Goal: Task Accomplishment & Management: Use online tool/utility

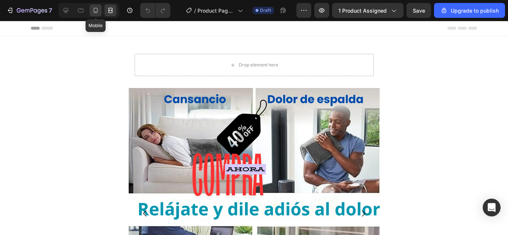
click at [93, 13] on icon at bounding box center [95, 10] width 7 height 7
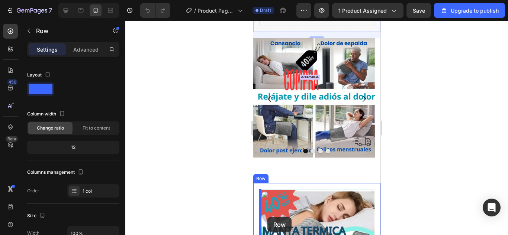
scroll to position [75, 0]
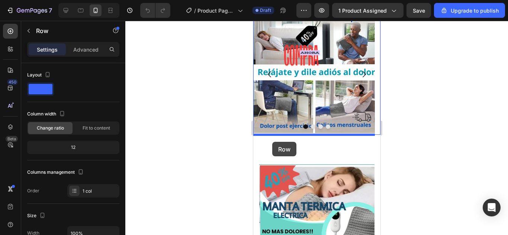
drag, startPoint x: 268, startPoint y: 63, endPoint x: 272, endPoint y: 142, distance: 78.9
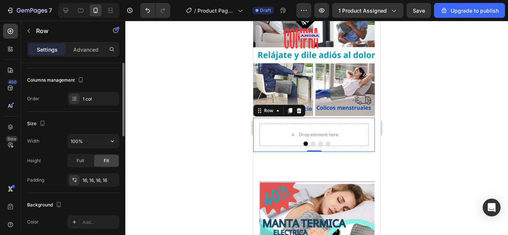
scroll to position [55, 0]
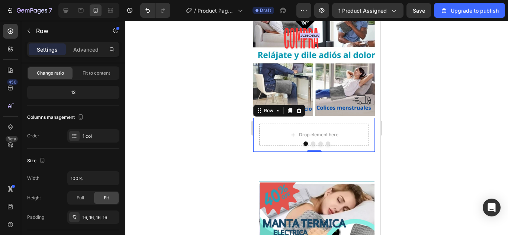
click at [47, 49] on p "Settings" at bounding box center [47, 50] width 21 height 8
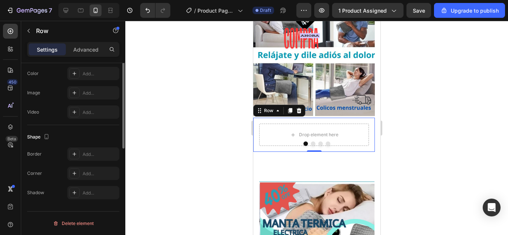
scroll to position [167, 0]
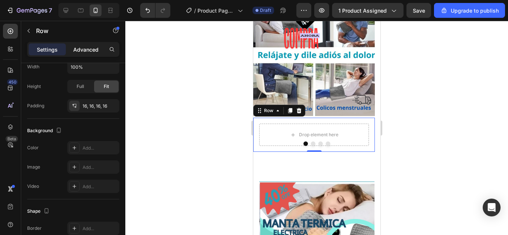
click at [83, 49] on p "Advanced" at bounding box center [85, 50] width 25 height 8
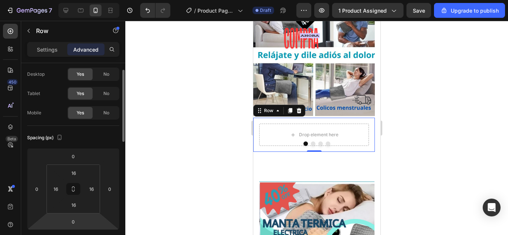
scroll to position [0, 0]
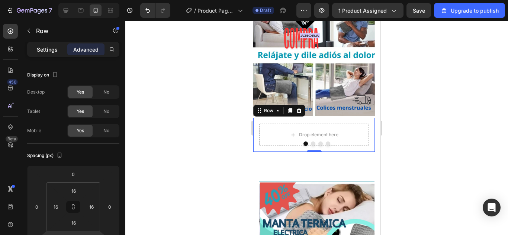
click at [46, 53] on p "Settings" at bounding box center [47, 50] width 21 height 8
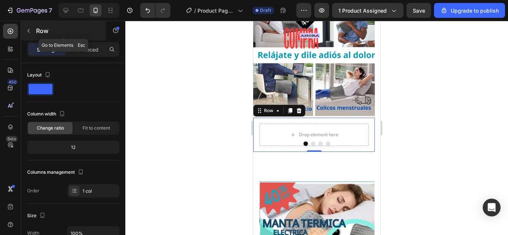
click at [29, 33] on icon "button" at bounding box center [29, 31] width 6 height 6
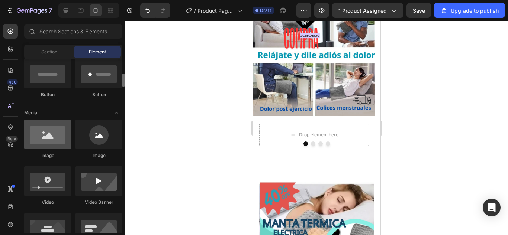
scroll to position [149, 0]
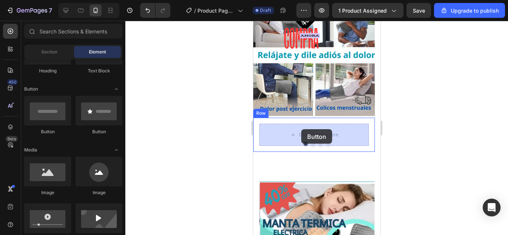
drag, startPoint x: 303, startPoint y: 140, endPoint x: 301, endPoint y: 129, distance: 10.7
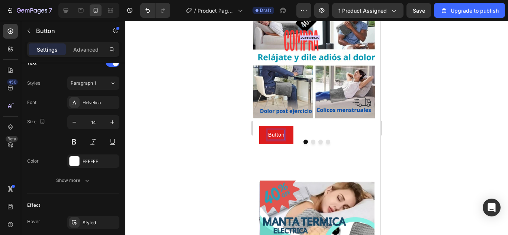
scroll to position [40, 0]
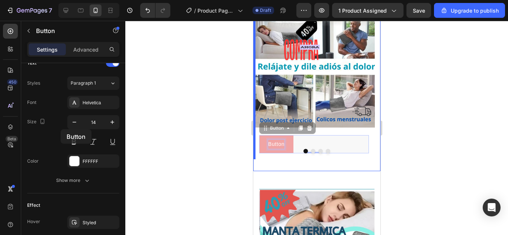
drag, startPoint x: 282, startPoint y: 134, endPoint x: 58, endPoint y: 130, distance: 224.3
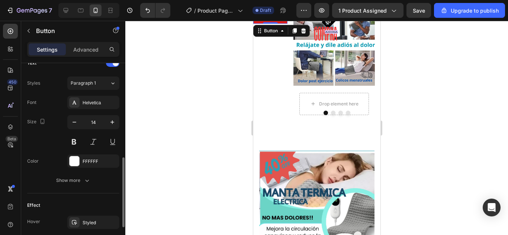
scroll to position [22, 0]
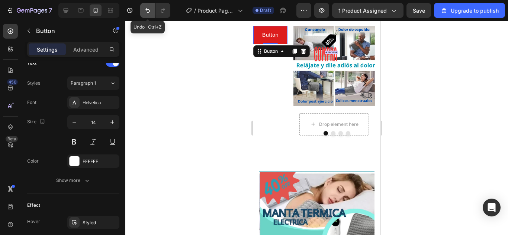
click at [145, 9] on icon "Undo/Redo" at bounding box center [147, 10] width 7 height 7
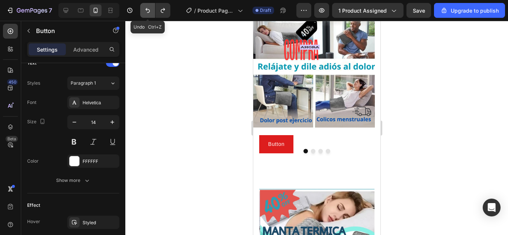
click at [145, 9] on icon "Undo/Redo" at bounding box center [147, 10] width 7 height 7
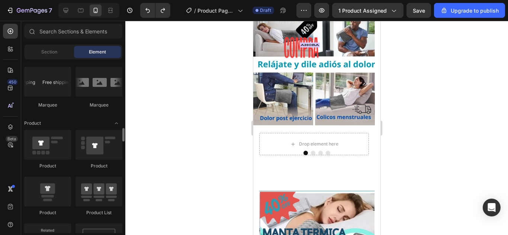
scroll to position [930, 0]
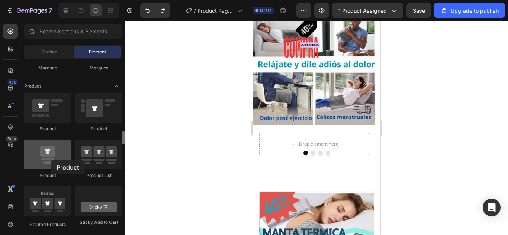
click at [51, 160] on div at bounding box center [47, 155] width 47 height 30
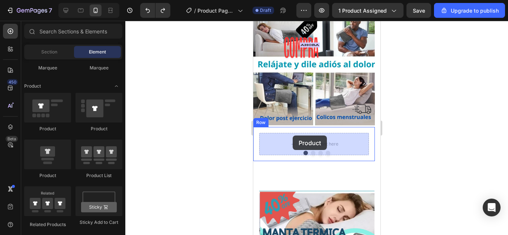
drag, startPoint x: 300, startPoint y: 180, endPoint x: 292, endPoint y: 136, distance: 44.6
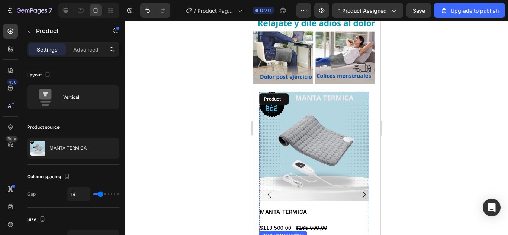
scroll to position [83, 0]
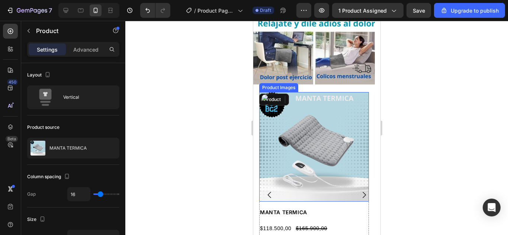
click at [331, 132] on img at bounding box center [314, 147] width 110 height 110
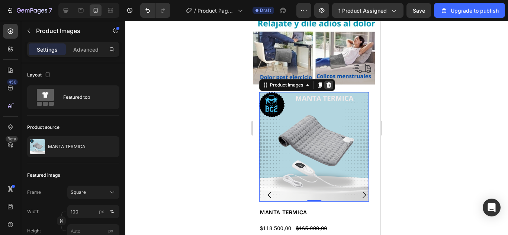
click at [331, 84] on icon at bounding box center [328, 85] width 6 height 6
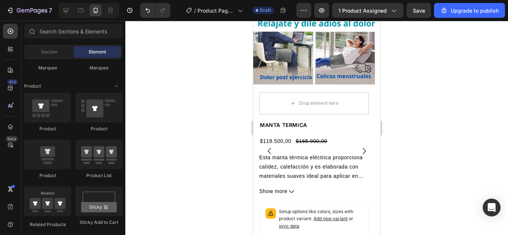
scroll to position [39, 0]
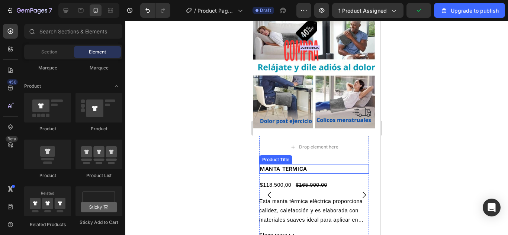
click at [321, 169] on h2 "MANTA TERMICA" at bounding box center [314, 169] width 110 height 10
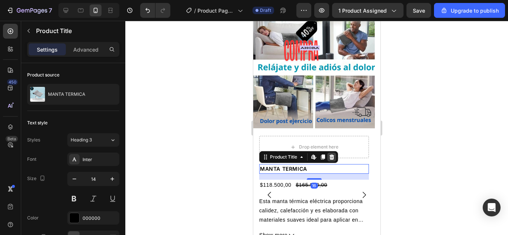
click at [332, 157] on icon at bounding box center [331, 157] width 6 height 6
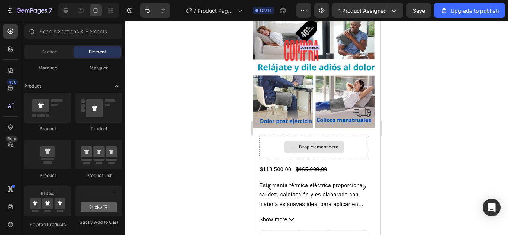
scroll to position [32, 0]
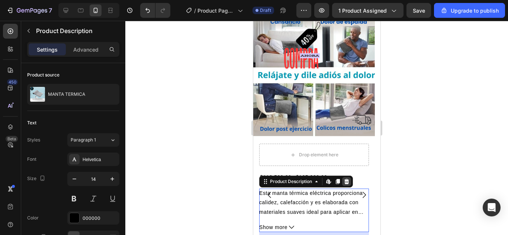
click at [348, 183] on icon at bounding box center [346, 181] width 5 height 5
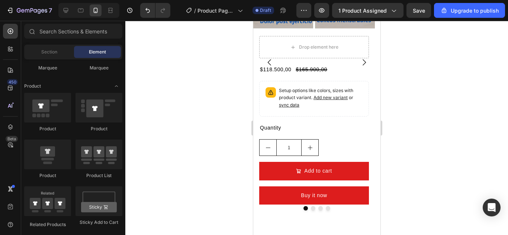
scroll to position [155, 0]
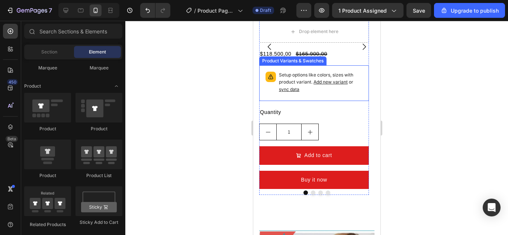
click at [308, 83] on p "Setup options like colors, sizes with product variant. Add new variant or sync …" at bounding box center [321, 83] width 84 height 22
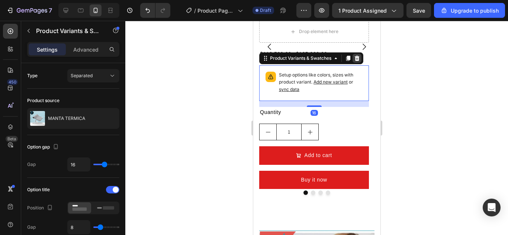
click at [358, 58] on icon at bounding box center [356, 58] width 5 height 5
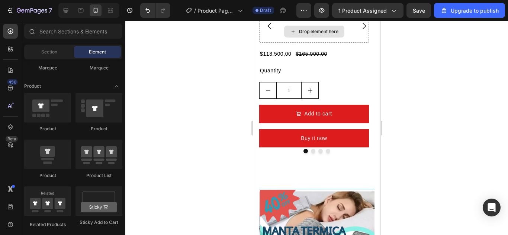
scroll to position [134, 0]
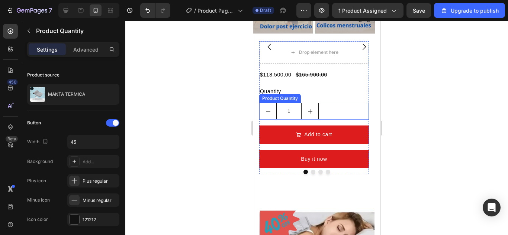
click at [265, 100] on div "Product Quantity" at bounding box center [279, 98] width 39 height 7
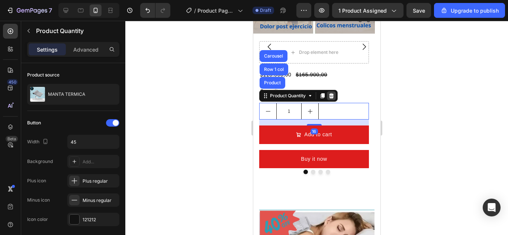
click at [332, 95] on icon at bounding box center [331, 95] width 5 height 5
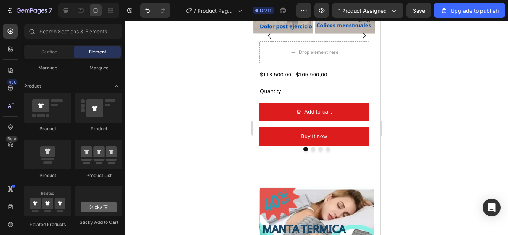
scroll to position [123, 0]
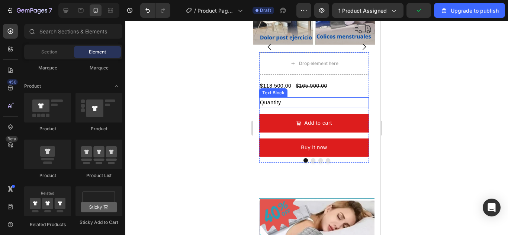
click at [273, 94] on div "Text Block" at bounding box center [272, 93] width 25 height 7
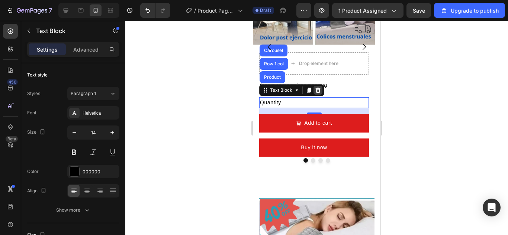
click at [318, 89] on icon at bounding box center [317, 90] width 5 height 5
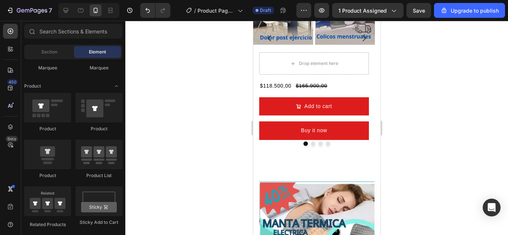
scroll to position [115, 0]
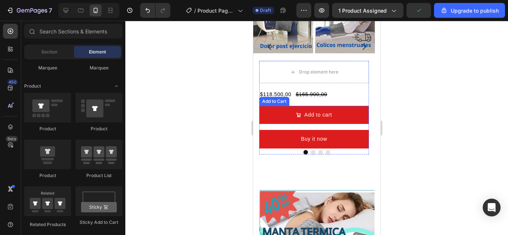
click at [285, 103] on div "Add to Cart" at bounding box center [273, 101] width 27 height 7
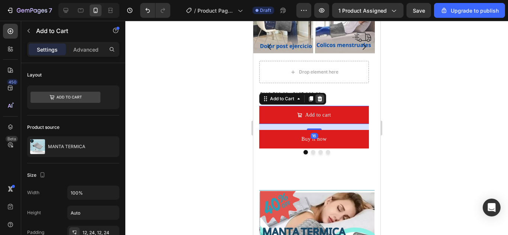
click at [318, 99] on icon at bounding box center [319, 99] width 6 height 6
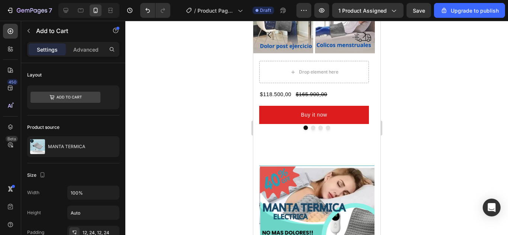
scroll to position [103, 0]
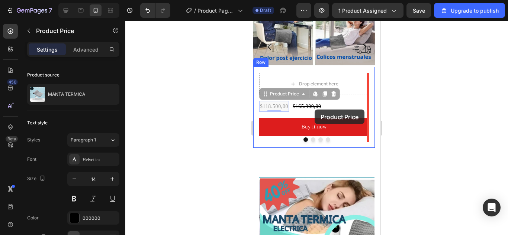
drag, startPoint x: 264, startPoint y: 103, endPoint x: 314, endPoint y: 110, distance: 50.3
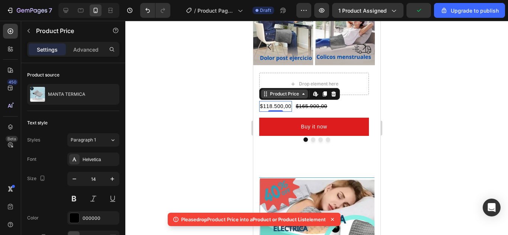
click at [305, 96] on icon at bounding box center [303, 94] width 6 height 6
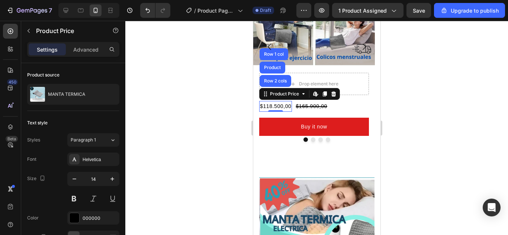
click at [450, 94] on div at bounding box center [316, 128] width 383 height 215
click at [279, 107] on div "$118.500,00" at bounding box center [275, 106] width 33 height 11
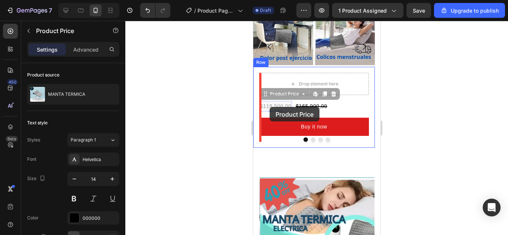
drag, startPoint x: 261, startPoint y: 105, endPoint x: 269, endPoint y: 107, distance: 8.8
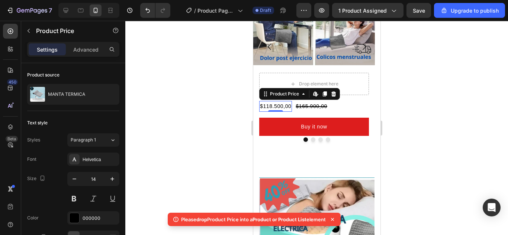
click at [268, 103] on div "$118.500,00" at bounding box center [275, 106] width 33 height 11
click at [299, 96] on div "Product Price" at bounding box center [284, 94] width 32 height 7
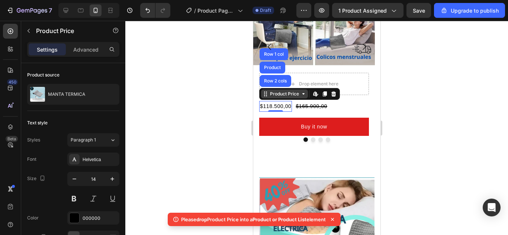
click at [266, 96] on icon at bounding box center [266, 96] width 1 height 1
click at [266, 97] on icon at bounding box center [265, 94] width 6 height 6
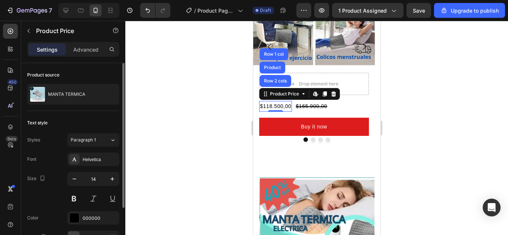
scroll to position [37, 0]
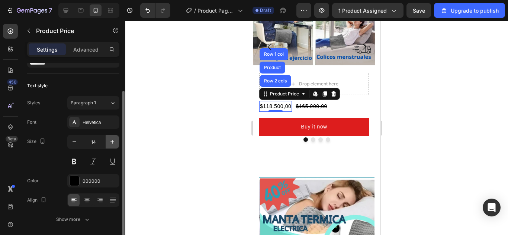
click at [113, 140] on icon "button" at bounding box center [112, 141] width 7 height 7
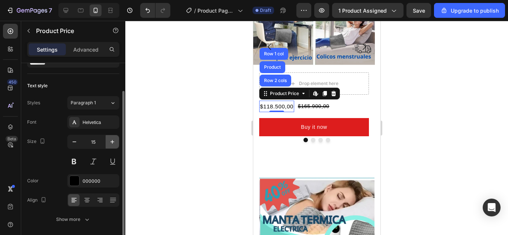
click at [113, 140] on icon "button" at bounding box center [112, 141] width 7 height 7
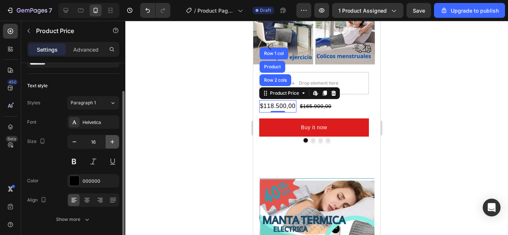
click at [113, 140] on icon "button" at bounding box center [112, 141] width 7 height 7
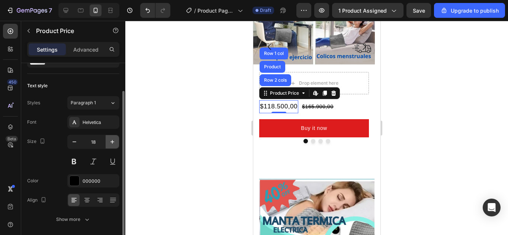
click at [113, 140] on icon "button" at bounding box center [112, 141] width 7 height 7
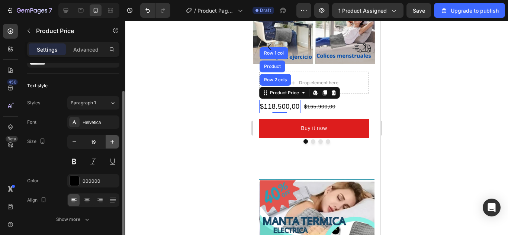
click at [113, 140] on icon "button" at bounding box center [112, 141] width 7 height 7
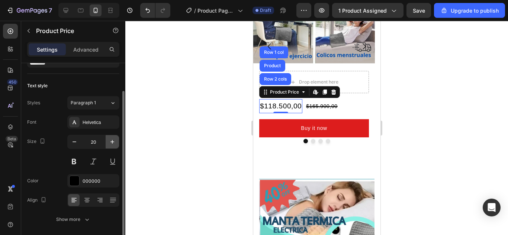
click at [113, 140] on icon "button" at bounding box center [112, 141] width 7 height 7
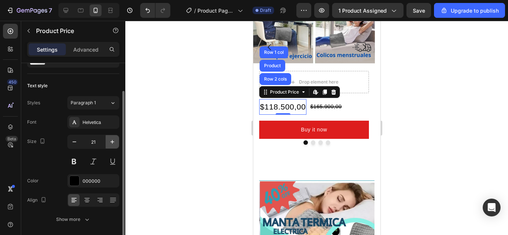
click at [113, 140] on icon "button" at bounding box center [112, 141] width 7 height 7
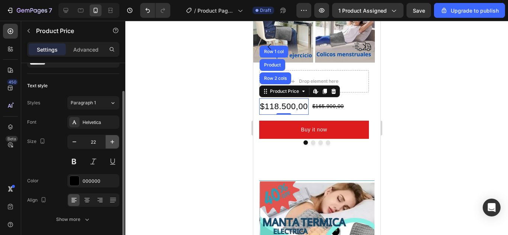
click at [113, 140] on icon "button" at bounding box center [112, 141] width 7 height 7
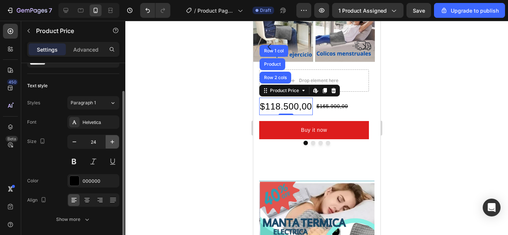
click at [113, 140] on icon "button" at bounding box center [112, 141] width 7 height 7
type input "25"
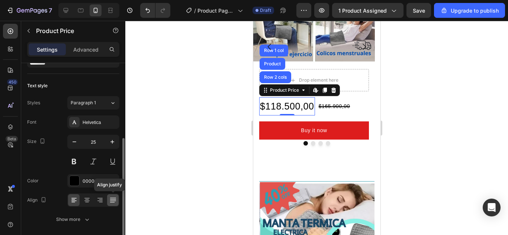
scroll to position [64, 0]
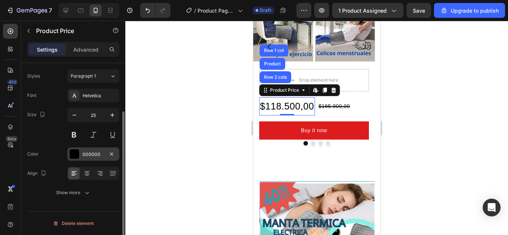
click at [75, 154] on div at bounding box center [75, 155] width 10 height 10
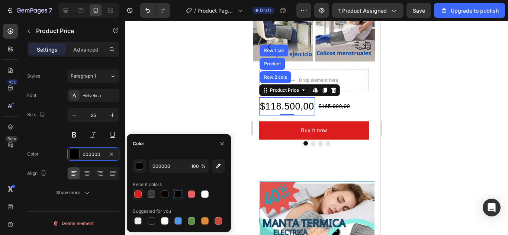
click at [138, 194] on div at bounding box center [137, 194] width 7 height 7
type input "DD1D1D"
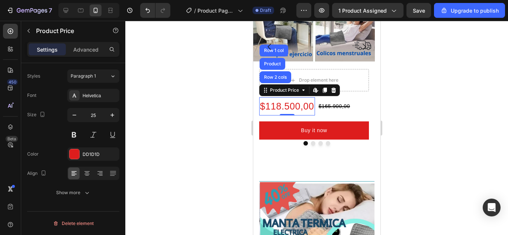
click at [228, 120] on div at bounding box center [316, 128] width 383 height 215
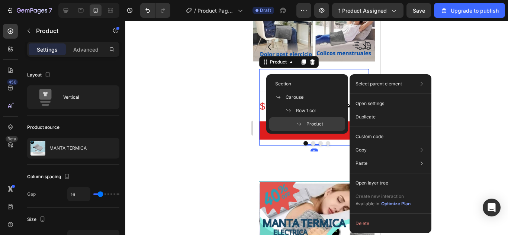
click at [456, 77] on div at bounding box center [316, 128] width 383 height 215
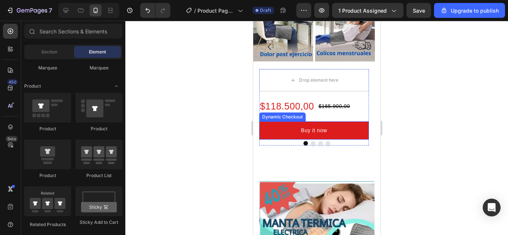
click at [270, 119] on div "Dynamic Checkout" at bounding box center [282, 117] width 46 height 9
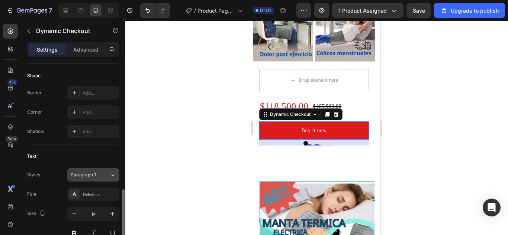
scroll to position [260, 0]
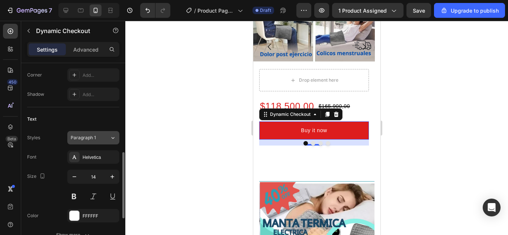
click at [115, 136] on icon at bounding box center [113, 137] width 6 height 7
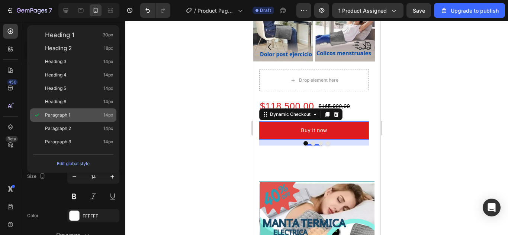
click at [67, 113] on span "Paragraph 1" at bounding box center [57, 115] width 25 height 7
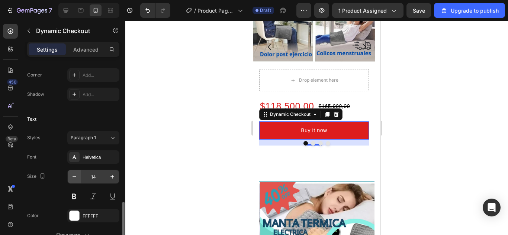
scroll to position [298, 0]
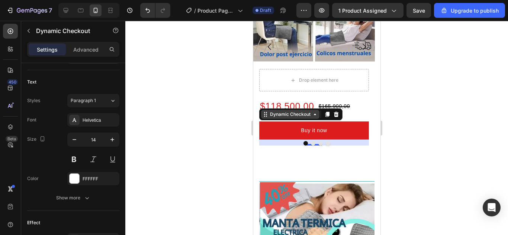
click at [266, 116] on icon at bounding box center [266, 116] width 1 height 1
click at [315, 115] on icon at bounding box center [315, 115] width 6 height 6
click at [264, 118] on div "Dynamic Checkout" at bounding box center [290, 114] width 58 height 9
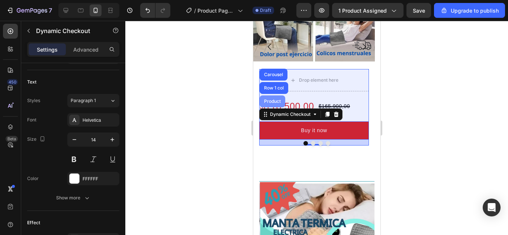
click at [270, 98] on div "Product" at bounding box center [272, 102] width 26 height 12
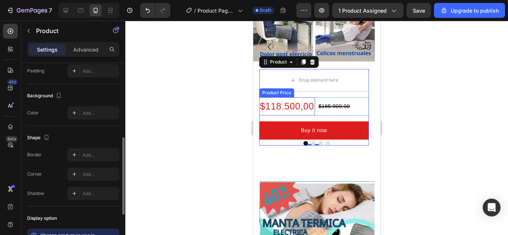
scroll to position [223, 0]
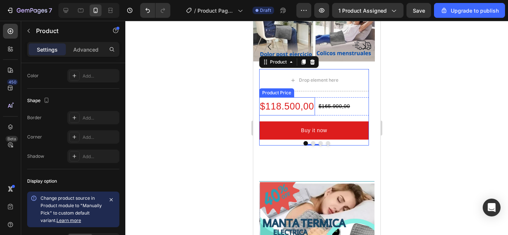
click at [179, 139] on div at bounding box center [316, 128] width 383 height 215
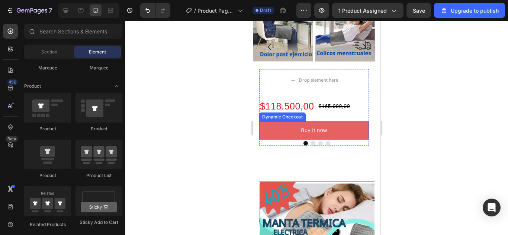
click at [322, 131] on div "Buy it now" at bounding box center [313, 130] width 26 height 9
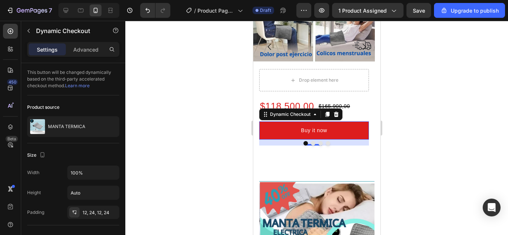
click at [181, 132] on div at bounding box center [316, 128] width 383 height 215
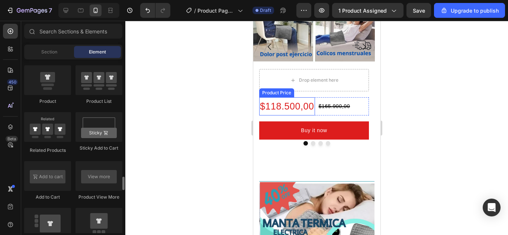
scroll to position [1041, 0]
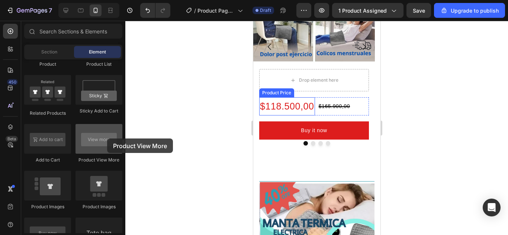
click at [107, 139] on div at bounding box center [98, 139] width 47 height 30
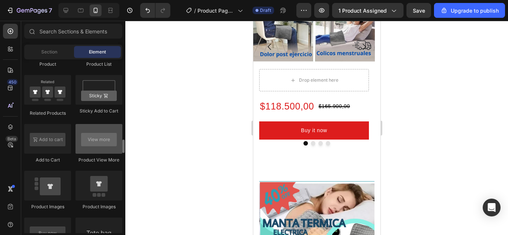
click at [113, 151] on div at bounding box center [98, 139] width 47 height 30
drag, startPoint x: 104, startPoint y: 146, endPoint x: 99, endPoint y: 143, distance: 5.7
click at [99, 143] on div at bounding box center [98, 139] width 47 height 30
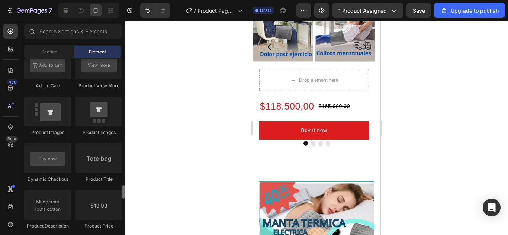
scroll to position [1153, 0]
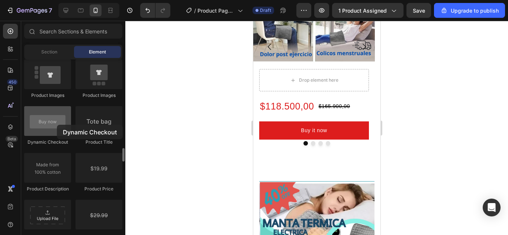
click at [57, 125] on div at bounding box center [47, 121] width 47 height 30
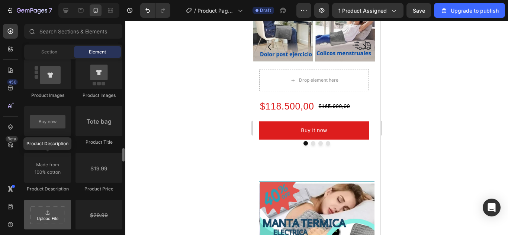
scroll to position [1190, 0]
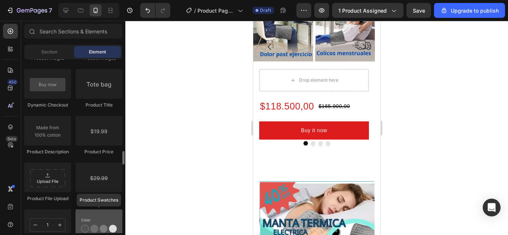
click at [103, 229] on div at bounding box center [98, 225] width 47 height 30
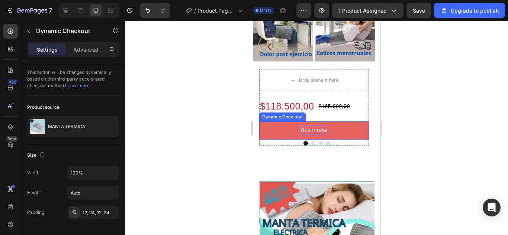
click at [320, 132] on div "Buy it now" at bounding box center [313, 130] width 26 height 9
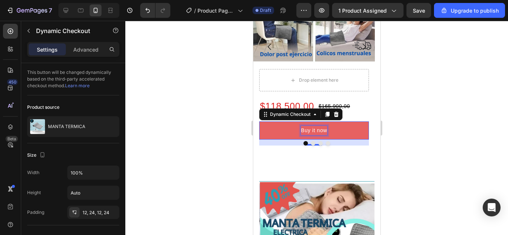
click at [320, 132] on div "Buy it now" at bounding box center [313, 130] width 26 height 9
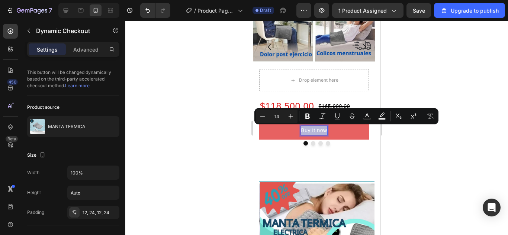
drag, startPoint x: 325, startPoint y: 129, endPoint x: 300, endPoint y: 129, distance: 24.9
click at [300, 129] on p "Buy it now" at bounding box center [313, 130] width 26 height 9
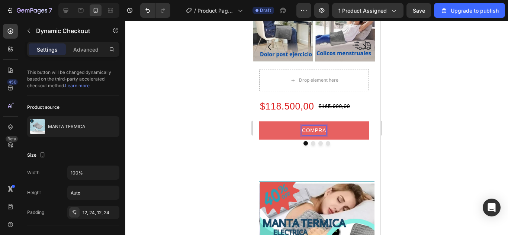
click at [259, 122] on button "COMPRA" at bounding box center [314, 131] width 110 height 18
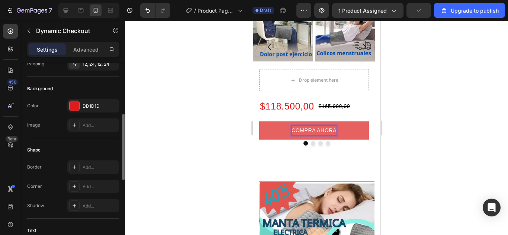
scroll to position [223, 0]
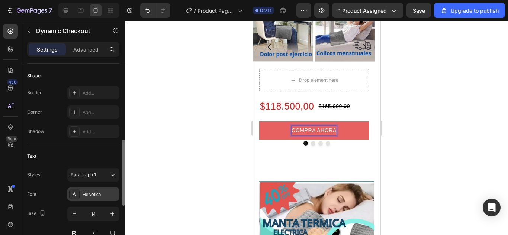
click at [96, 194] on div "Helvetica" at bounding box center [100, 195] width 35 height 7
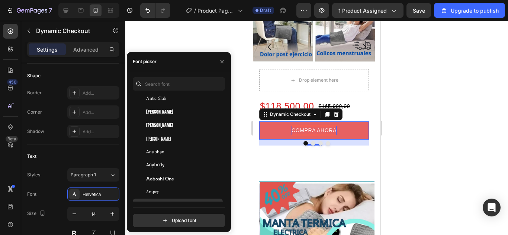
scroll to position [1339, 0]
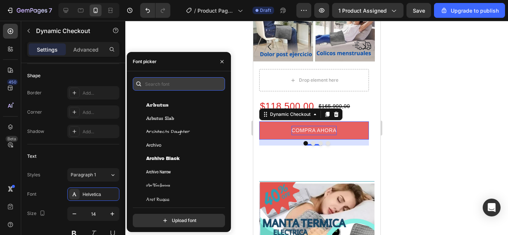
click at [154, 86] on input "text" at bounding box center [179, 83] width 92 height 13
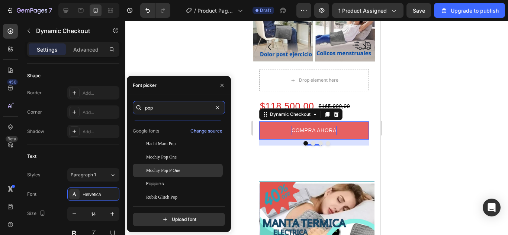
scroll to position [18, 0]
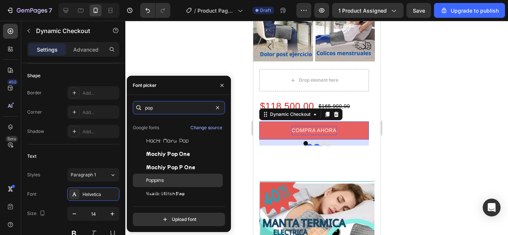
type input "pop"
click at [155, 181] on span "Poppins" at bounding box center [155, 180] width 18 height 7
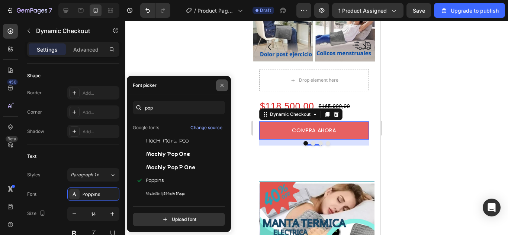
click at [225, 83] on button "button" at bounding box center [222, 86] width 12 height 12
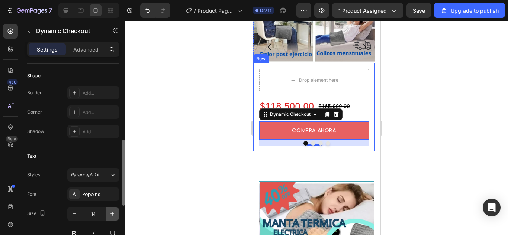
click at [112, 216] on icon "button" at bounding box center [112, 213] width 7 height 7
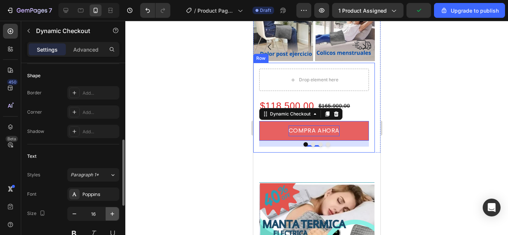
type input "17"
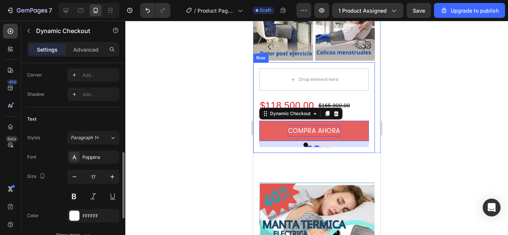
scroll to position [298, 0]
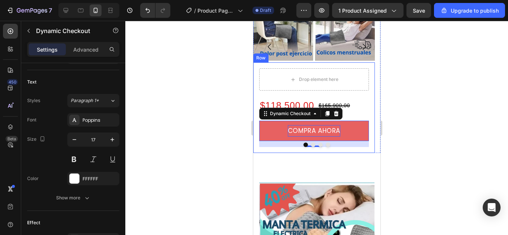
click at [208, 161] on div at bounding box center [316, 128] width 383 height 215
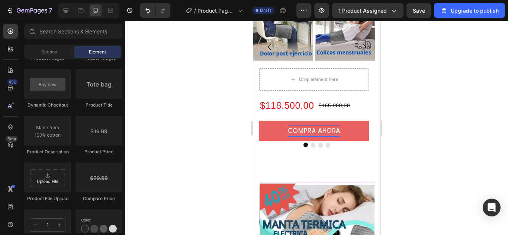
click at [508, 128] on div at bounding box center [316, 128] width 383 height 215
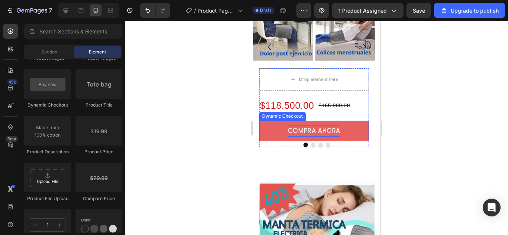
click at [347, 127] on button "COMPRA AHORA" at bounding box center [314, 131] width 110 height 20
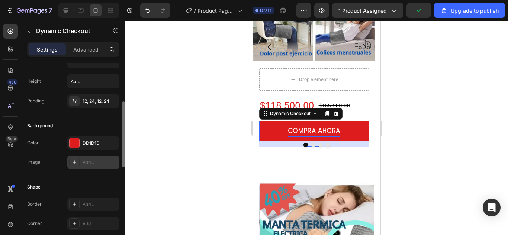
scroll to position [149, 0]
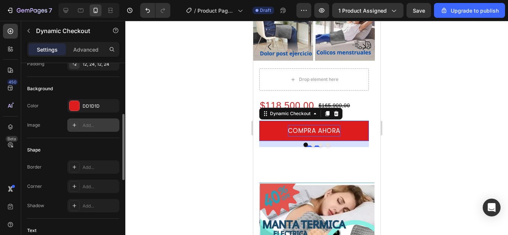
click at [75, 125] on icon at bounding box center [74, 125] width 6 height 6
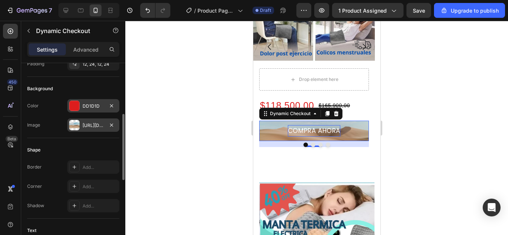
click at [79, 105] on div at bounding box center [75, 106] width 10 height 10
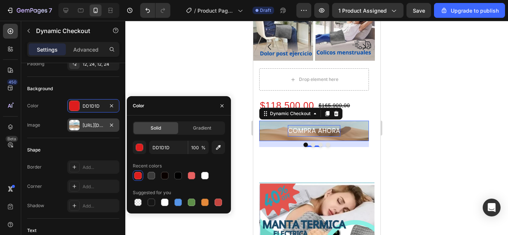
click at [136, 174] on div at bounding box center [137, 175] width 7 height 7
click at [147, 9] on icon "Undo/Redo" at bounding box center [147, 10] width 4 height 5
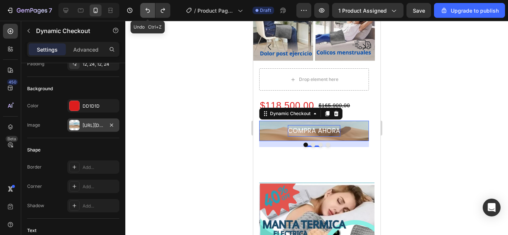
click at [147, 9] on icon "Undo/Redo" at bounding box center [147, 10] width 7 height 7
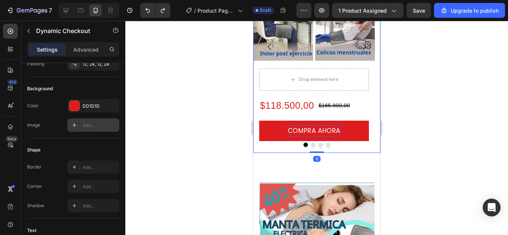
click at [318, 144] on button "Dot" at bounding box center [320, 145] width 4 height 4
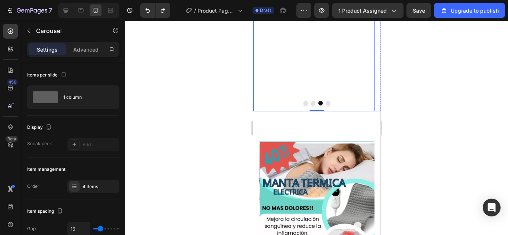
click at [311, 106] on div "Image Row" at bounding box center [314, 5] width 122 height 212
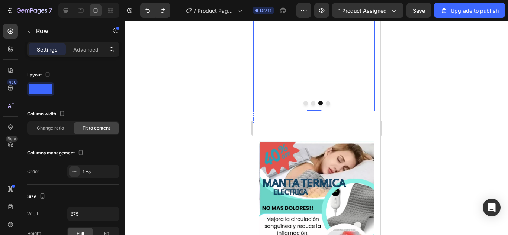
click at [303, 104] on button "Dot" at bounding box center [305, 103] width 4 height 4
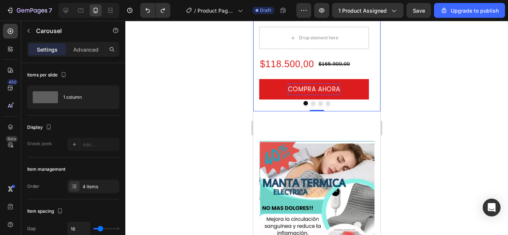
click at [449, 45] on div at bounding box center [316, 128] width 383 height 215
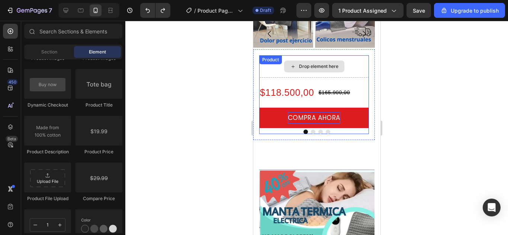
scroll to position [112, 0]
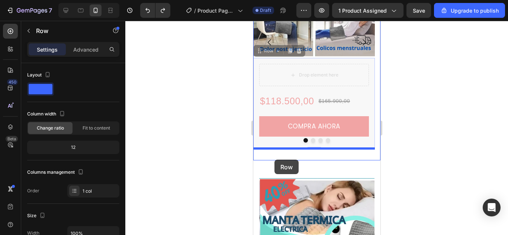
drag, startPoint x: 257, startPoint y: 61, endPoint x: 274, endPoint y: 160, distance: 100.0
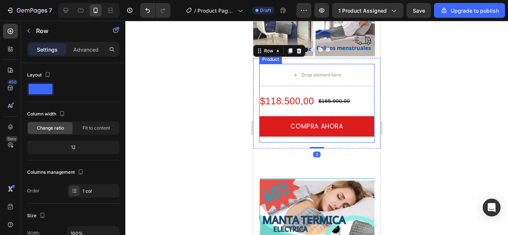
scroll to position [67, 0]
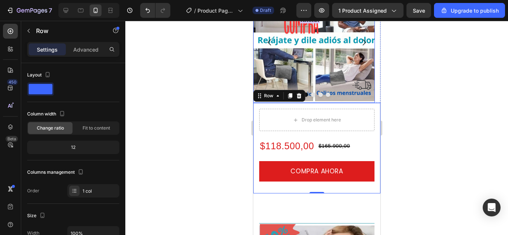
click at [210, 86] on div at bounding box center [316, 128] width 383 height 215
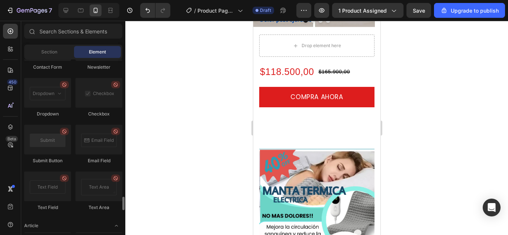
scroll to position [1822, 0]
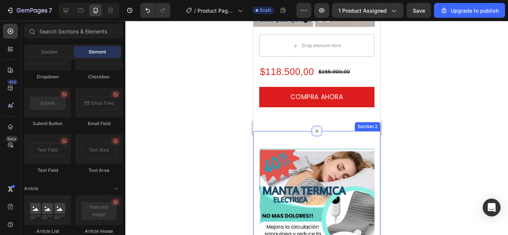
click at [314, 131] on icon at bounding box center [317, 131] width 6 height 6
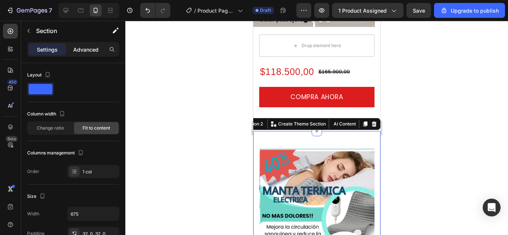
click at [92, 49] on p "Advanced" at bounding box center [85, 50] width 25 height 8
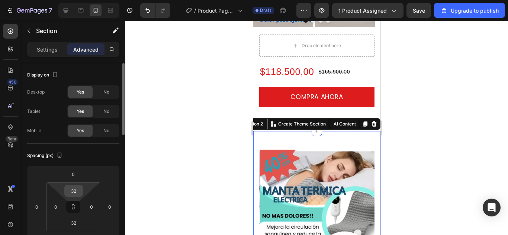
click at [70, 192] on input "32" at bounding box center [73, 191] width 15 height 11
type input "0"
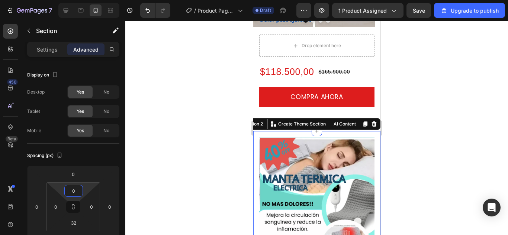
click at [422, 111] on div at bounding box center [316, 128] width 383 height 215
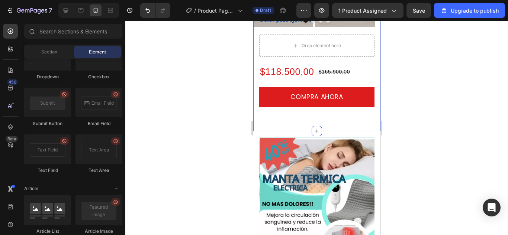
click at [319, 121] on div "Image Image Image Row Image Carousel Drop element here $118.500,00 Product Pric…" at bounding box center [316, 13] width 127 height 236
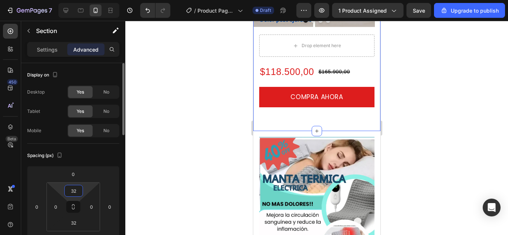
click at [75, 190] on input "32" at bounding box center [73, 191] width 15 height 11
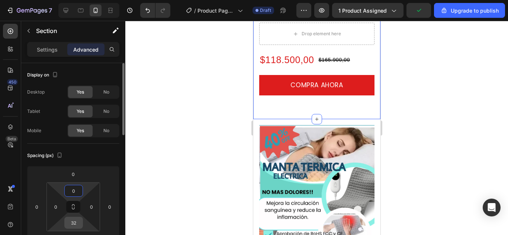
type input "0"
click at [75, 222] on input "32" at bounding box center [73, 223] width 15 height 11
type input "0"
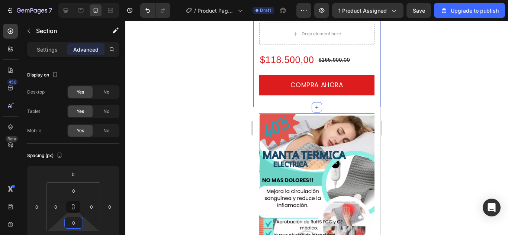
click at [428, 80] on div at bounding box center [316, 128] width 383 height 215
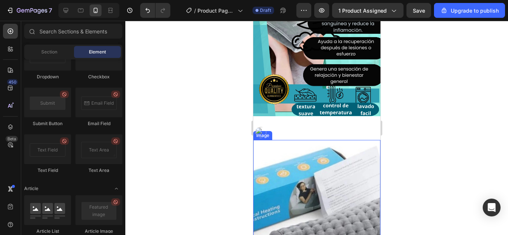
scroll to position [476, 0]
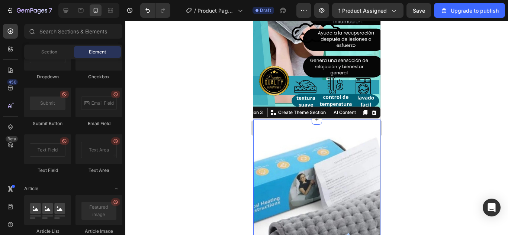
click at [308, 120] on div "Image Row Section 3 You can create reusable sections Create Theme Section AI Co…" at bounding box center [316, 219] width 127 height 199
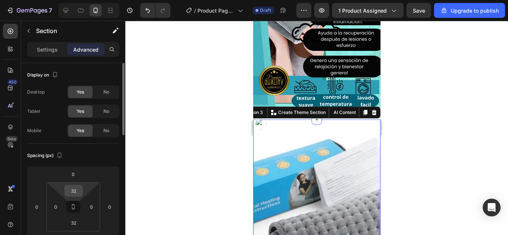
click at [70, 192] on input "32" at bounding box center [73, 191] width 15 height 11
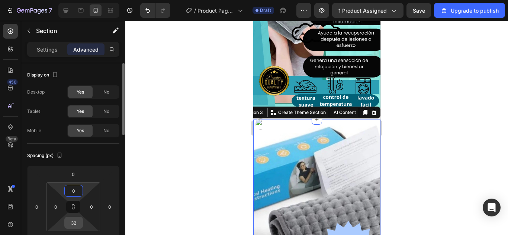
type input "0"
click at [73, 222] on input "32" at bounding box center [73, 223] width 15 height 11
type input "0"
click at [407, 114] on div at bounding box center [316, 128] width 383 height 215
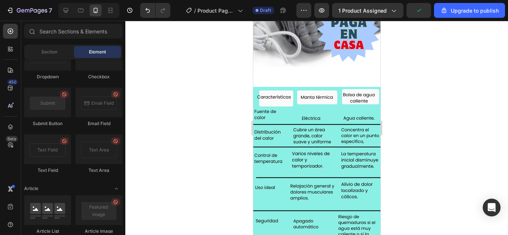
scroll to position [667, 0]
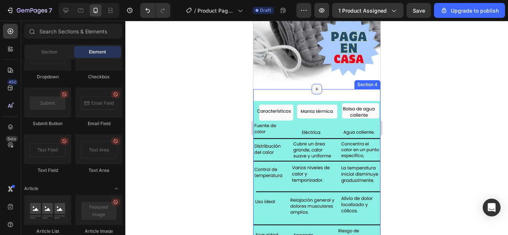
click at [318, 84] on div at bounding box center [316, 89] width 10 height 10
click at [479, 99] on div at bounding box center [316, 128] width 383 height 215
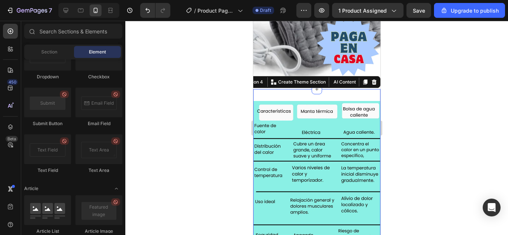
click at [324, 89] on div "Image Row Section 4 You can create reusable sections Create Theme Section AI Co…" at bounding box center [316, 188] width 127 height 199
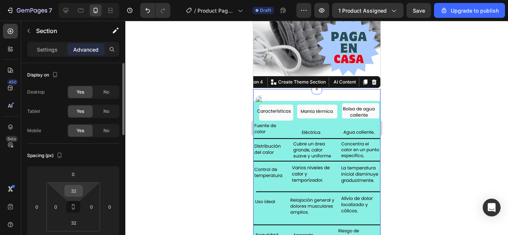
click at [73, 190] on input "32" at bounding box center [73, 191] width 15 height 11
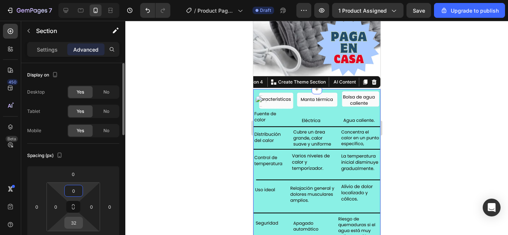
type input "0"
click at [72, 222] on input "32" at bounding box center [73, 223] width 15 height 11
type input "0"
click at [429, 92] on div at bounding box center [316, 128] width 383 height 215
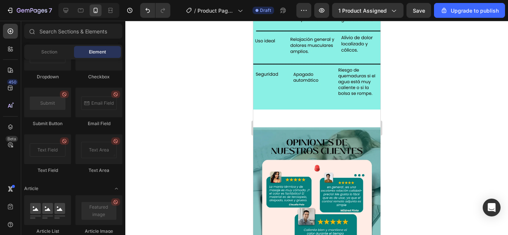
scroll to position [822, 0]
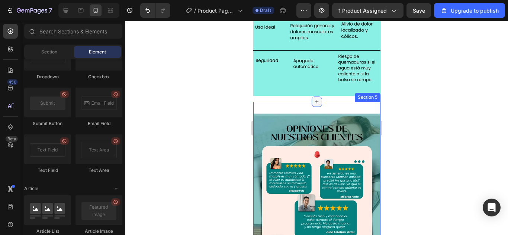
click at [311, 99] on div at bounding box center [316, 102] width 10 height 10
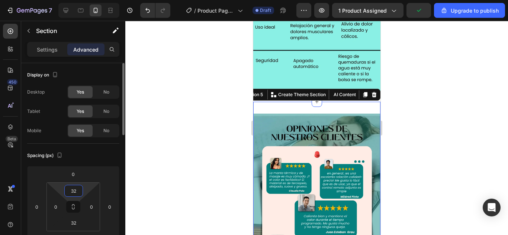
click at [78, 192] on input "32" at bounding box center [73, 191] width 15 height 11
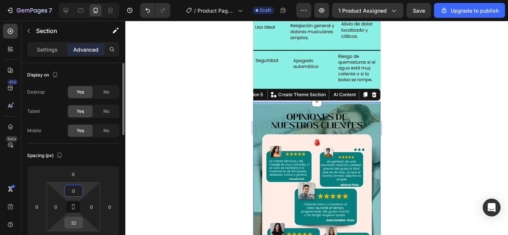
type input "0"
click at [75, 226] on input "32" at bounding box center [73, 223] width 15 height 11
type input "0"
click at [485, 103] on div at bounding box center [316, 128] width 383 height 215
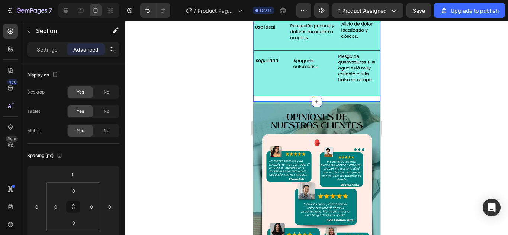
click at [330, 91] on div "Image Row" at bounding box center [316, 14] width 127 height 176
click at [349, 102] on img at bounding box center [316, 187] width 127 height 170
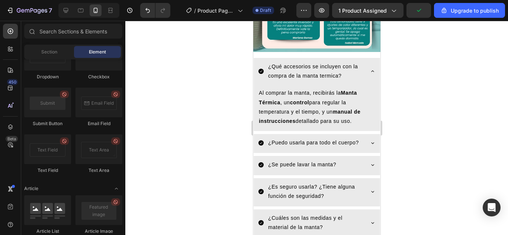
scroll to position [1007, 0]
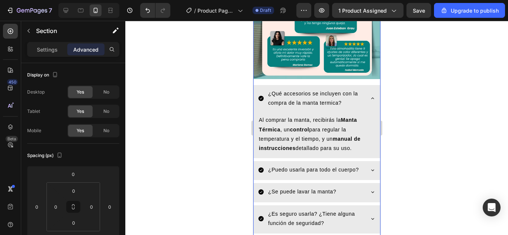
click at [324, 75] on div "Image ¿Qué accesorios se incluyen con la compra de la manta termica? Al comprar…" at bounding box center [316, 90] width 127 height 361
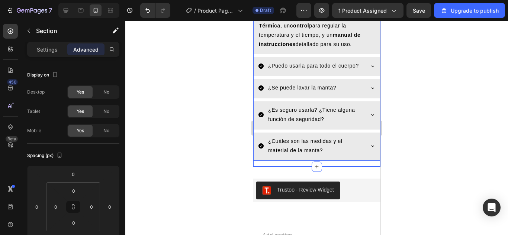
scroll to position [1119, 0]
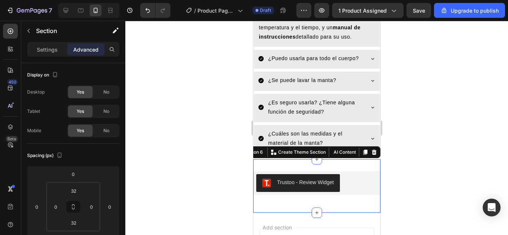
click at [324, 165] on div "Trustoo - Review Widget Trustoo Row Section 6 You can create reusable sections …" at bounding box center [316, 187] width 127 height 54
click at [70, 188] on input "32" at bounding box center [73, 191] width 15 height 11
click at [75, 192] on input "032" at bounding box center [73, 191] width 15 height 11
click at [79, 193] on input "032" at bounding box center [73, 191] width 15 height 11
drag, startPoint x: 75, startPoint y: 195, endPoint x: 65, endPoint y: 193, distance: 10.3
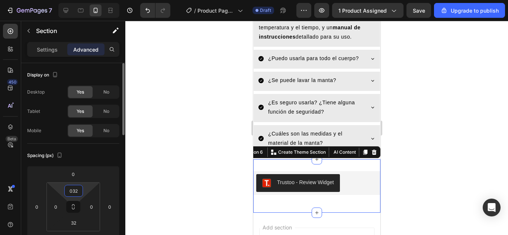
click at [65, 193] on div "032" at bounding box center [73, 191] width 19 height 12
drag, startPoint x: 78, startPoint y: 191, endPoint x: 62, endPoint y: 189, distance: 16.1
click at [62, 189] on div "032 0 32 0" at bounding box center [73, 207] width 54 height 49
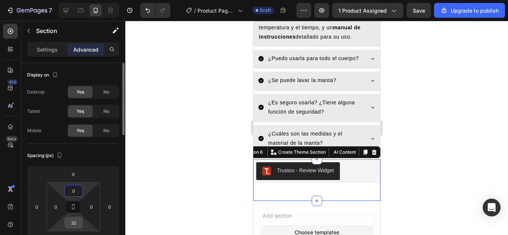
type input "0"
click at [75, 225] on input "32" at bounding box center [73, 223] width 15 height 11
type input "0"
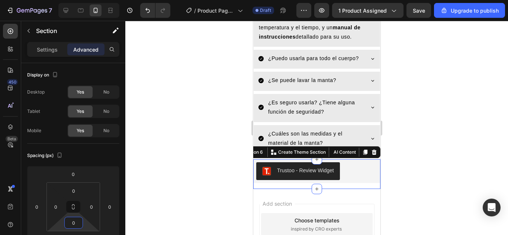
click at [398, 153] on div at bounding box center [316, 128] width 383 height 215
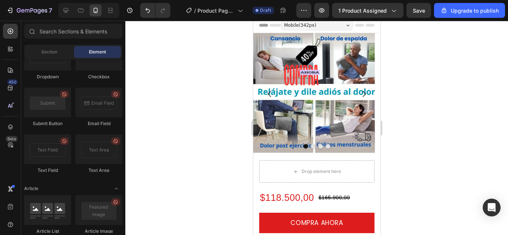
scroll to position [0, 0]
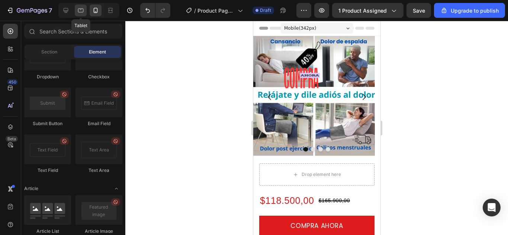
click at [81, 8] on icon at bounding box center [80, 10] width 7 height 7
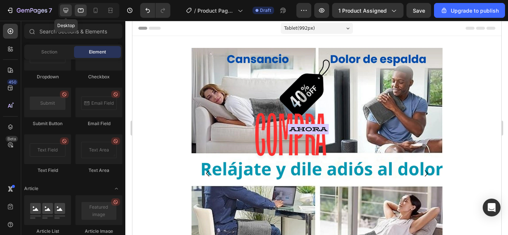
click at [65, 10] on icon at bounding box center [66, 10] width 5 height 5
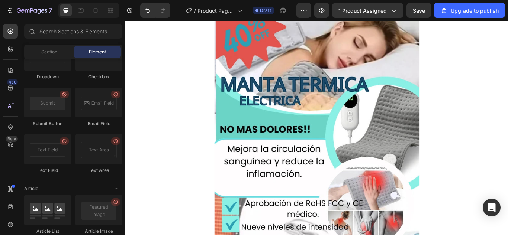
scroll to position [260, 0]
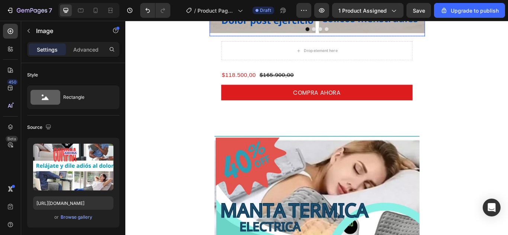
click at [84, 48] on p "Advanced" at bounding box center [85, 50] width 25 height 8
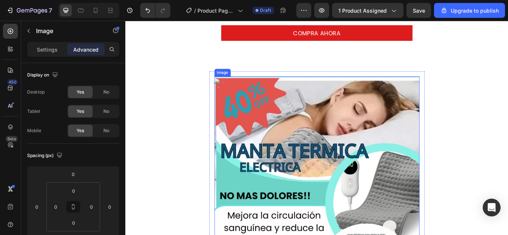
scroll to position [335, 0]
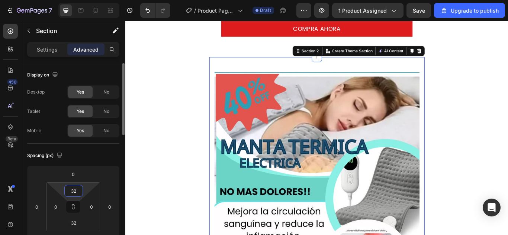
click at [79, 192] on input "32" at bounding box center [73, 191] width 15 height 11
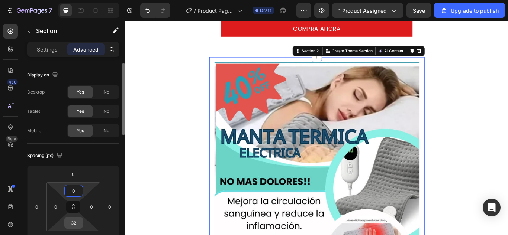
type input "0"
click at [73, 224] on input "32" at bounding box center [73, 223] width 15 height 11
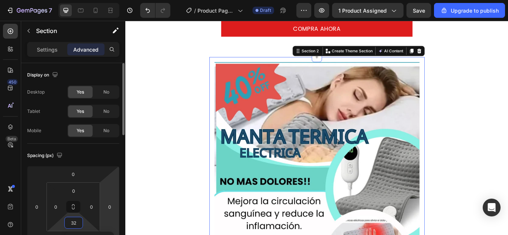
type input "0"
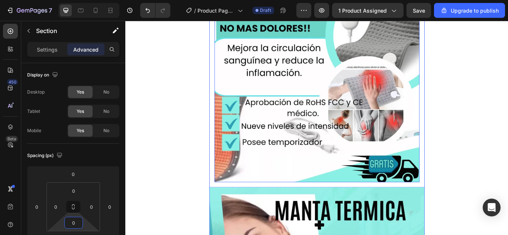
scroll to position [558, 0]
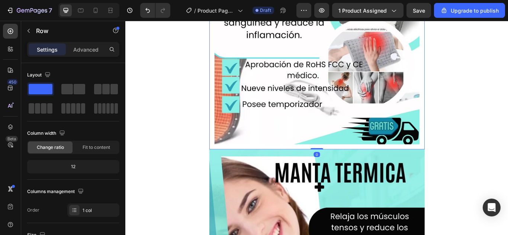
click at [349, 167] on div "Image Row 0" at bounding box center [348, 5] width 251 height 331
click at [86, 48] on p "Advanced" at bounding box center [85, 50] width 25 height 8
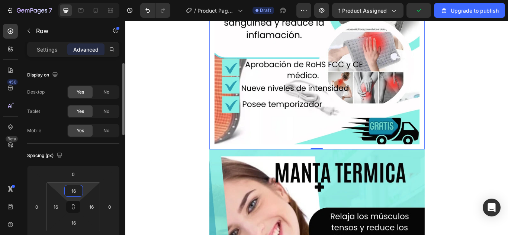
click at [79, 192] on input "16" at bounding box center [73, 191] width 15 height 11
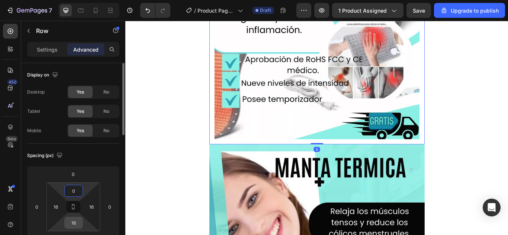
type input "0"
click at [74, 224] on input "16" at bounding box center [73, 223] width 15 height 11
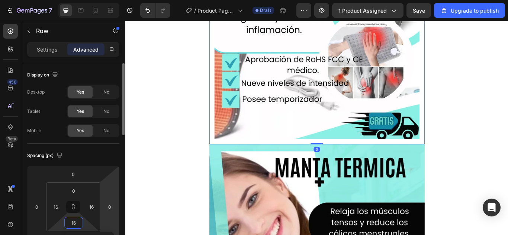
type input "0"
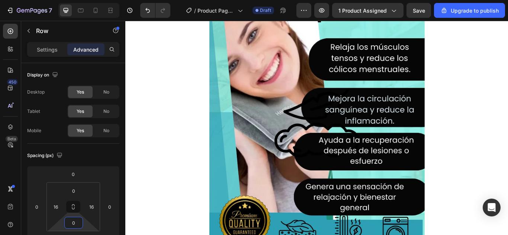
scroll to position [930, 0]
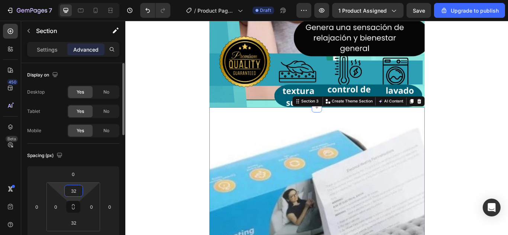
click at [71, 193] on input "32" at bounding box center [73, 191] width 15 height 11
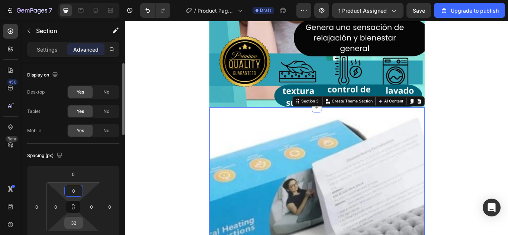
type input "0"
click at [74, 221] on input "32" at bounding box center [73, 223] width 15 height 11
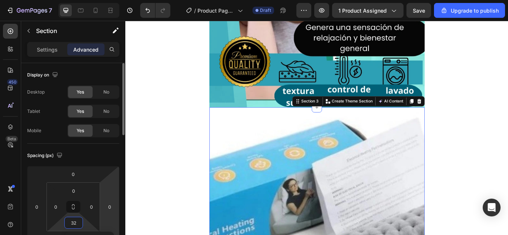
type input "0"
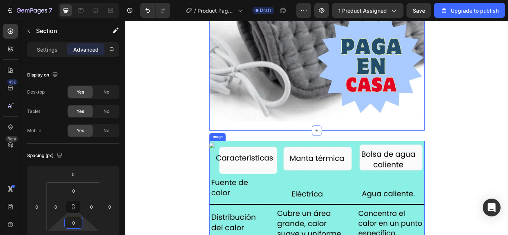
scroll to position [1264, 0]
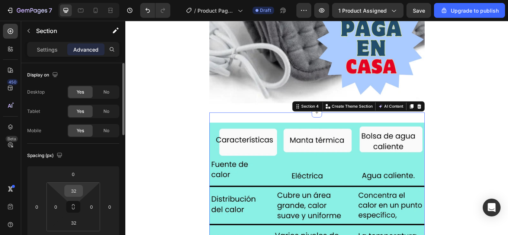
click at [77, 193] on input "32" at bounding box center [73, 191] width 15 height 11
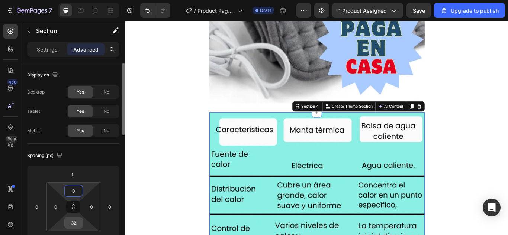
type input "0"
click at [76, 224] on input "32" at bounding box center [73, 223] width 15 height 11
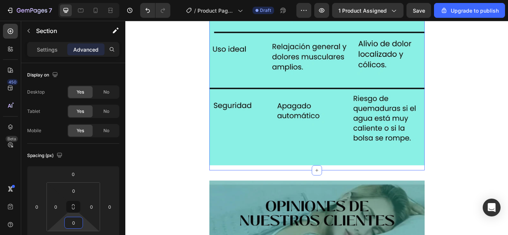
scroll to position [1599, 0]
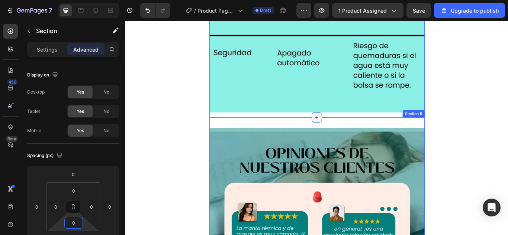
type input "0"
click at [345, 131] on icon at bounding box center [348, 134] width 6 height 6
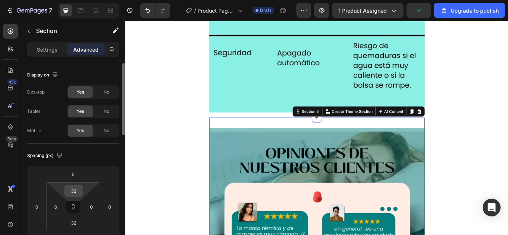
click at [79, 193] on input "32" at bounding box center [73, 191] width 15 height 11
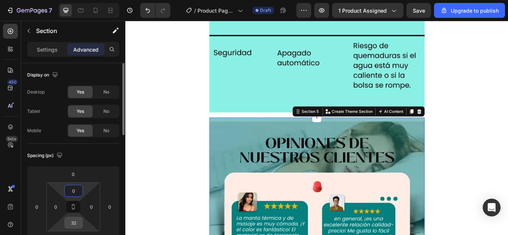
type input "0"
click at [78, 224] on input "32" at bounding box center [73, 223] width 15 height 11
type input "0"
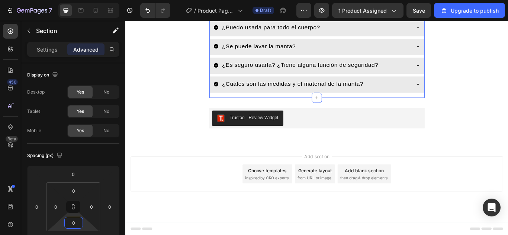
scroll to position [2112, 0]
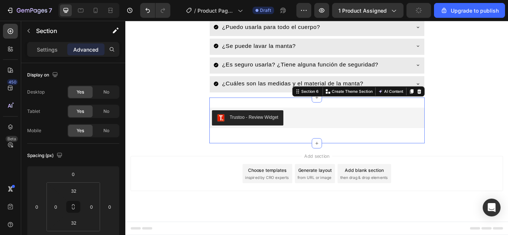
click at [322, 116] on div "Trustoo - Review Widget Trustoo Row Section 6 You can create reusable sections …" at bounding box center [348, 137] width 251 height 54
click at [73, 193] on input "32" at bounding box center [73, 191] width 15 height 11
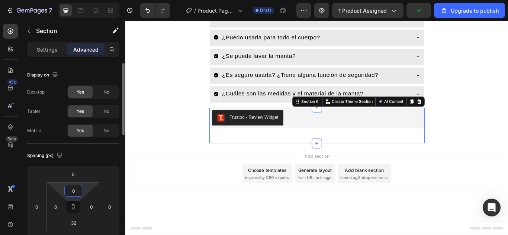
scroll to position [2100, 0]
type input "0"
click at [75, 222] on input "32" at bounding box center [73, 223] width 15 height 11
type input "0"
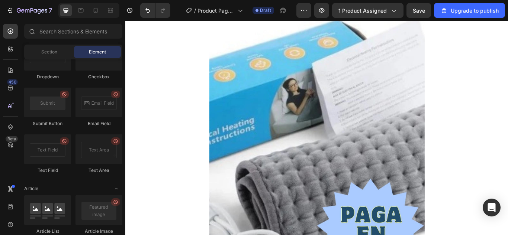
scroll to position [0, 0]
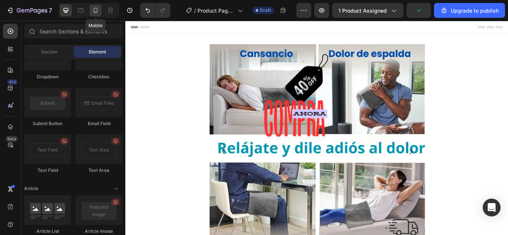
click at [94, 8] on icon at bounding box center [95, 10] width 7 height 7
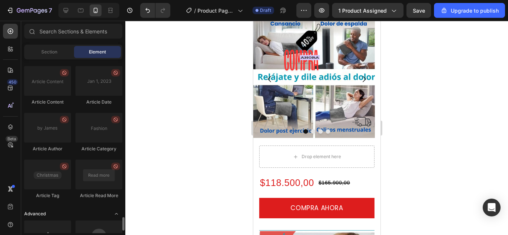
scroll to position [2079, 0]
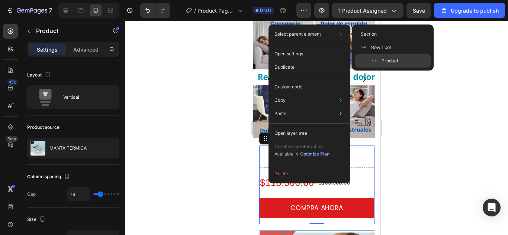
click at [333, 34] on div "Select parent element Section Row 1 col Product" at bounding box center [309, 34] width 76 height 13
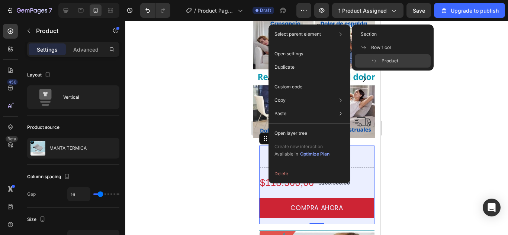
click at [382, 60] on span "Product" at bounding box center [390, 61] width 17 height 7
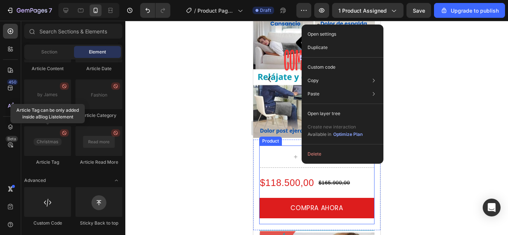
click at [268, 143] on div "Product" at bounding box center [270, 141] width 23 height 9
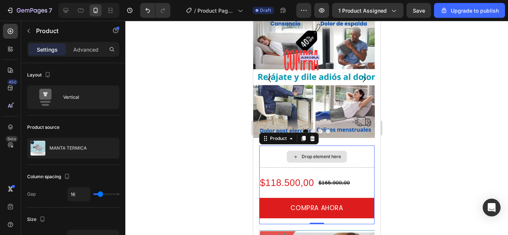
click at [338, 167] on div "Drop element here" at bounding box center [316, 157] width 115 height 22
click at [408, 185] on div at bounding box center [316, 128] width 383 height 215
click at [289, 164] on div "Drop element here" at bounding box center [316, 157] width 115 height 22
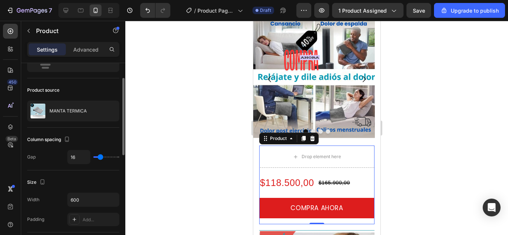
type input "25"
type input "27"
type input "31"
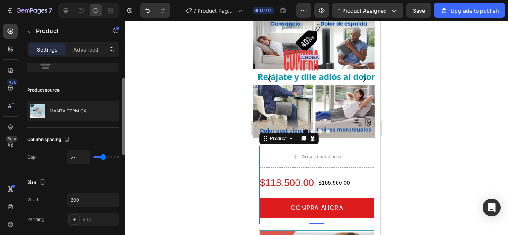
type input "31"
type input "36"
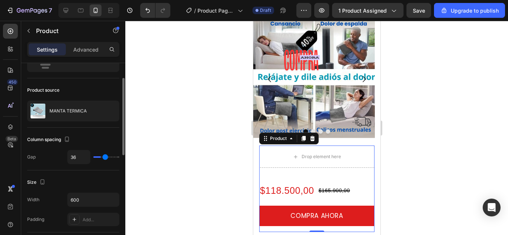
type input "37"
type input "40"
type input "41"
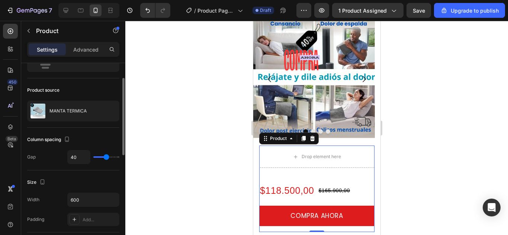
type input "41"
type input "43"
type input "46"
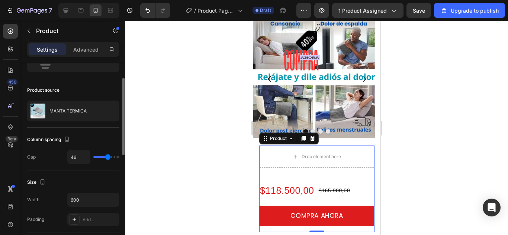
type input "49"
type input "50"
type input "53"
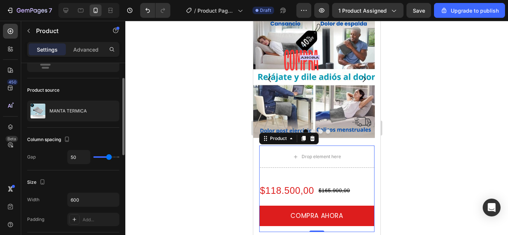
type input "53"
type input "55"
type input "56"
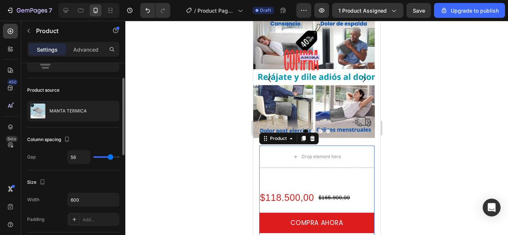
type input "55"
type input "44"
type input "33"
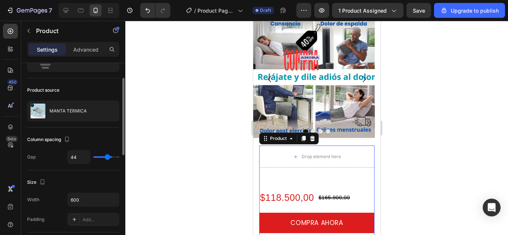
type input "33"
type input "22"
type input "13"
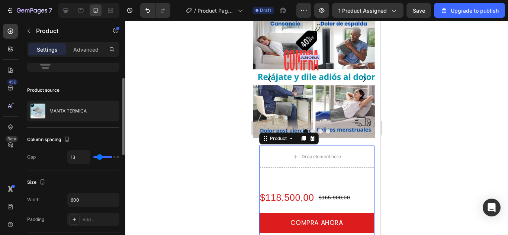
type input "10"
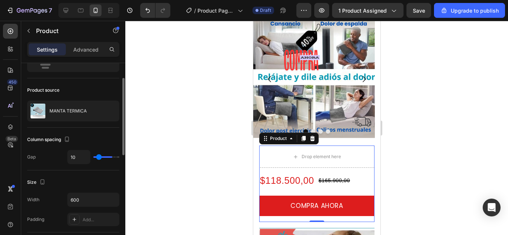
type input "9"
type input "4"
type input "3"
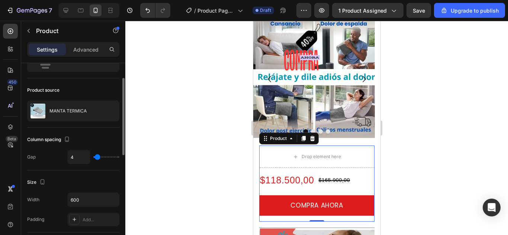
type input "3"
type input "1"
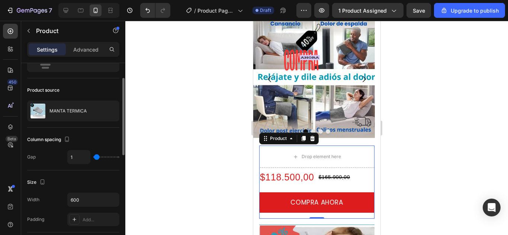
type input "0"
type input "6"
type input "13"
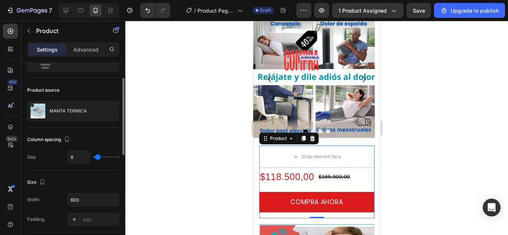
type input "13"
type input "15"
type input "16"
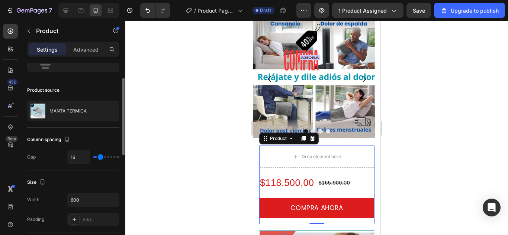
type input "18"
type input "19"
type input "21"
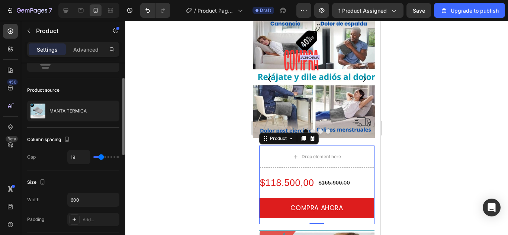
type input "21"
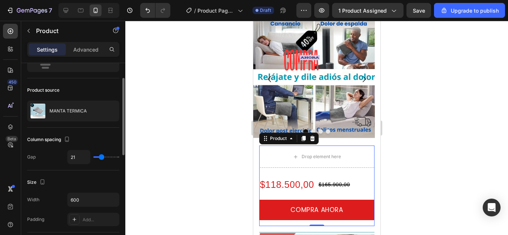
type input "18"
type input "16"
type input "13"
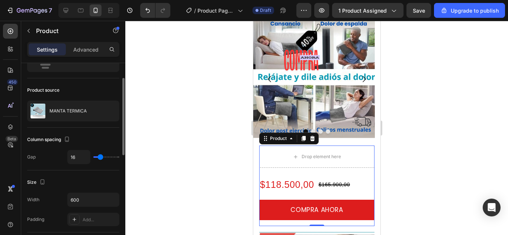
type input "13"
type input "12"
type input "9"
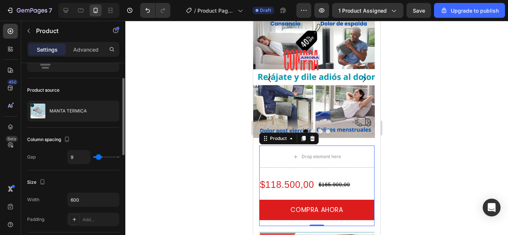
type input "7"
type input "6"
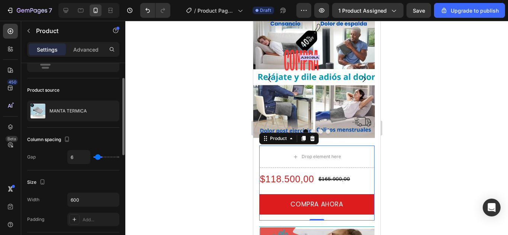
type input "4"
type input "1"
type input "0"
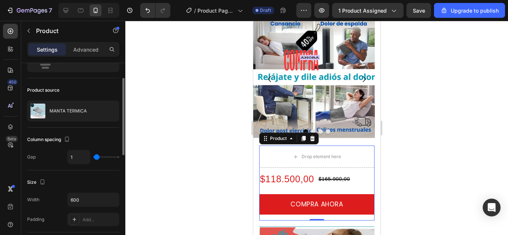
type input "0"
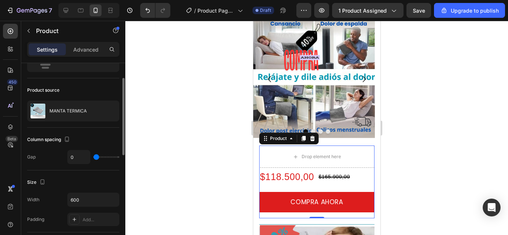
type input "1"
type input "3"
type input "4"
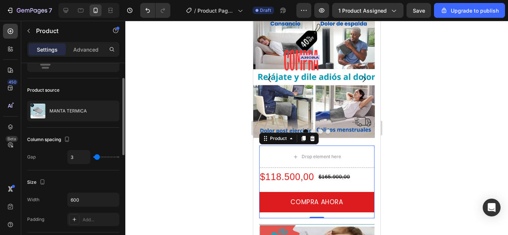
type input "4"
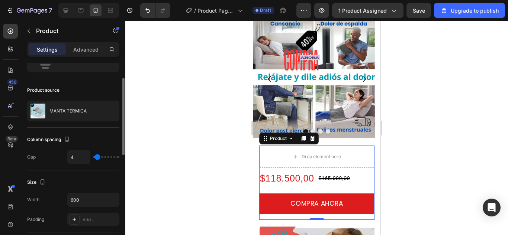
type input "6"
type input "7"
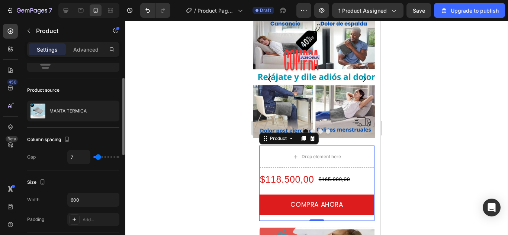
type input "9"
type input "18"
type input "19"
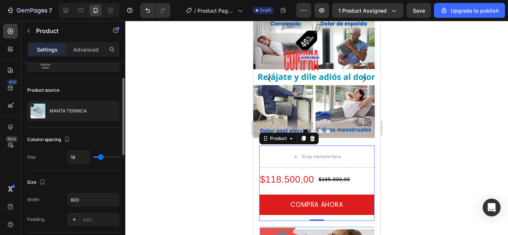
type input "19"
type input "22"
type input "27"
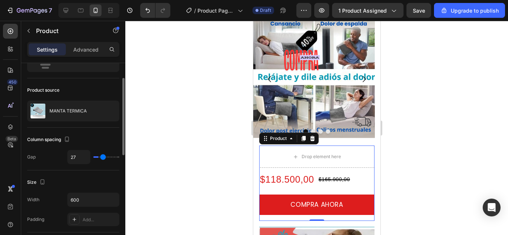
type input "28"
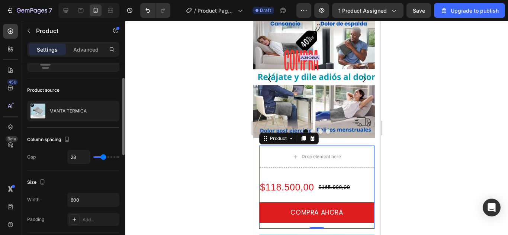
type input "27"
type input "24"
type input "22"
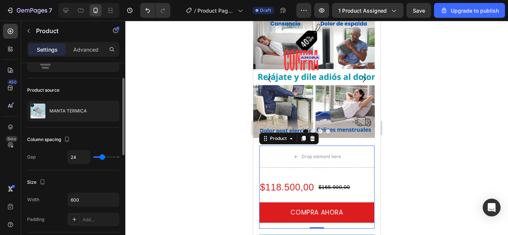
type input "22"
type input "21"
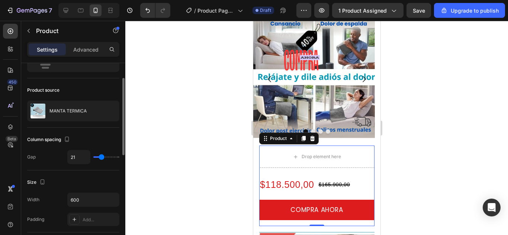
type input "25"
type input "27"
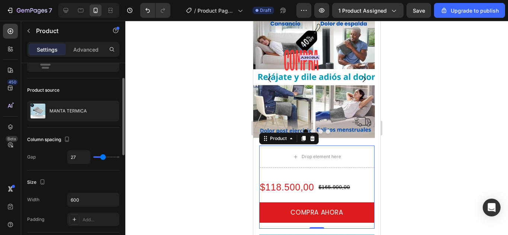
type input "28"
type input "27"
type input "25"
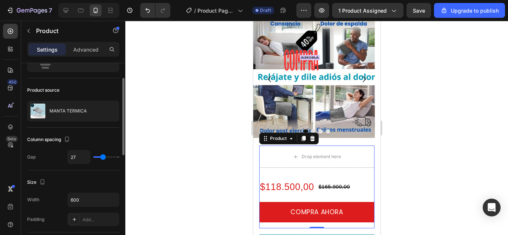
type input "25"
type input "21"
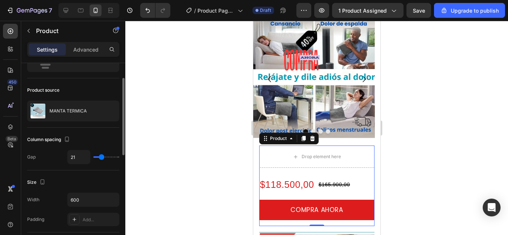
type input "19"
type input "16"
type input "15"
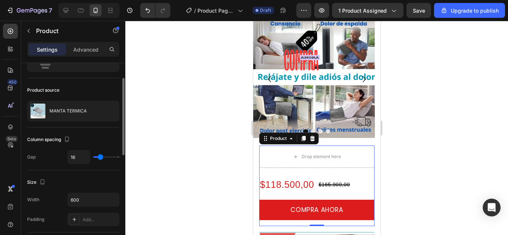
type input "15"
type input "13"
type input "12"
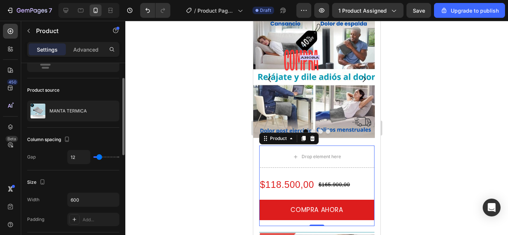
type input "10"
type input "7"
type input "4"
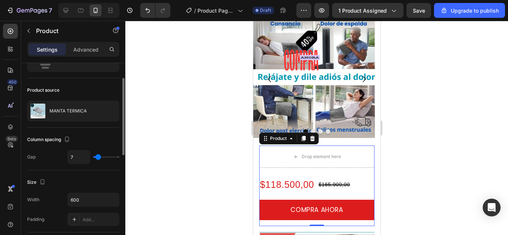
type input "4"
type input "3"
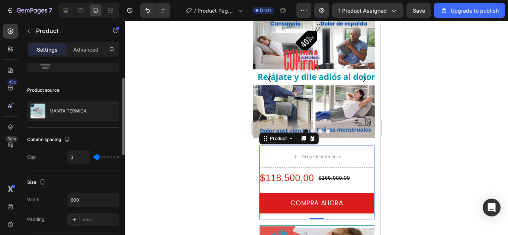
type input "4"
type input "6"
type input "7"
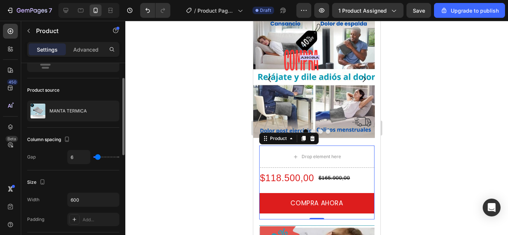
type input "7"
type input "9"
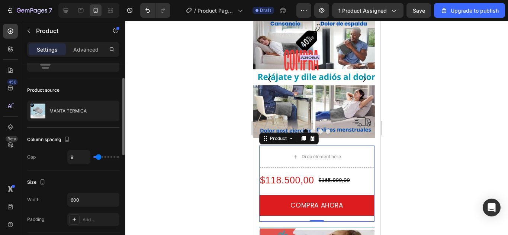
type input "10"
click at [99, 157] on input "range" at bounding box center [106, 157] width 26 height 1
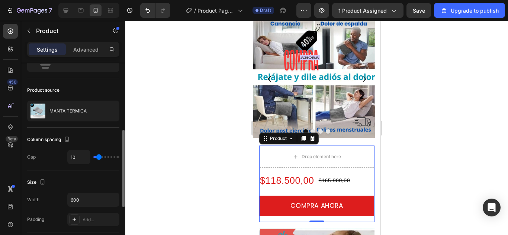
scroll to position [74, 0]
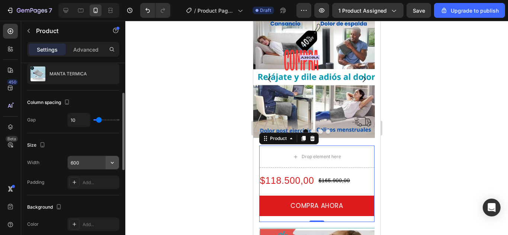
click at [110, 164] on icon "button" at bounding box center [112, 162] width 7 height 7
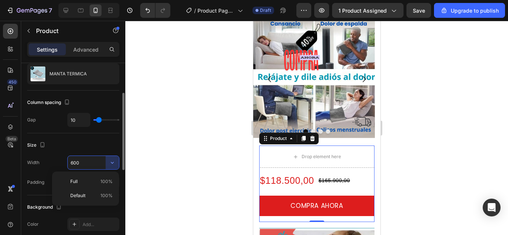
click at [91, 197] on p "Default 100%" at bounding box center [91, 196] width 42 height 7
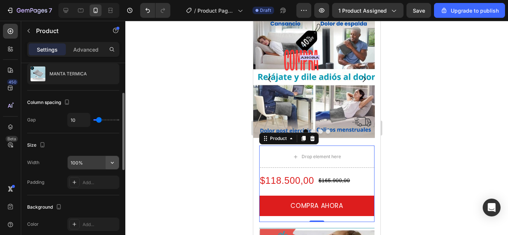
click at [109, 164] on icon "button" at bounding box center [112, 162] width 7 height 7
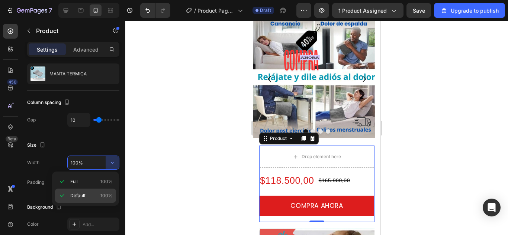
click at [108, 194] on span "100%" at bounding box center [106, 196] width 12 height 7
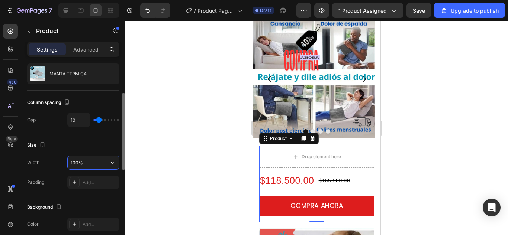
click at [86, 162] on input "100%" at bounding box center [93, 162] width 51 height 13
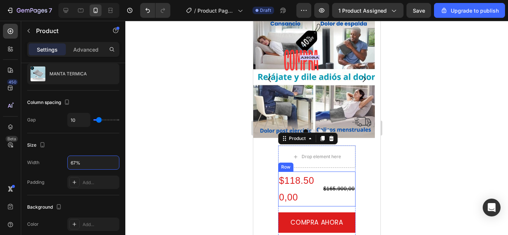
type input "675%"
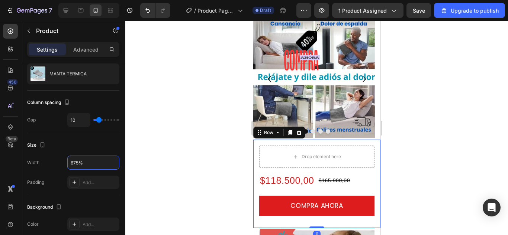
click at [369, 158] on div "Drop element here $118.500,00 Product Price Product Price $165.900,00 Product P…" at bounding box center [316, 184] width 127 height 89
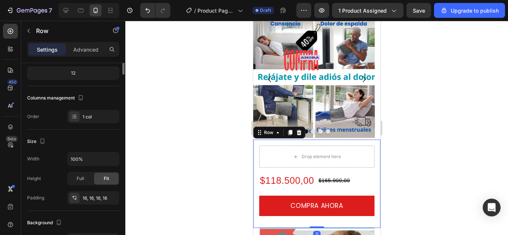
scroll to position [0, 0]
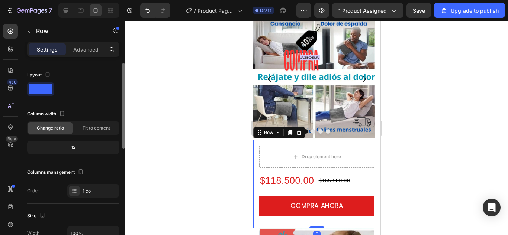
click at [369, 158] on div "Drop element here $118.500,00 Product Price Product Price $165.900,00 Product P…" at bounding box center [316, 184] width 127 height 89
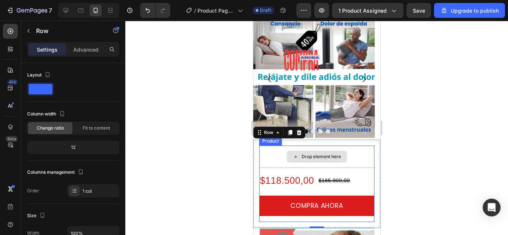
click at [271, 159] on div "Drop element here" at bounding box center [316, 157] width 115 height 22
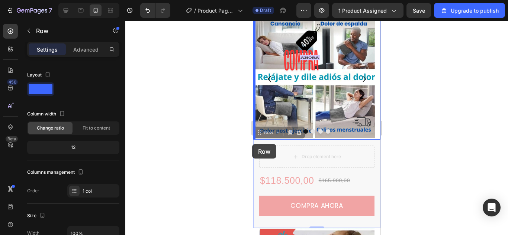
drag, startPoint x: 258, startPoint y: 145, endPoint x: 252, endPoint y: 144, distance: 6.7
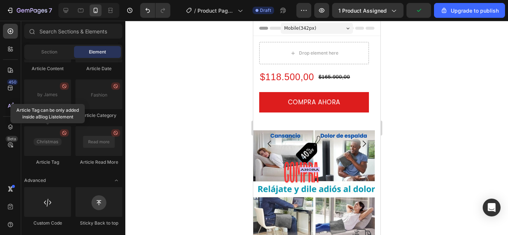
drag, startPoint x: 377, startPoint y: 54, endPoint x: 633, endPoint y: 45, distance: 256.0
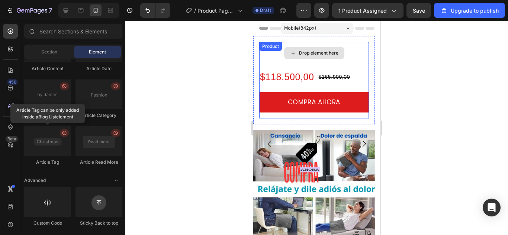
click at [306, 57] on div "Drop element here" at bounding box center [314, 53] width 60 height 12
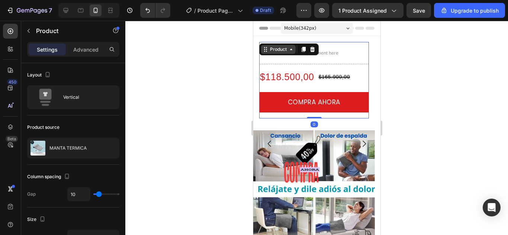
click at [266, 48] on div "Product" at bounding box center [278, 49] width 35 height 9
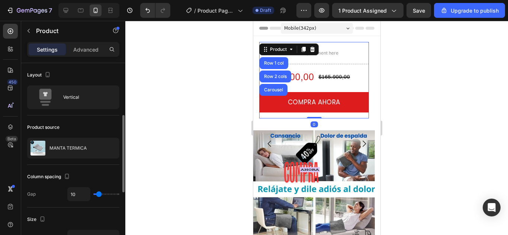
scroll to position [37, 0]
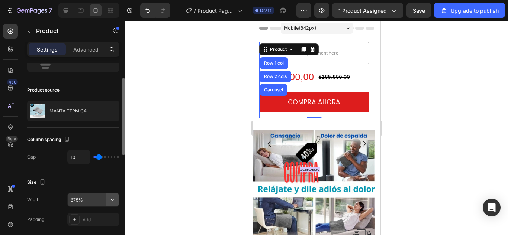
click at [112, 202] on icon "button" at bounding box center [112, 199] width 7 height 7
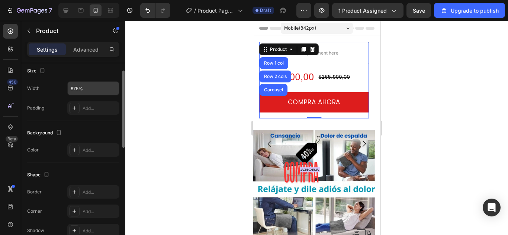
scroll to position [112, 0]
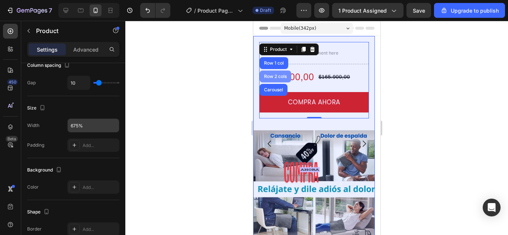
click at [280, 74] on div "Row 2 cols" at bounding box center [275, 77] width 32 height 12
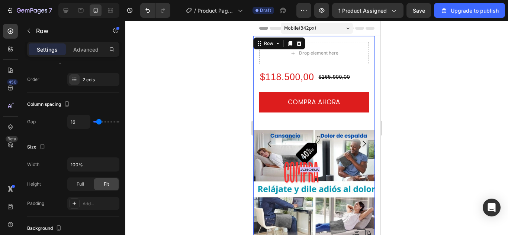
scroll to position [0, 0]
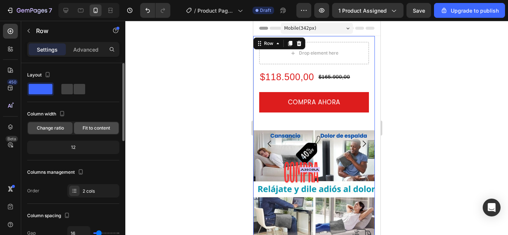
click at [102, 128] on span "Fit to content" at bounding box center [97, 128] width 28 height 7
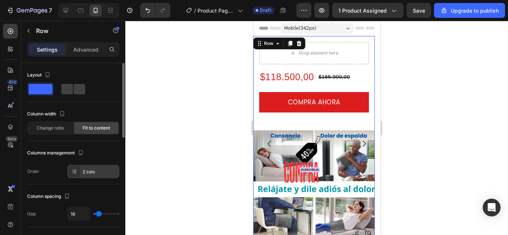
click at [89, 174] on div "2 cols" at bounding box center [100, 172] width 35 height 7
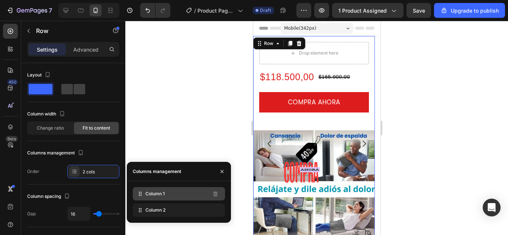
click at [155, 199] on div "Column 1" at bounding box center [179, 193] width 92 height 13
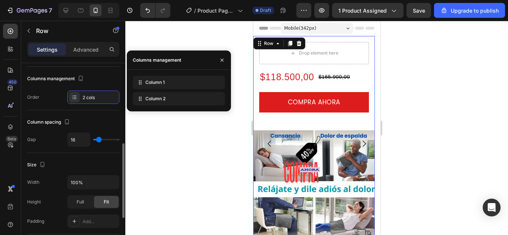
scroll to position [112, 0]
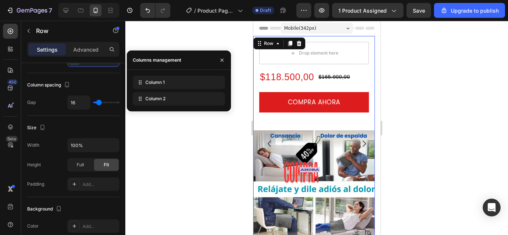
click at [162, 174] on div at bounding box center [316, 128] width 383 height 215
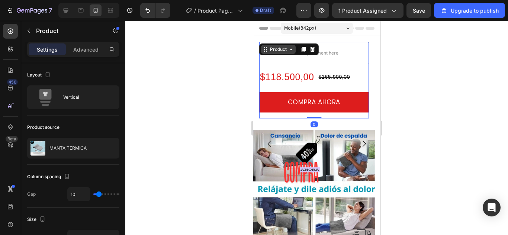
click at [272, 46] on div "Product" at bounding box center [278, 49] width 35 height 9
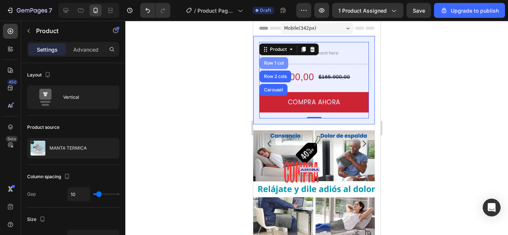
click at [274, 63] on div "Row 1 col" at bounding box center [273, 63] width 23 height 4
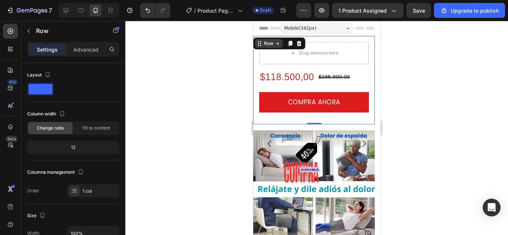
click at [262, 45] on div "Row" at bounding box center [268, 43] width 12 height 7
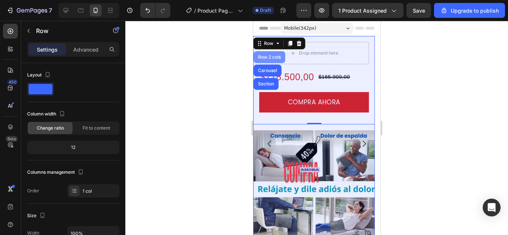
click at [269, 57] on div "Row 2 cols" at bounding box center [269, 57] width 26 height 4
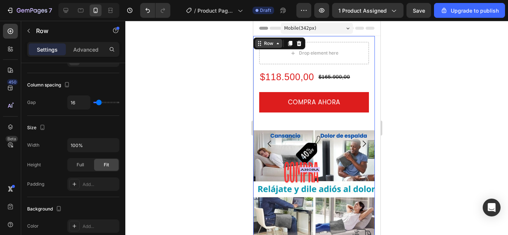
click at [275, 45] on icon at bounding box center [277, 44] width 6 height 6
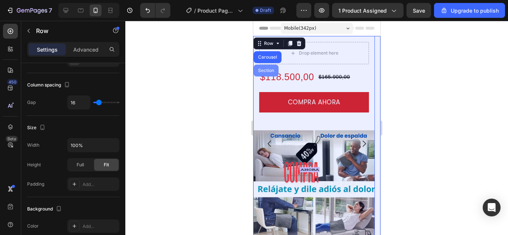
click at [264, 71] on div "Section" at bounding box center [265, 70] width 19 height 4
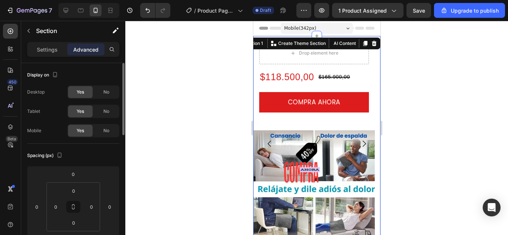
scroll to position [37, 0]
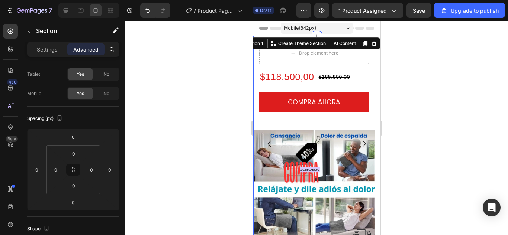
click at [88, 49] on p "Advanced" at bounding box center [85, 50] width 25 height 8
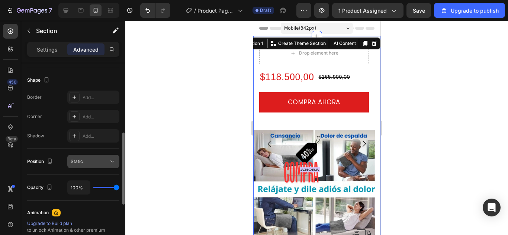
scroll to position [149, 0]
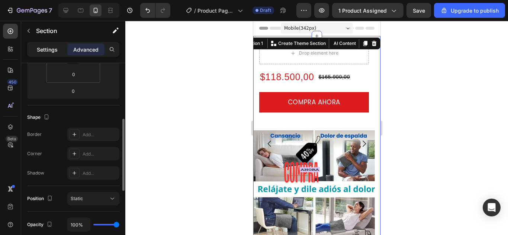
click at [47, 49] on p "Settings" at bounding box center [47, 50] width 21 height 8
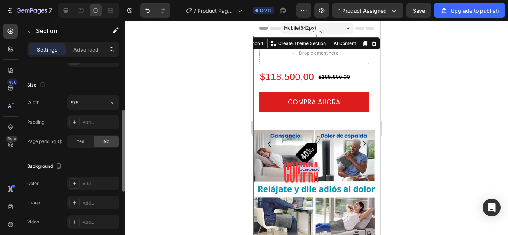
scroll to position [74, 0]
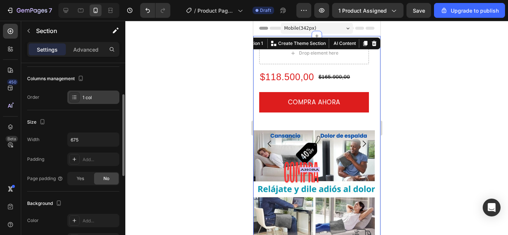
click at [73, 98] on icon at bounding box center [74, 97] width 6 height 6
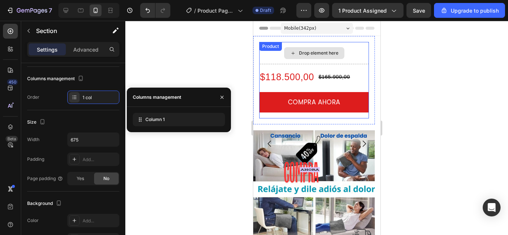
click at [309, 55] on div "Drop element here" at bounding box center [318, 53] width 39 height 6
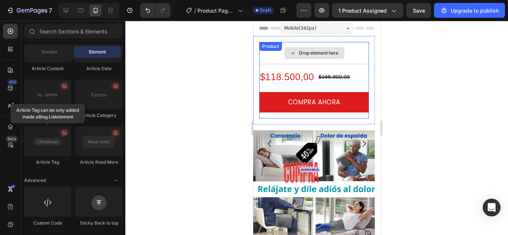
click at [309, 55] on div "Drop element here" at bounding box center [318, 53] width 39 height 6
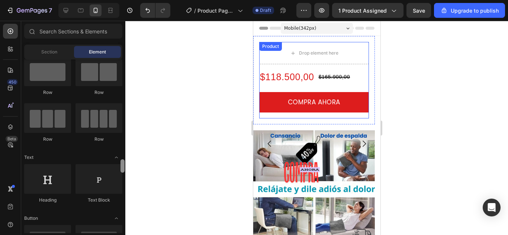
scroll to position [0, 0]
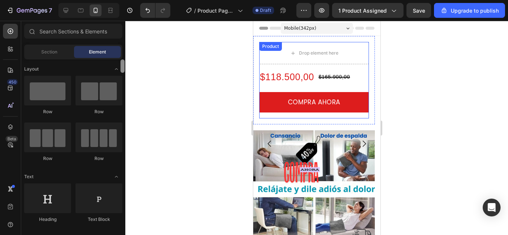
drag, startPoint x: 122, startPoint y: 224, endPoint x: 138, endPoint y: 51, distance: 173.3
click at [138, 0] on div "7 / Product Page - Aug 27, 16:07:50 Draft Preview 1 product assigned Save Upgra…" at bounding box center [254, 0] width 508 height 0
click at [313, 55] on div "Drop element here" at bounding box center [318, 53] width 39 height 6
click at [292, 52] on icon at bounding box center [293, 53] width 6 height 6
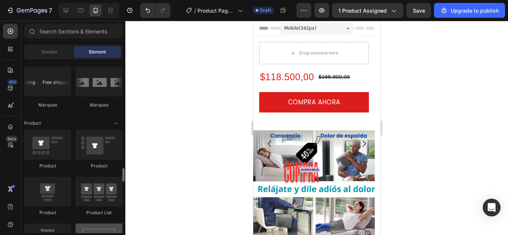
scroll to position [930, 0]
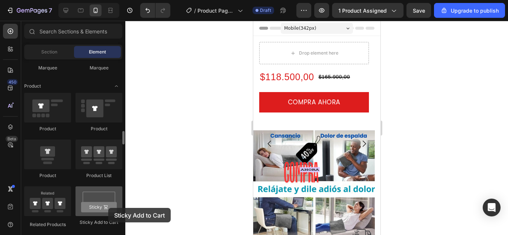
click at [108, 208] on div at bounding box center [98, 202] width 47 height 30
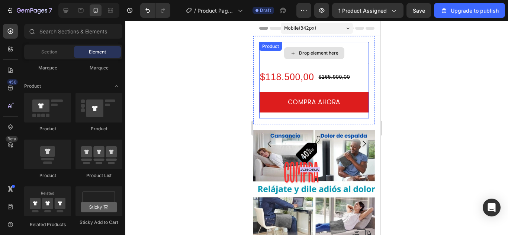
click at [293, 52] on icon at bounding box center [293, 53] width 6 height 6
click at [274, 47] on div "Product" at bounding box center [270, 46] width 20 height 7
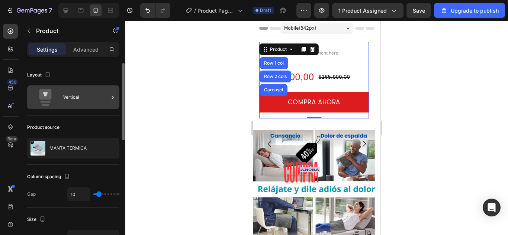
click at [106, 96] on div "Vertical" at bounding box center [85, 97] width 45 height 17
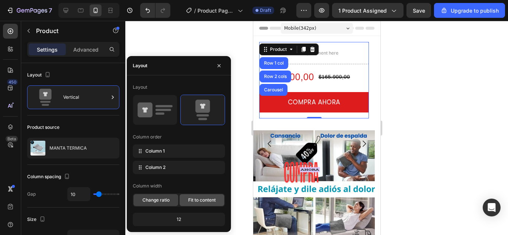
click at [192, 204] on div "Fit to content" at bounding box center [202, 201] width 45 height 12
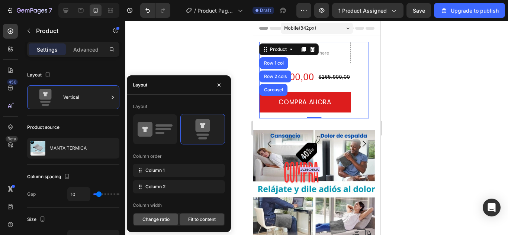
click at [158, 219] on span "Change ratio" at bounding box center [155, 219] width 27 height 7
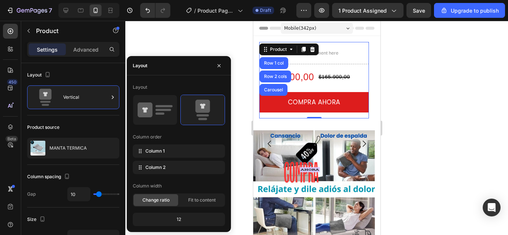
click at [179, 221] on div "12" at bounding box center [178, 220] width 89 height 10
click at [150, 187] on div "Column width" at bounding box center [147, 186] width 29 height 7
click at [190, 152] on div "Column 1" at bounding box center [179, 151] width 92 height 13
click at [207, 113] on icon at bounding box center [202, 110] width 35 height 21
click at [213, 138] on div "Column order" at bounding box center [179, 137] width 92 height 12
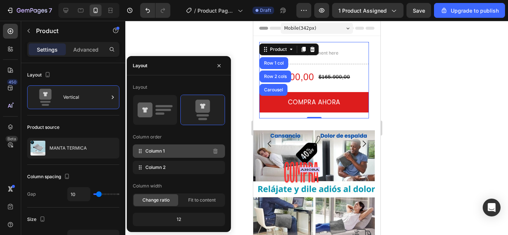
click at [142, 152] on icon at bounding box center [139, 151] width 7 height 7
click at [164, 152] on span "Column 1" at bounding box center [154, 151] width 19 height 7
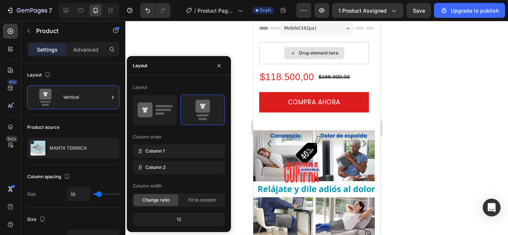
click at [340, 54] on div "Drop element here" at bounding box center [314, 53] width 60 height 12
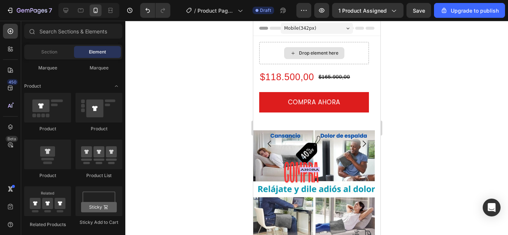
click at [340, 54] on div "Drop element here" at bounding box center [314, 53] width 60 height 12
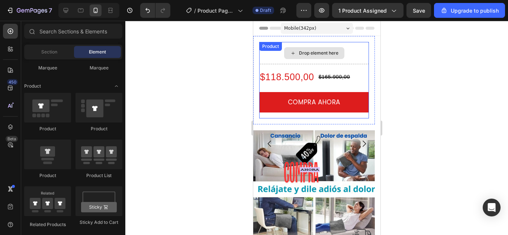
click at [290, 54] on icon at bounding box center [293, 53] width 6 height 6
click at [271, 48] on div "Product" at bounding box center [270, 46] width 20 height 7
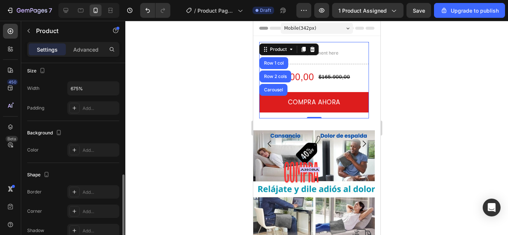
scroll to position [186, 0]
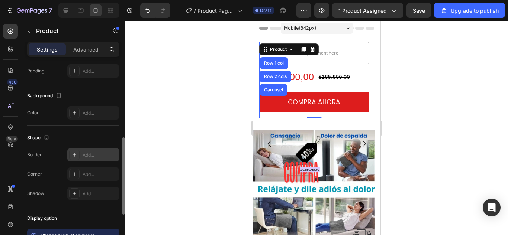
click at [75, 154] on icon at bounding box center [74, 155] width 6 height 6
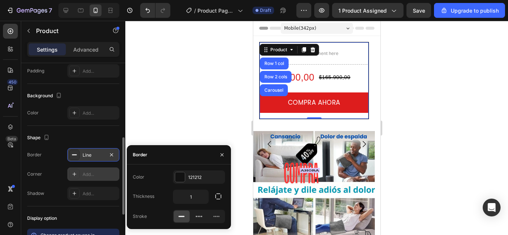
click at [94, 176] on div "Add..." at bounding box center [100, 174] width 35 height 7
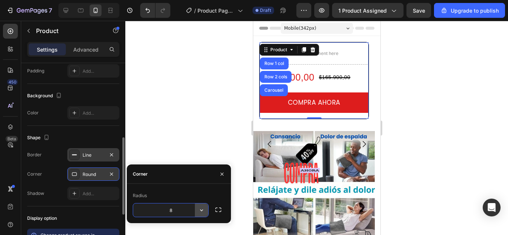
click at [203, 213] on icon "button" at bounding box center [201, 210] width 7 height 7
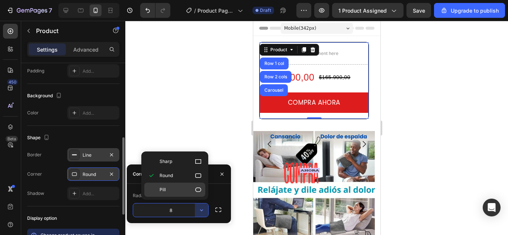
click at [197, 188] on icon at bounding box center [198, 190] width 6 height 4
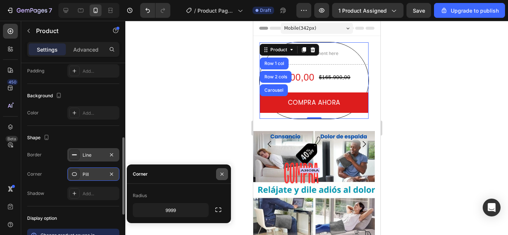
click at [223, 172] on icon "button" at bounding box center [222, 174] width 6 height 6
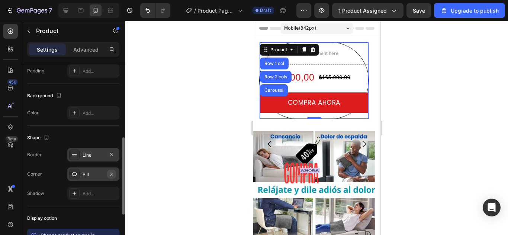
click at [107, 174] on button "button" at bounding box center [111, 174] width 9 height 9
click at [75, 175] on icon at bounding box center [74, 174] width 6 height 6
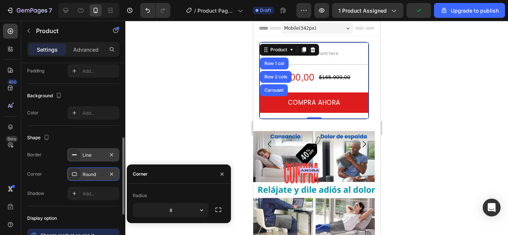
click at [74, 174] on icon at bounding box center [74, 174] width 6 height 6
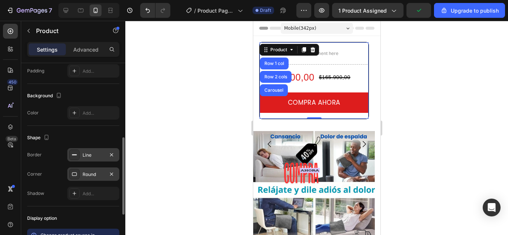
click at [73, 173] on icon at bounding box center [74, 174] width 6 height 6
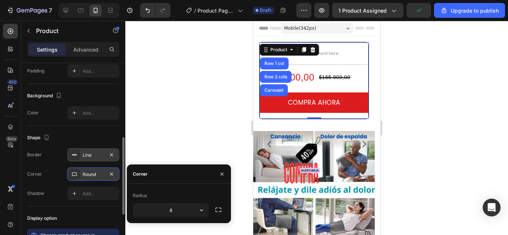
click at [89, 174] on div "Round" at bounding box center [94, 174] width 22 height 7
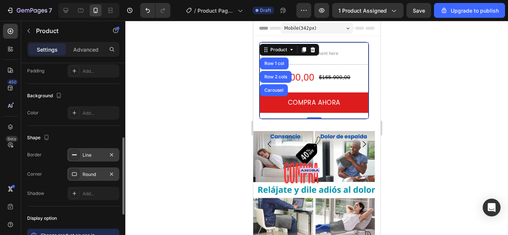
click at [94, 174] on div "Round" at bounding box center [94, 174] width 22 height 7
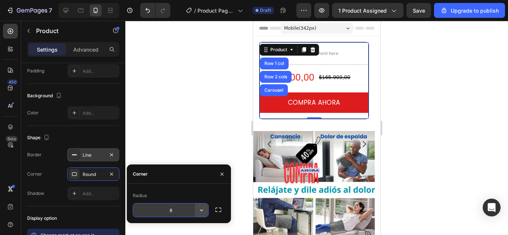
click at [205, 211] on button "button" at bounding box center [201, 210] width 13 height 13
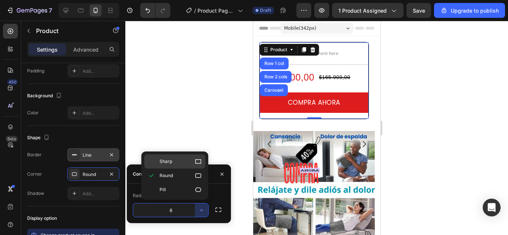
click at [174, 165] on div "Sharp" at bounding box center [174, 162] width 61 height 14
type input "0"
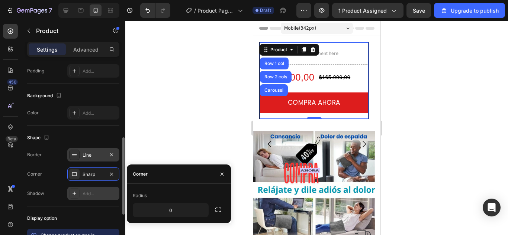
click at [76, 190] on div at bounding box center [74, 194] width 10 height 10
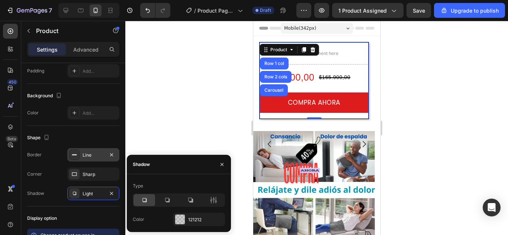
click at [145, 199] on icon at bounding box center [144, 200] width 7 height 7
click at [168, 205] on div at bounding box center [168, 201] width 22 height 12
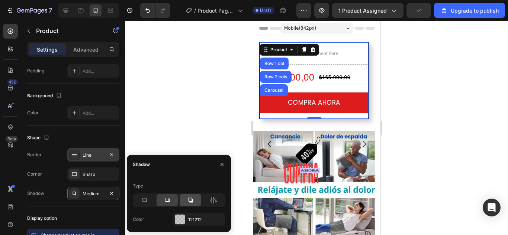
click at [190, 204] on icon at bounding box center [190, 200] width 7 height 7
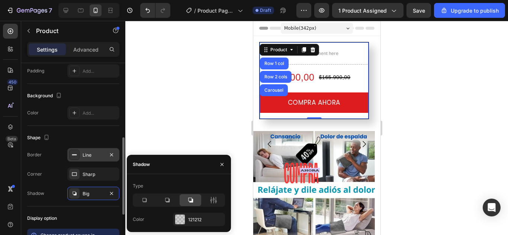
click at [82, 223] on div "Display option" at bounding box center [73, 219] width 92 height 12
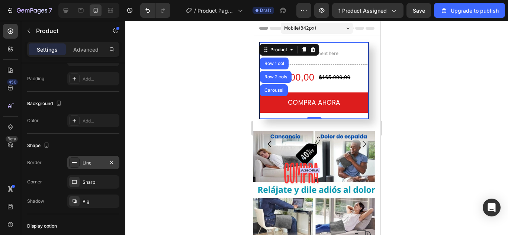
scroll to position [0, 0]
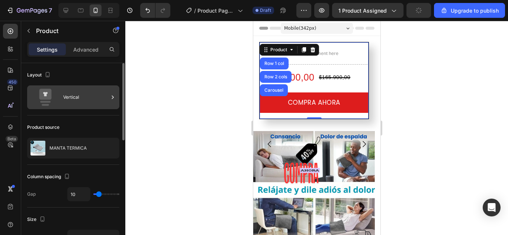
click at [87, 92] on div "Vertical" at bounding box center [85, 97] width 45 height 17
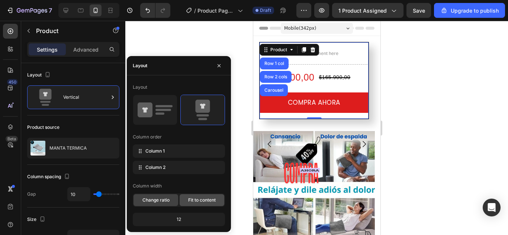
click at [197, 199] on span "Fit to content" at bounding box center [202, 200] width 28 height 7
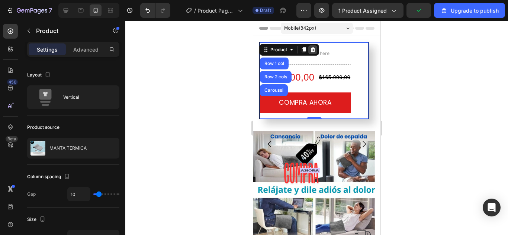
click at [313, 50] on icon at bounding box center [312, 50] width 6 height 6
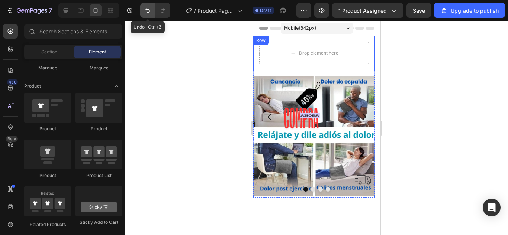
click at [146, 10] on icon "Undo/Redo" at bounding box center [147, 10] width 4 height 5
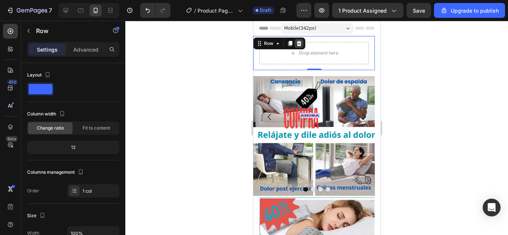
click at [298, 44] on icon at bounding box center [299, 44] width 6 height 6
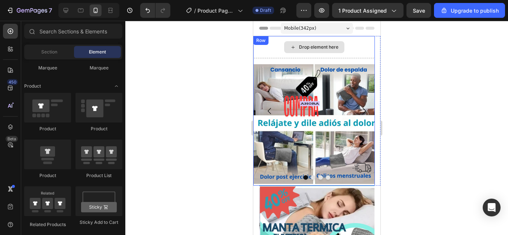
click at [291, 46] on icon at bounding box center [293, 47] width 6 height 6
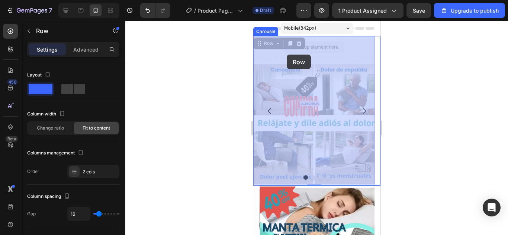
drag, startPoint x: 287, startPoint y: 59, endPoint x: 286, endPoint y: 55, distance: 4.5
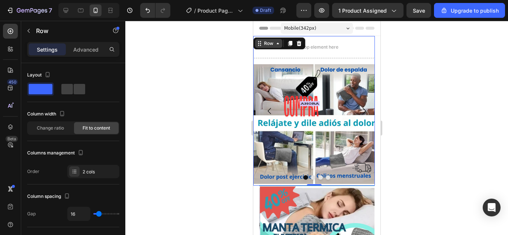
click at [262, 46] on div "Row" at bounding box center [268, 43] width 12 height 7
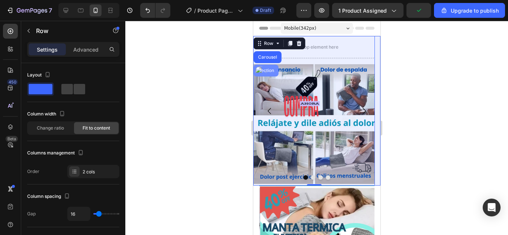
click at [274, 69] on div "Section" at bounding box center [265, 70] width 19 height 4
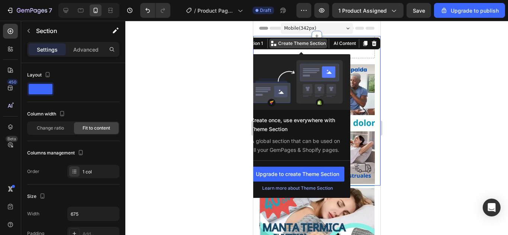
click at [279, 43] on p "Create Theme Section" at bounding box center [302, 43] width 48 height 7
click at [309, 75] on img at bounding box center [297, 83] width 90 height 46
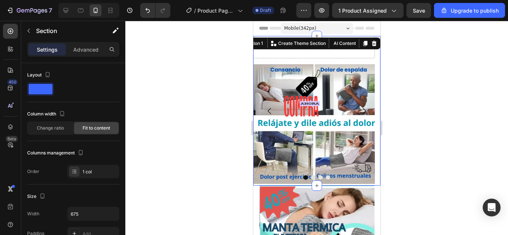
click at [454, 103] on div at bounding box center [316, 128] width 383 height 215
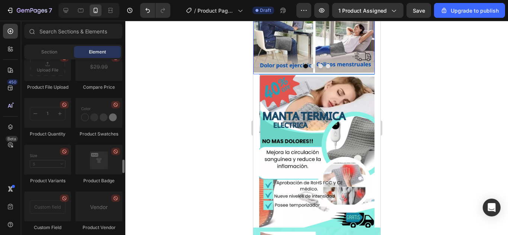
scroll to position [1562, 0]
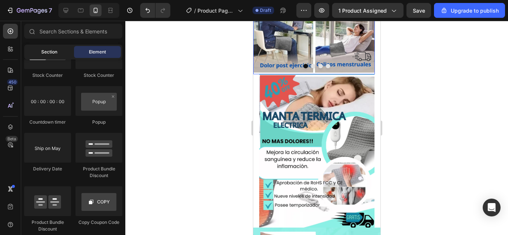
click at [56, 49] on span "Section" at bounding box center [49, 52] width 16 height 7
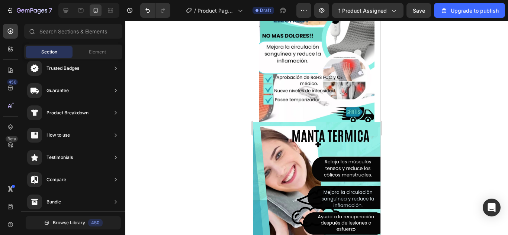
scroll to position [0, 0]
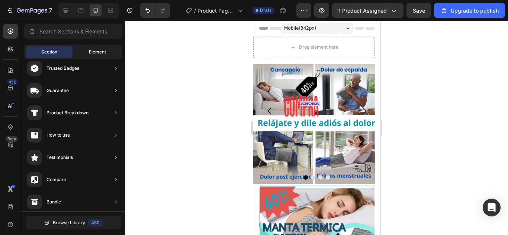
click at [93, 52] on span "Element" at bounding box center [97, 52] width 17 height 7
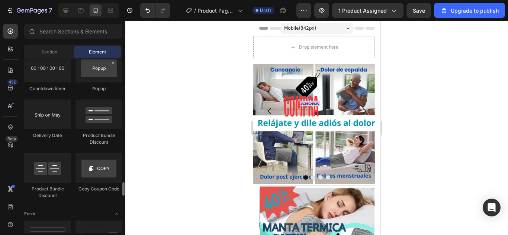
scroll to position [1633, 0]
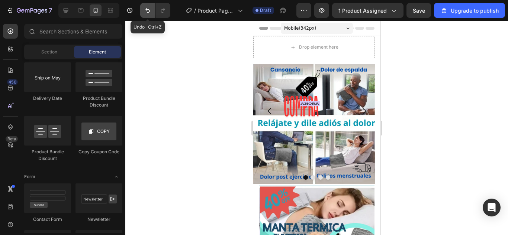
click at [145, 9] on icon "Undo/Redo" at bounding box center [147, 10] width 7 height 7
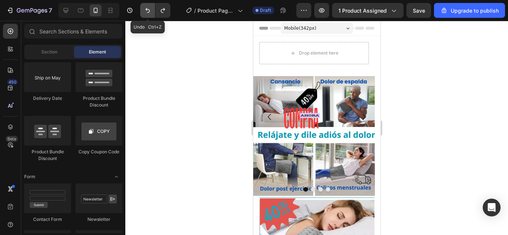
click at [145, 9] on icon "Undo/Redo" at bounding box center [147, 10] width 7 height 7
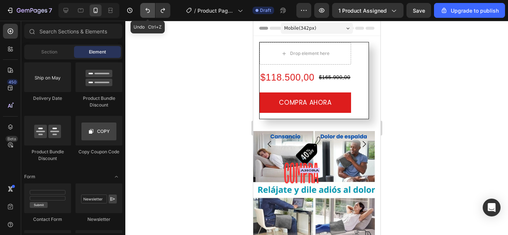
click at [145, 9] on icon "Undo/Redo" at bounding box center [147, 10] width 7 height 7
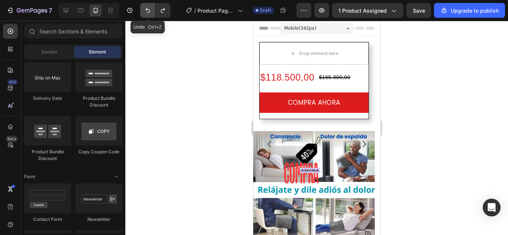
click at [145, 9] on icon "Undo/Redo" at bounding box center [147, 10] width 7 height 7
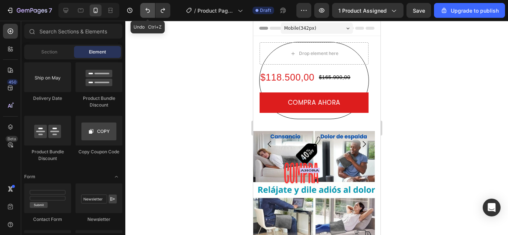
click at [145, 9] on icon "Undo/Redo" at bounding box center [147, 10] width 7 height 7
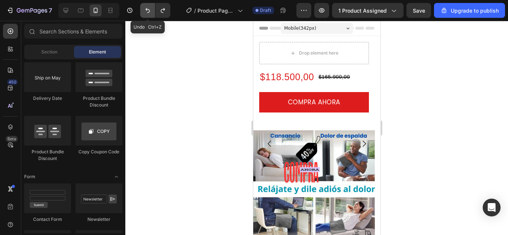
click at [145, 9] on icon "Undo/Redo" at bounding box center [147, 10] width 7 height 7
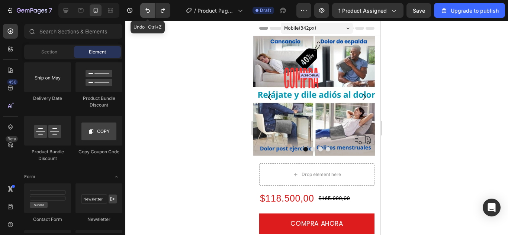
click at [145, 9] on icon "Undo/Redo" at bounding box center [147, 10] width 7 height 7
click at [453, 152] on div at bounding box center [316, 128] width 383 height 215
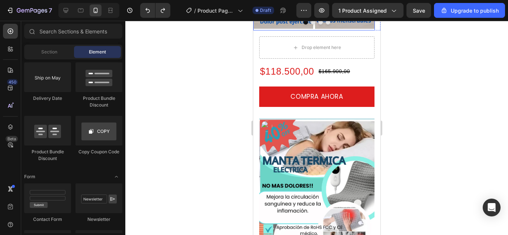
scroll to position [149, 0]
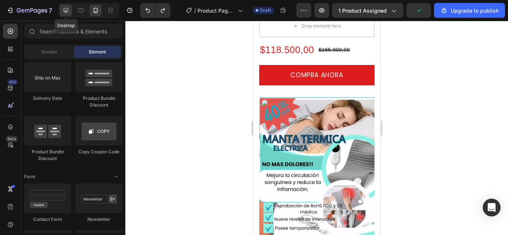
click at [66, 9] on icon at bounding box center [65, 10] width 7 height 7
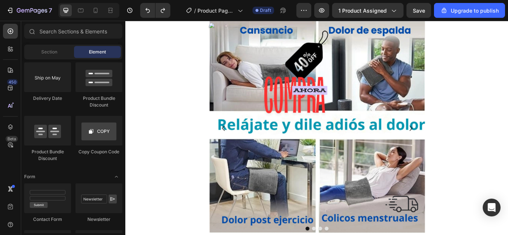
scroll to position [186, 0]
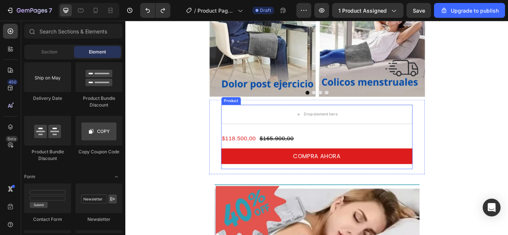
click at [241, 116] on div "Product" at bounding box center [248, 114] width 20 height 7
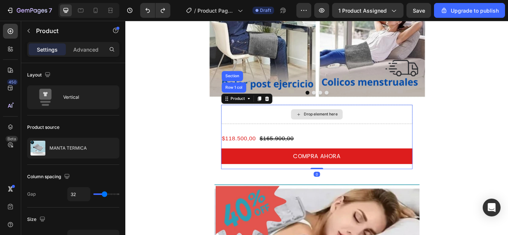
click at [267, 130] on div "Drop element here" at bounding box center [348, 130] width 223 height 22
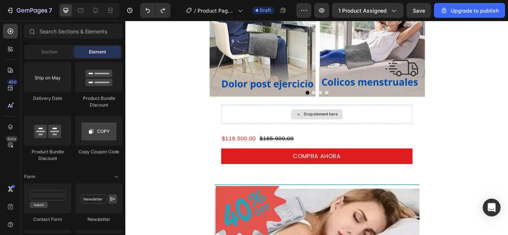
click at [325, 129] on icon at bounding box center [327, 130] width 6 height 6
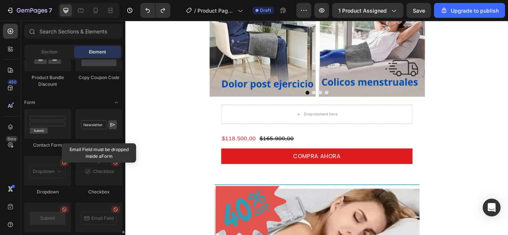
scroll to position [1744, 0]
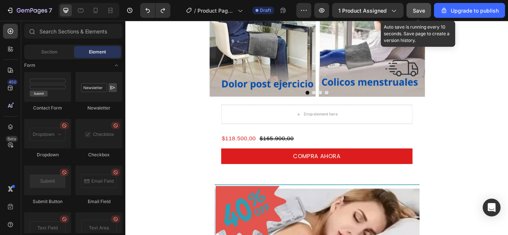
click at [414, 9] on span "Save" at bounding box center [419, 10] width 12 height 6
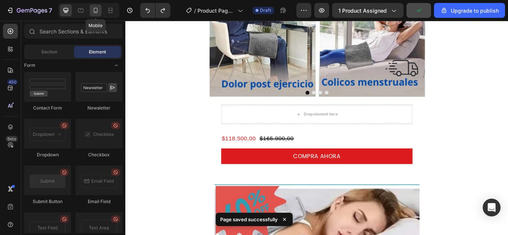
click at [97, 9] on icon at bounding box center [95, 10] width 7 height 7
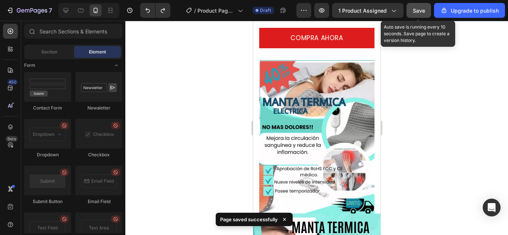
click at [415, 11] on span "Save" at bounding box center [419, 10] width 12 height 6
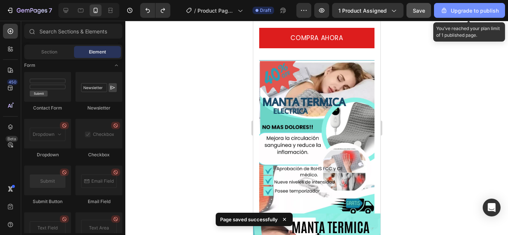
click at [476, 12] on div "Upgrade to publish" at bounding box center [469, 11] width 58 height 8
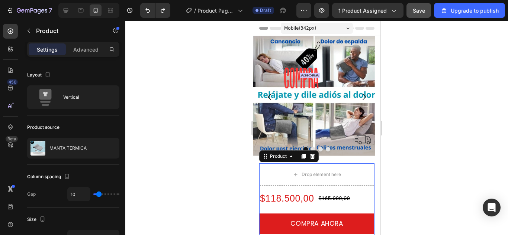
click at [296, 189] on div "Drop element here $118.500,00 Product Price Product Price $165.900,00 Product P…" at bounding box center [316, 202] width 115 height 77
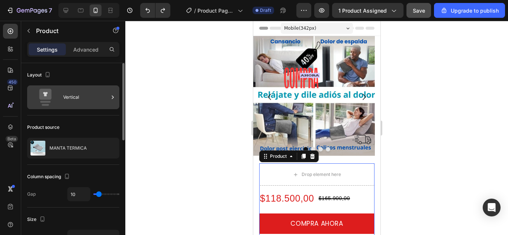
click at [107, 96] on div "Vertical" at bounding box center [85, 97] width 45 height 17
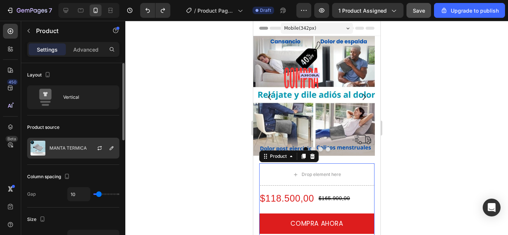
click at [99, 153] on div at bounding box center [102, 148] width 33 height 20
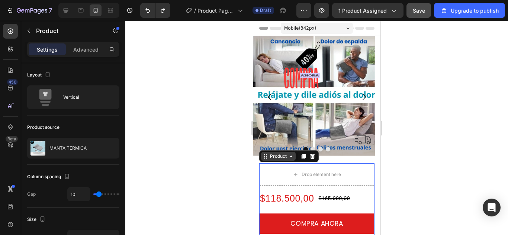
click at [276, 159] on div "Product" at bounding box center [278, 156] width 20 height 7
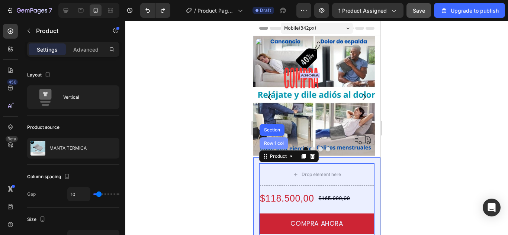
click at [274, 144] on div "Row 1 col" at bounding box center [273, 143] width 23 height 4
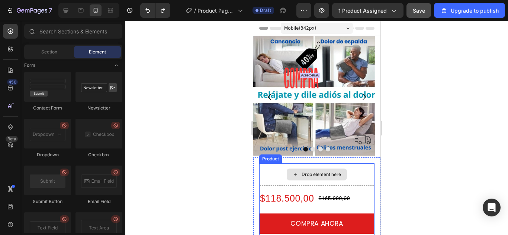
click at [288, 174] on div "Drop element here" at bounding box center [316, 175] width 60 height 12
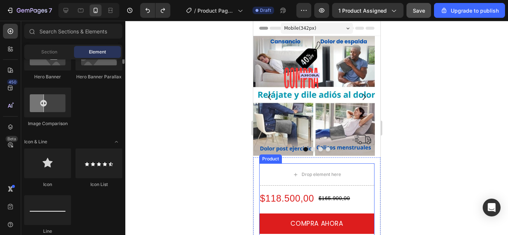
scroll to position [368, 0]
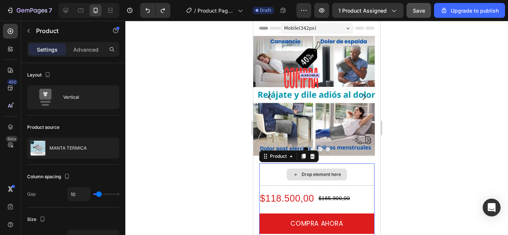
click at [266, 186] on div "Drop element here" at bounding box center [316, 175] width 115 height 22
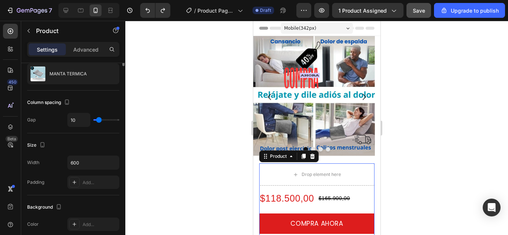
scroll to position [0, 0]
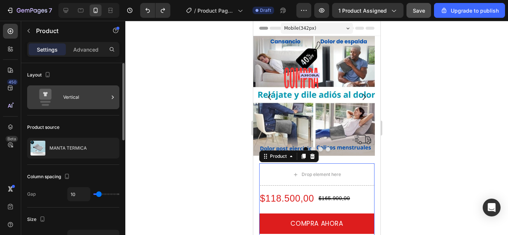
click at [77, 106] on div "Vertical" at bounding box center [73, 98] width 92 height 24
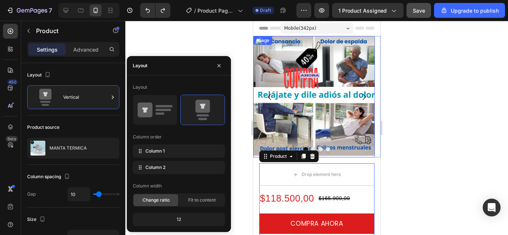
click at [225, 67] on div "Layout" at bounding box center [179, 65] width 104 height 19
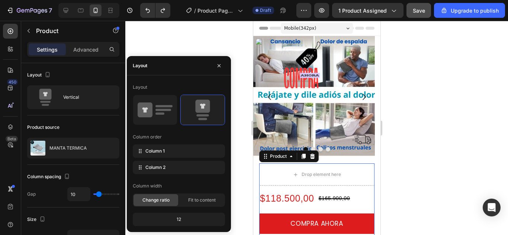
click at [449, 48] on div at bounding box center [316, 128] width 383 height 215
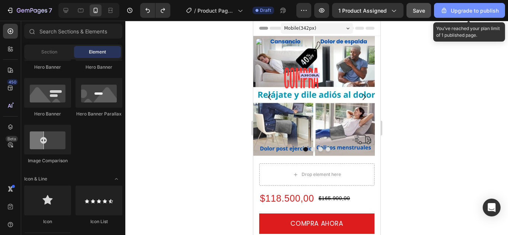
click at [472, 13] on div "Upgrade to publish" at bounding box center [469, 11] width 58 height 8
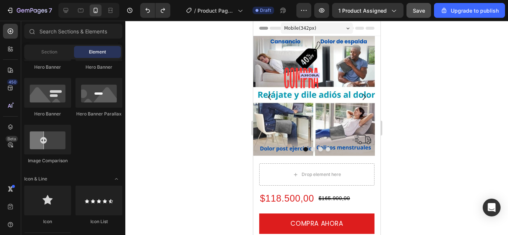
click at [450, 103] on div at bounding box center [316, 128] width 383 height 215
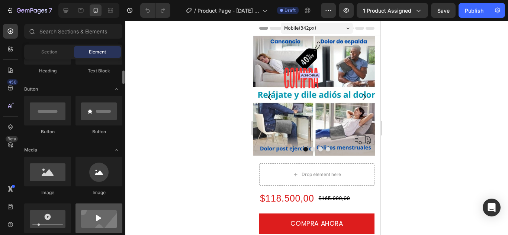
scroll to position [186, 0]
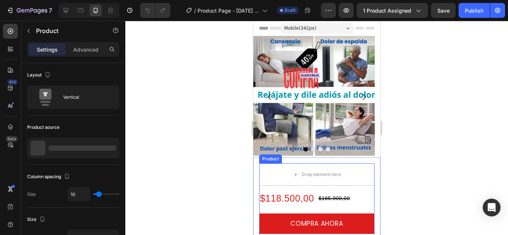
click at [267, 164] on div "Drop element here $118.500,00 Product Price Product Price $165.900,00 Product P…" at bounding box center [316, 202] width 115 height 77
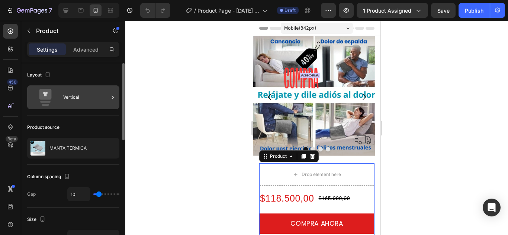
click at [100, 96] on div "Vertical" at bounding box center [85, 97] width 45 height 17
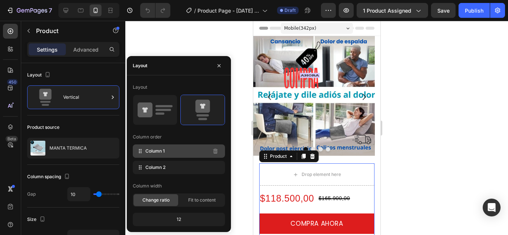
click at [203, 151] on div "Column 1" at bounding box center [179, 151] width 92 height 13
click at [142, 152] on icon at bounding box center [139, 151] width 7 height 7
click at [141, 152] on icon at bounding box center [139, 151] width 7 height 7
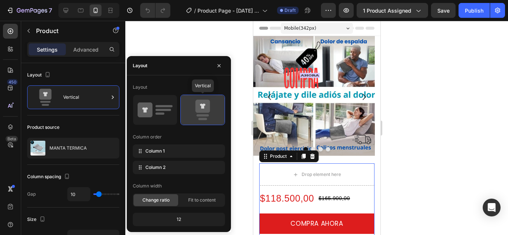
click at [199, 104] on icon at bounding box center [202, 106] width 15 height 13
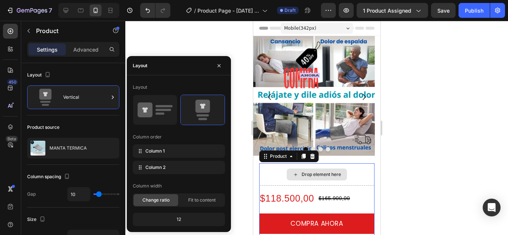
click at [267, 164] on div "Drop element here" at bounding box center [316, 175] width 115 height 22
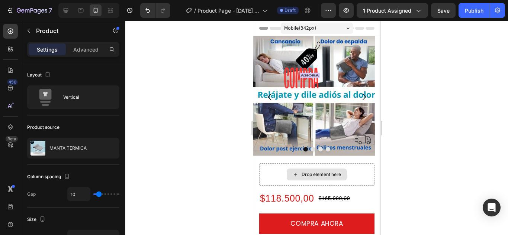
click at [302, 172] on div "Drop element here" at bounding box center [320, 175] width 39 height 6
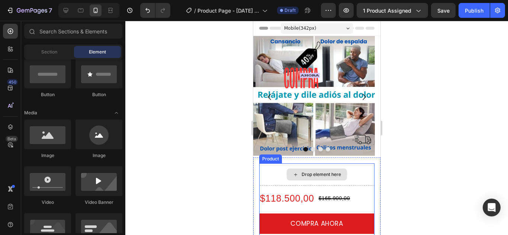
click at [305, 172] on div "Drop element here" at bounding box center [320, 175] width 39 height 6
click at [301, 172] on div "Drop element here" at bounding box center [320, 175] width 39 height 6
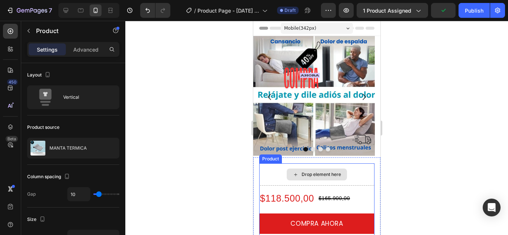
click at [276, 164] on div "Drop element here" at bounding box center [316, 175] width 115 height 22
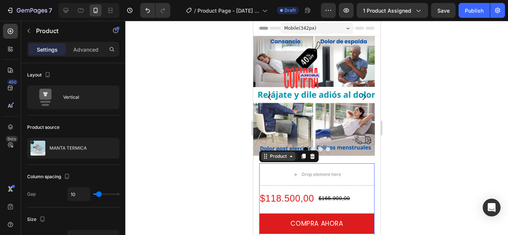
click at [266, 152] on div "Product" at bounding box center [278, 156] width 35 height 9
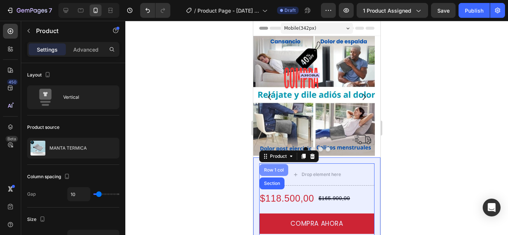
click at [269, 168] on div "Row 1 col" at bounding box center [273, 170] width 23 height 4
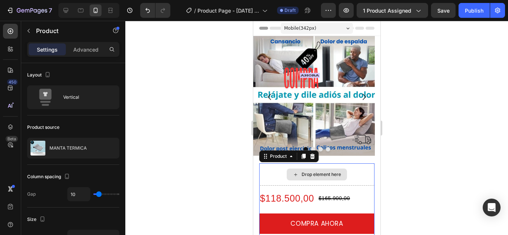
click at [264, 164] on div "Drop element here" at bounding box center [316, 175] width 115 height 22
click at [264, 152] on div "Product" at bounding box center [278, 156] width 35 height 9
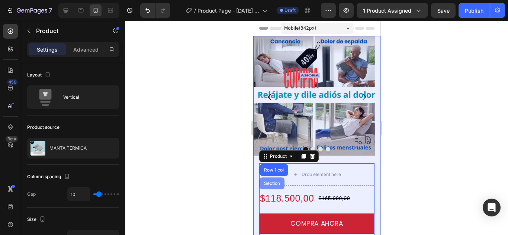
click at [269, 181] on div "Section" at bounding box center [271, 183] width 19 height 4
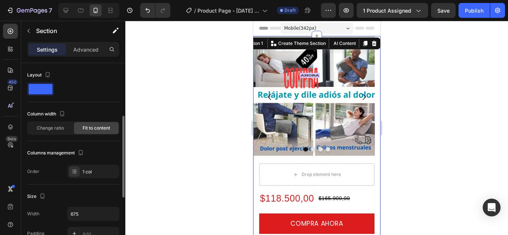
scroll to position [37, 0]
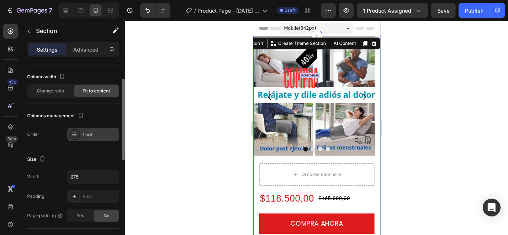
click at [106, 136] on div "1 col" at bounding box center [100, 135] width 35 height 7
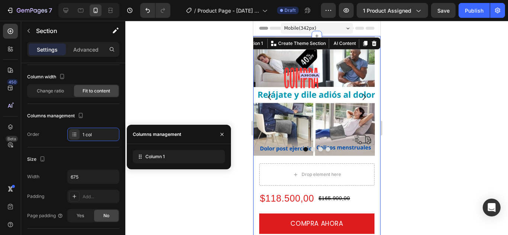
click at [190, 107] on div at bounding box center [316, 128] width 383 height 215
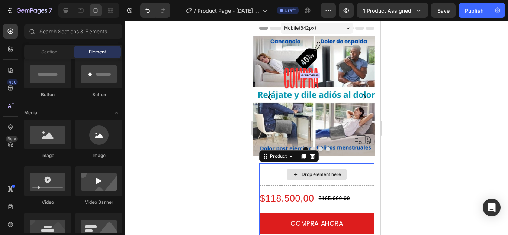
click at [305, 164] on div "Drop element here" at bounding box center [316, 175] width 115 height 22
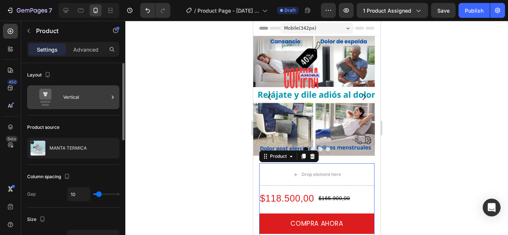
click at [92, 103] on div "Vertical" at bounding box center [85, 97] width 45 height 17
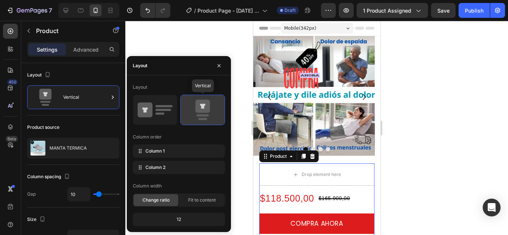
click at [208, 118] on icon at bounding box center [202, 110] width 35 height 21
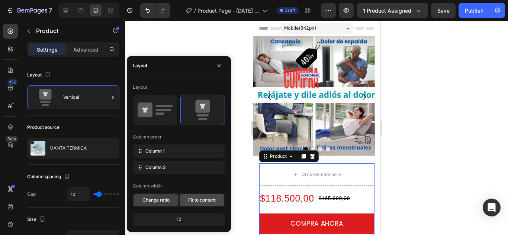
click at [198, 200] on span "Fit to content" at bounding box center [202, 200] width 28 height 7
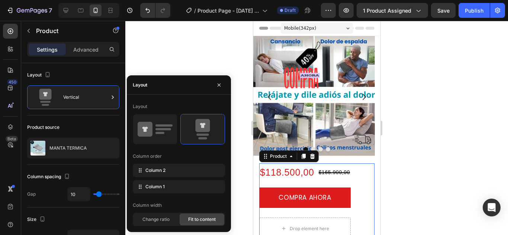
click at [195, 220] on span "Fit to content" at bounding box center [202, 219] width 28 height 7
click at [160, 221] on span "Change ratio" at bounding box center [155, 219] width 27 height 7
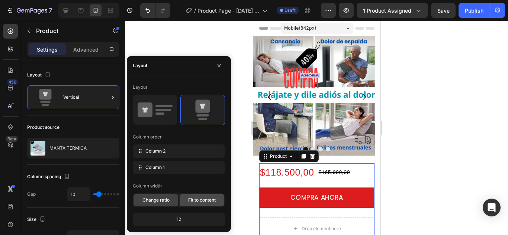
click at [189, 204] on div "Fit to content" at bounding box center [202, 201] width 45 height 12
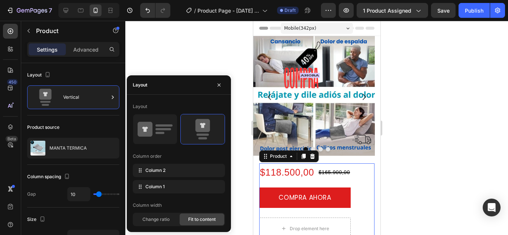
click at [200, 221] on span "Fit to content" at bounding box center [202, 219] width 28 height 7
click at [151, 224] on div "Change ratio" at bounding box center [156, 220] width 45 height 12
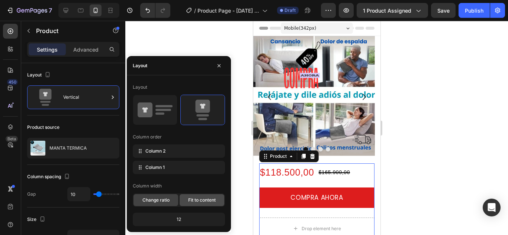
click at [203, 202] on span "Fit to content" at bounding box center [202, 200] width 28 height 7
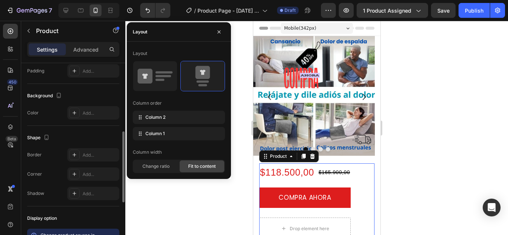
scroll to position [223, 0]
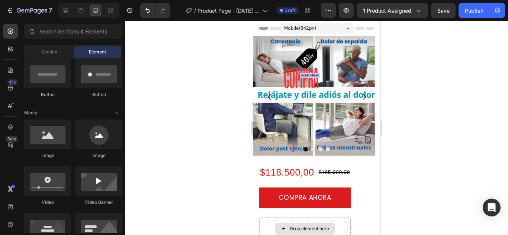
click at [283, 226] on icon at bounding box center [283, 229] width 6 height 6
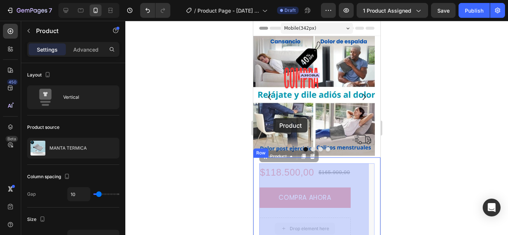
drag, startPoint x: 264, startPoint y: 113, endPoint x: 273, endPoint y: 118, distance: 10.8
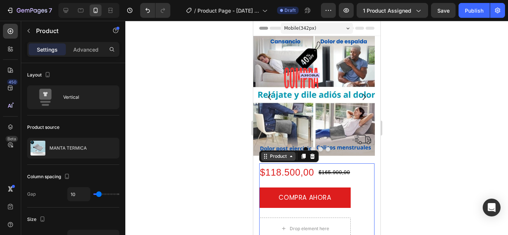
click at [269, 153] on div "Product" at bounding box center [278, 156] width 20 height 7
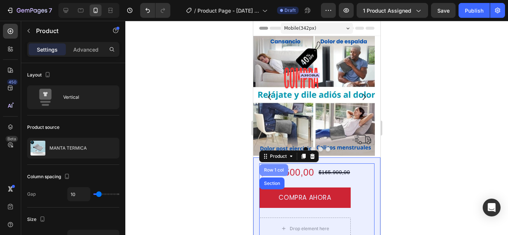
click at [270, 168] on div "Row 1 col" at bounding box center [273, 170] width 23 height 4
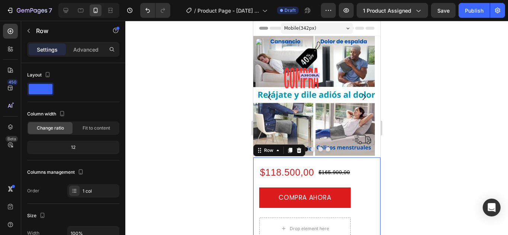
click at [279, 145] on div "Row" at bounding box center [279, 151] width 52 height 12
click at [89, 195] on div "1 col" at bounding box center [100, 191] width 35 height 7
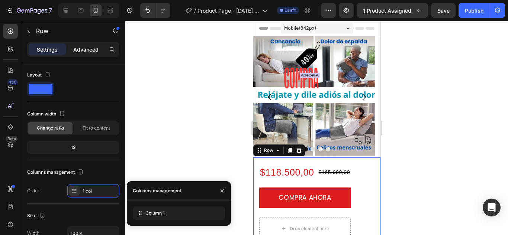
click at [86, 52] on p "Advanced" at bounding box center [85, 50] width 25 height 8
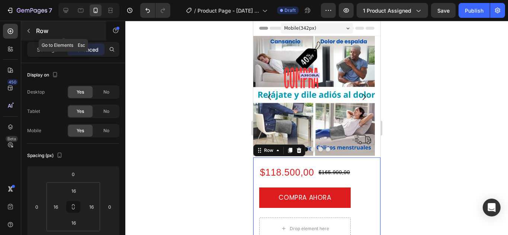
click at [28, 29] on icon "button" at bounding box center [29, 31] width 6 height 6
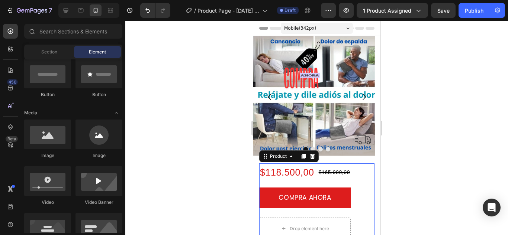
click at [293, 164] on div "$118.500,00 Product Price Product Price $165.900,00 Product Price Product Price…" at bounding box center [304, 189] width 91 height 51
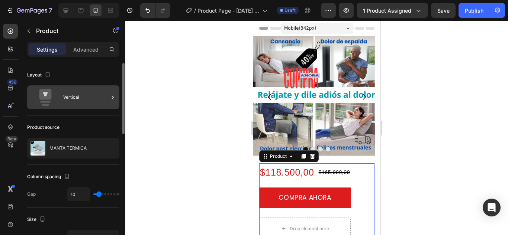
click at [79, 95] on div "Vertical" at bounding box center [85, 97] width 45 height 17
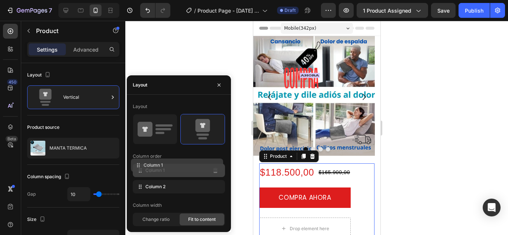
drag, startPoint x: 152, startPoint y: 187, endPoint x: 150, endPoint y: 165, distance: 22.0
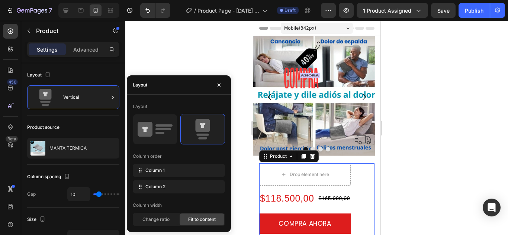
click at [150, 165] on div "Column 1" at bounding box center [179, 170] width 92 height 13
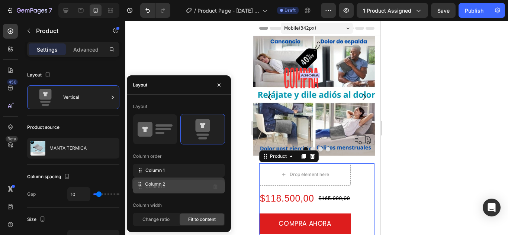
drag, startPoint x: 155, startPoint y: 188, endPoint x: 155, endPoint y: 192, distance: 3.7
click at [155, 192] on div "Column 2" at bounding box center [179, 186] width 92 height 13
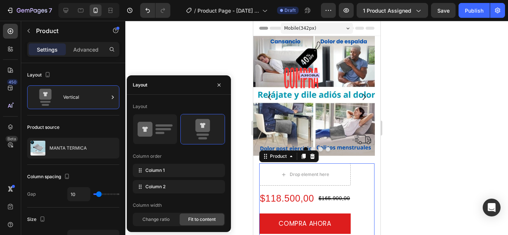
drag, startPoint x: 157, startPoint y: 170, endPoint x: 449, endPoint y: 154, distance: 292.4
click at [449, 0] on body "7 Version history / Product Page - [DATE] 16:07:50 Draft Preview 1 product assi…" at bounding box center [254, 0] width 508 height 0
drag, startPoint x: 168, startPoint y: 172, endPoint x: 94, endPoint y: 181, distance: 74.2
click at [94, 0] on body "7 Version history / Product Page - [DATE] 16:07:50 Draft Preview 1 product assi…" at bounding box center [254, 0] width 508 height 0
click at [139, 172] on icon at bounding box center [139, 172] width 1 height 1
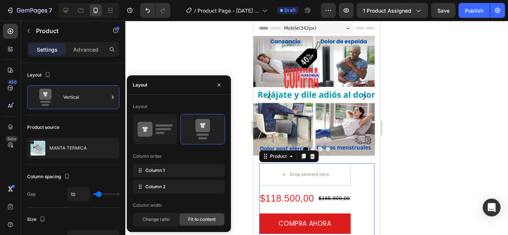
click at [205, 219] on span "Fit to content" at bounding box center [202, 219] width 28 height 7
click at [160, 218] on span "Change ratio" at bounding box center [155, 219] width 27 height 7
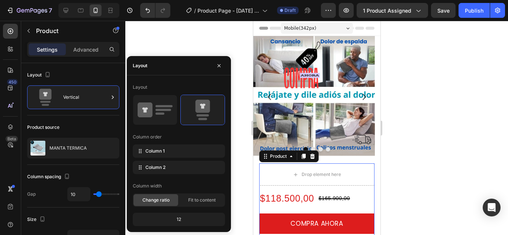
click at [180, 221] on div "12" at bounding box center [178, 220] width 89 height 10
click at [165, 199] on span "Change ratio" at bounding box center [155, 200] width 27 height 7
click at [177, 218] on div "12" at bounding box center [178, 220] width 89 height 10
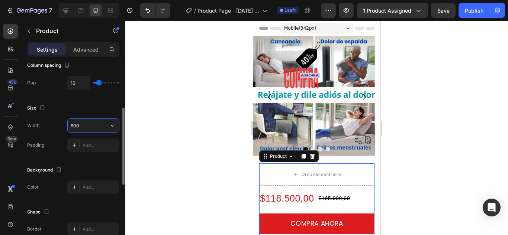
click at [76, 125] on input "600" at bounding box center [93, 125] width 51 height 13
drag, startPoint x: 73, startPoint y: 125, endPoint x: 79, endPoint y: 124, distance: 6.1
click at [79, 124] on input "600" at bounding box center [93, 125] width 51 height 13
type input "675"
click at [197, 161] on div at bounding box center [316, 128] width 383 height 215
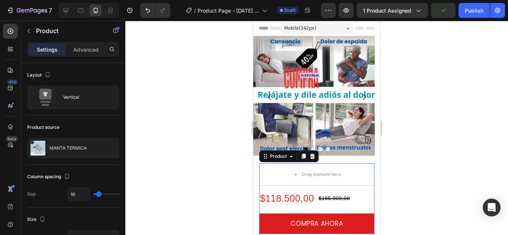
click at [304, 164] on div "Drop element here $118.500,00 Product Price Product Price $165.900,00 Product P…" at bounding box center [316, 202] width 115 height 77
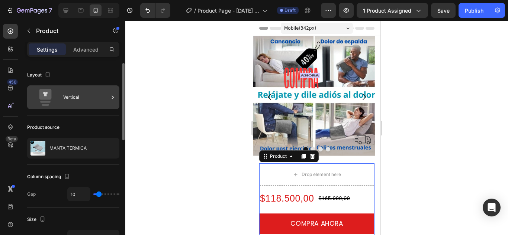
click at [110, 96] on icon at bounding box center [112, 97] width 7 height 7
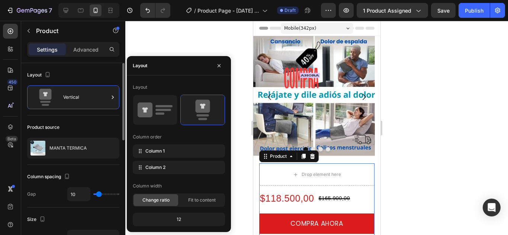
click at [39, 77] on div "Layout" at bounding box center [39, 75] width 25 height 10
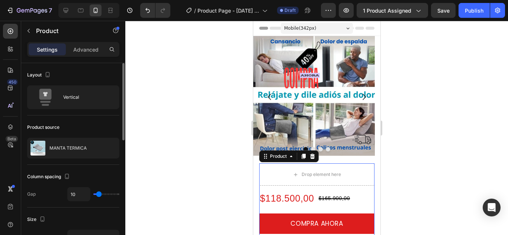
click at [33, 72] on div "Layout" at bounding box center [39, 75] width 25 height 10
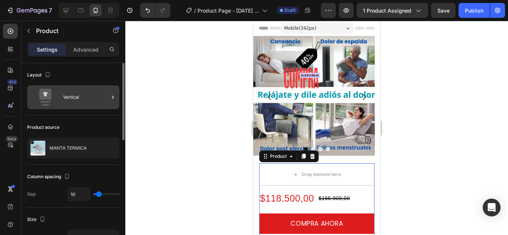
click at [106, 97] on div "Vertical" at bounding box center [85, 97] width 45 height 17
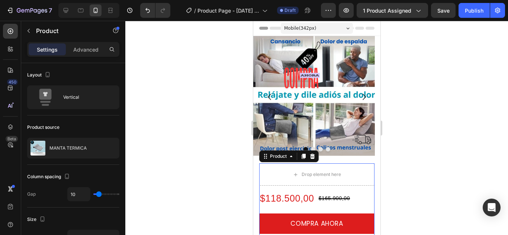
click at [419, 89] on div at bounding box center [316, 128] width 383 height 215
click at [262, 158] on div "Drop element here $118.500,00 Product Price Product Price $165.900,00 Product P…" at bounding box center [316, 202] width 127 height 89
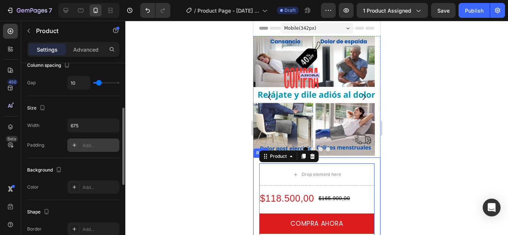
click at [79, 146] on div at bounding box center [74, 145] width 10 height 10
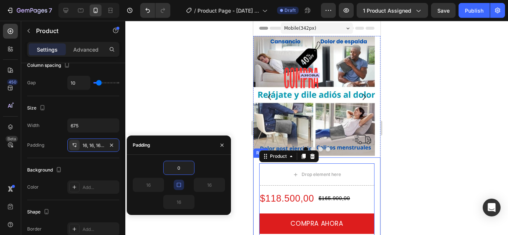
type input "0"
click at [235, 103] on div at bounding box center [316, 128] width 383 height 215
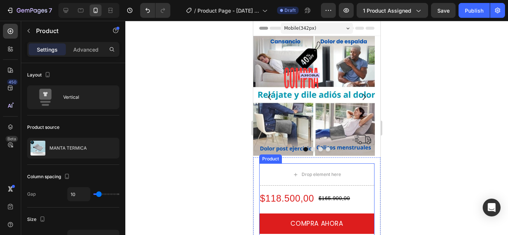
click at [260, 190] on div "$118.500,00 Product Price Product Price $165.900,00 Product Price Product Price…" at bounding box center [316, 215] width 115 height 51
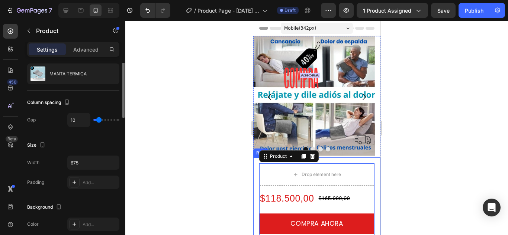
scroll to position [37, 0]
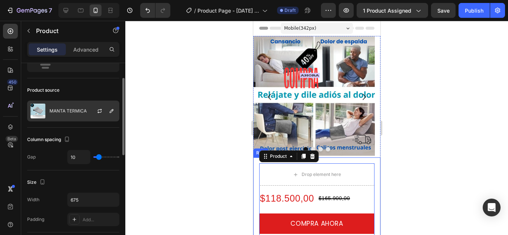
click at [78, 119] on div "MANTA TERMICA" at bounding box center [73, 111] width 92 height 21
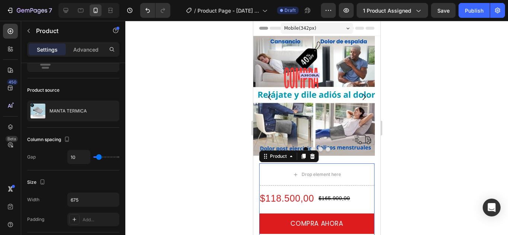
click at [449, 122] on div at bounding box center [316, 128] width 383 height 215
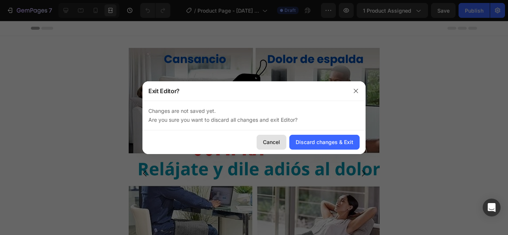
click at [273, 140] on div "Cancel" at bounding box center [271, 142] width 17 height 8
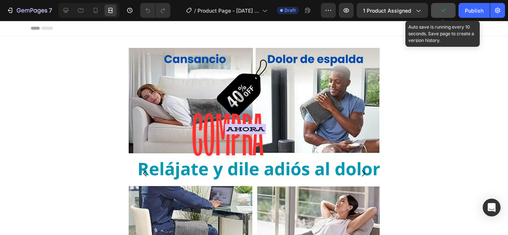
click at [441, 9] on icon "button" at bounding box center [443, 10] width 7 height 7
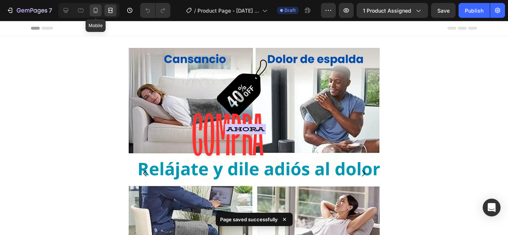
click at [96, 10] on icon at bounding box center [95, 10] width 7 height 7
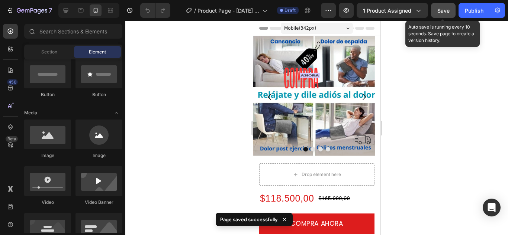
click at [445, 12] on span "Save" at bounding box center [443, 10] width 12 height 6
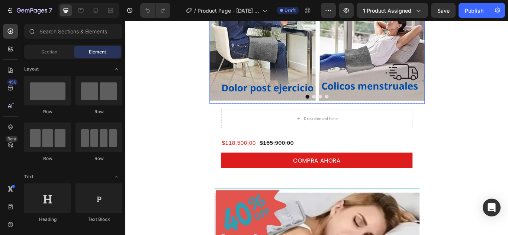
scroll to position [260, 0]
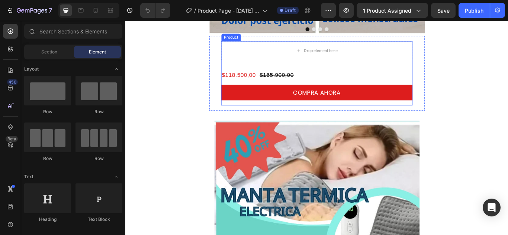
click at [254, 67] on div "Drop element here $118.500,00 Product Price Product Price $165.900,00 Product P…" at bounding box center [348, 82] width 223 height 75
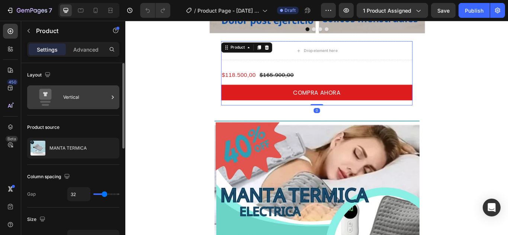
click at [111, 98] on icon at bounding box center [112, 97] width 7 height 7
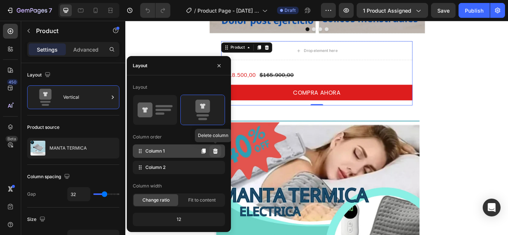
click at [214, 151] on icon at bounding box center [215, 151] width 5 height 5
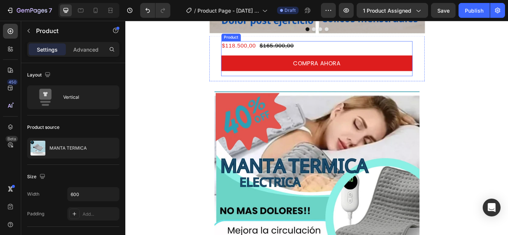
click at [237, 58] on div "$118.500,00 Product Price Product Price $165.900,00 Product Price Product Price…" at bounding box center [348, 65] width 223 height 41
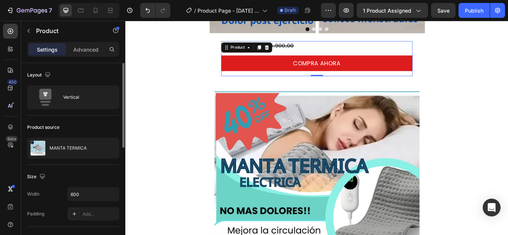
scroll to position [37, 0]
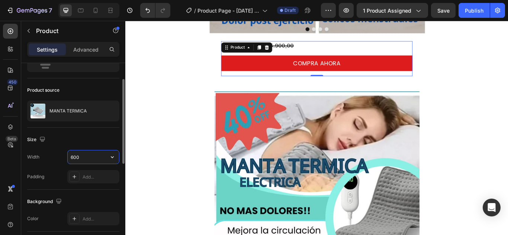
click at [82, 161] on input "600" at bounding box center [93, 157] width 51 height 13
click at [111, 158] on icon "button" at bounding box center [112, 157] width 7 height 7
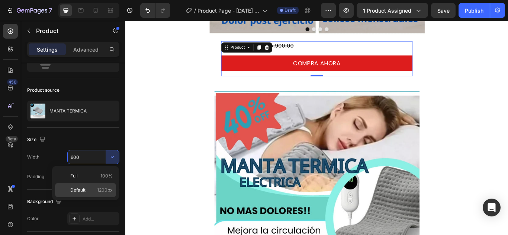
click at [80, 190] on span "Default" at bounding box center [77, 190] width 15 height 7
type input "1200"
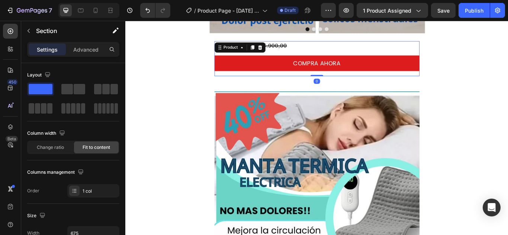
click at [232, 81] on div "$118.500,00 Product Price Product Price $165.900,00 Product Price Product Price…" at bounding box center [348, 65] width 239 height 41
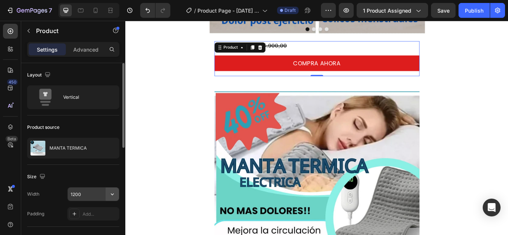
click at [109, 195] on icon "button" at bounding box center [112, 194] width 7 height 7
type input "675"
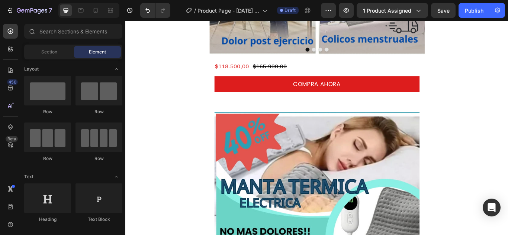
scroll to position [223, 0]
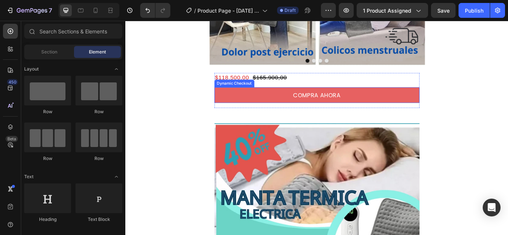
click at [405, 111] on button "COMPRA AHORA" at bounding box center [348, 108] width 239 height 18
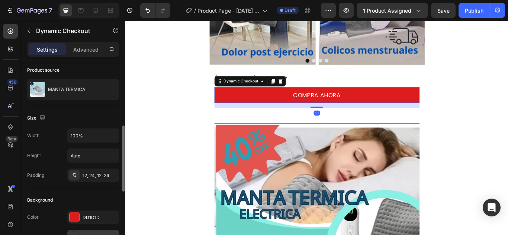
scroll to position [74, 0]
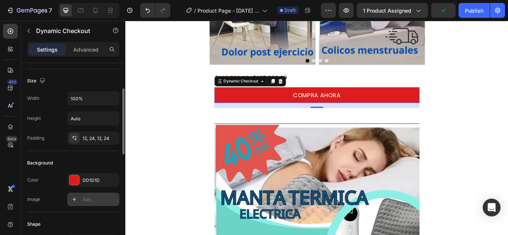
click at [98, 200] on div "Add..." at bounding box center [100, 200] width 35 height 7
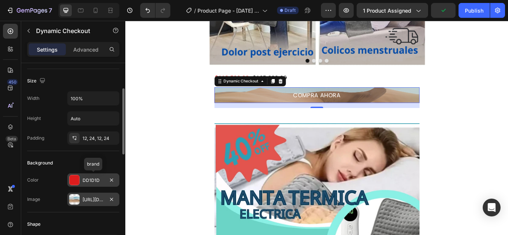
click at [73, 178] on div at bounding box center [75, 181] width 10 height 10
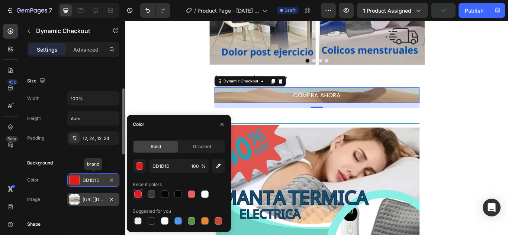
click at [73, 178] on div at bounding box center [75, 181] width 10 height 10
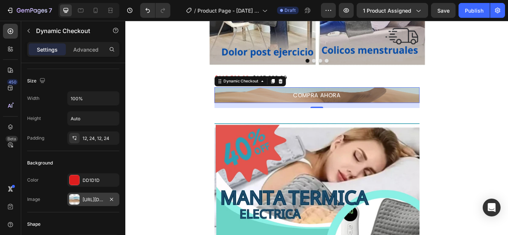
click at [278, 106] on button "COMPRA AHORA" at bounding box center [348, 108] width 239 height 18
click at [103, 180] on div "DD1D1D" at bounding box center [94, 180] width 22 height 7
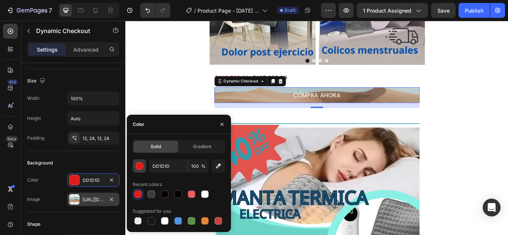
click at [140, 167] on div "button" at bounding box center [139, 166] width 7 height 7
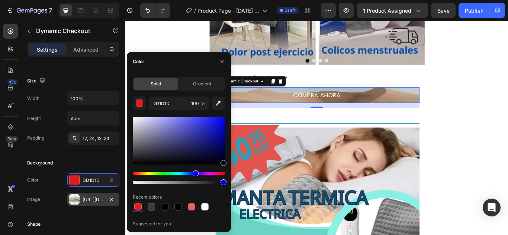
click at [73, 202] on div at bounding box center [74, 200] width 10 height 10
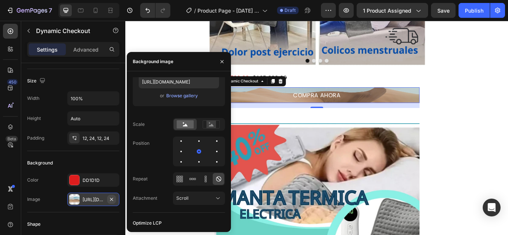
click at [110, 200] on icon "button" at bounding box center [112, 200] width 6 height 6
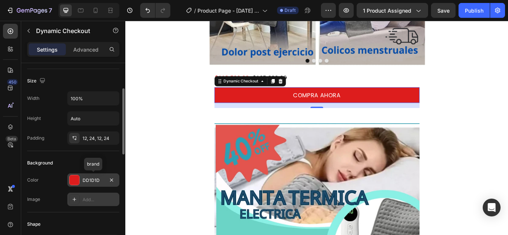
click at [89, 182] on div "DD1D1D" at bounding box center [94, 180] width 22 height 7
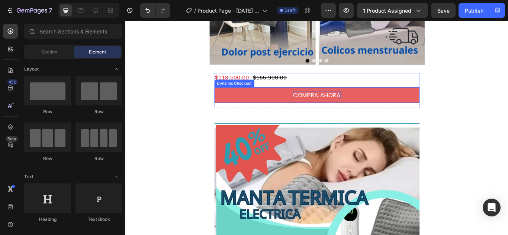
click at [360, 108] on p "COMPRA AHORA" at bounding box center [348, 107] width 55 height 9
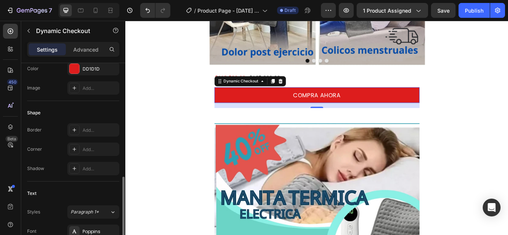
scroll to position [223, 0]
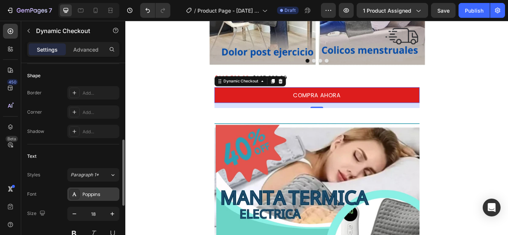
click at [102, 191] on div "Poppins" at bounding box center [93, 194] width 52 height 13
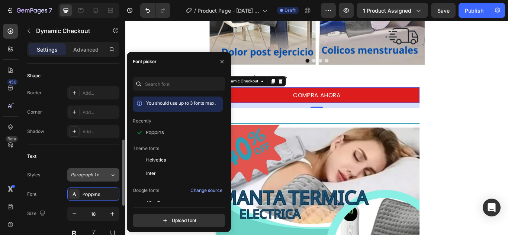
click at [102, 180] on button "Paragraph 1*" at bounding box center [93, 174] width 52 height 13
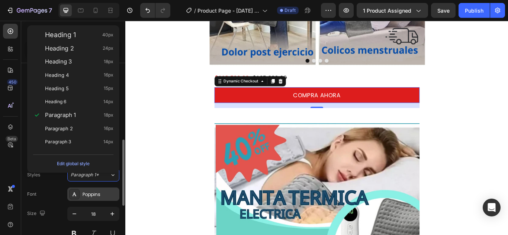
click at [95, 196] on div "Poppins" at bounding box center [100, 195] width 35 height 7
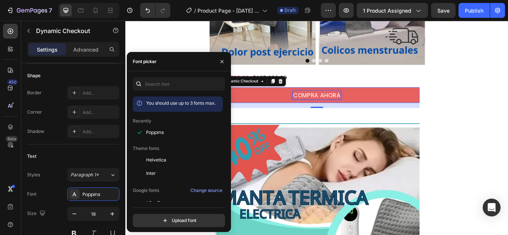
click at [347, 111] on p "COMPRA AHORA" at bounding box center [348, 107] width 55 height 9
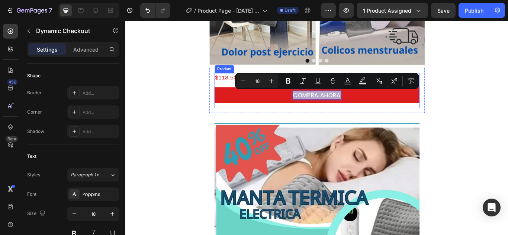
drag, startPoint x: 373, startPoint y: 106, endPoint x: 412, endPoint y: 106, distance: 39.4
click at [314, 96] on div "$118.500,00 Product Price Product Price $165.900,00 Product Price Product Price…" at bounding box center [348, 102] width 239 height 41
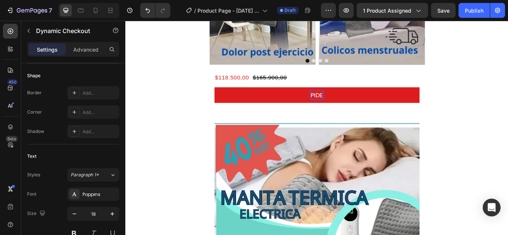
click at [229, 99] on button "PIDE" at bounding box center [348, 108] width 239 height 18
click at [229, 99] on button "PIDE Y" at bounding box center [348, 108] width 239 height 18
click at [229, 99] on button "PIDE Y PAGA" at bounding box center [348, 108] width 239 height 18
click at [229, 99] on button "PIDE Y PAGA EN" at bounding box center [348, 108] width 239 height 18
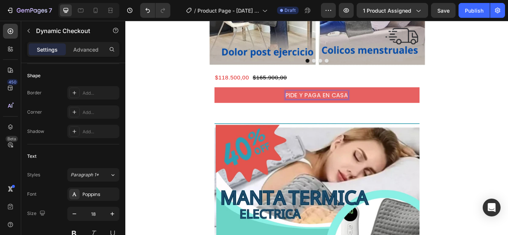
click at [398, 110] on button "PIDE Y PAGA EN CASA" at bounding box center [348, 108] width 239 height 18
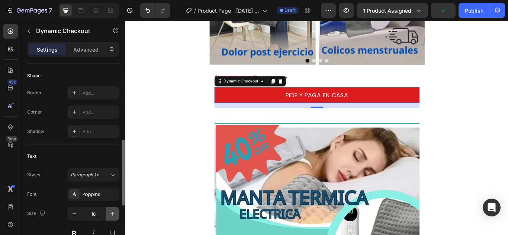
click at [111, 215] on icon "button" at bounding box center [112, 213] width 7 height 7
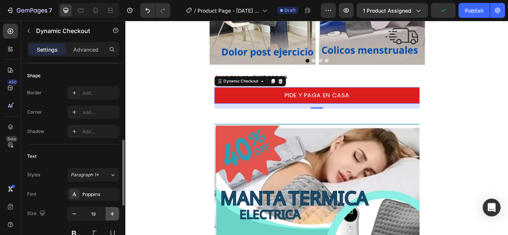
click at [111, 215] on icon "button" at bounding box center [112, 213] width 7 height 7
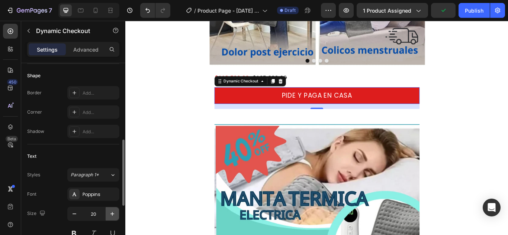
click at [111, 215] on icon "button" at bounding box center [112, 213] width 7 height 7
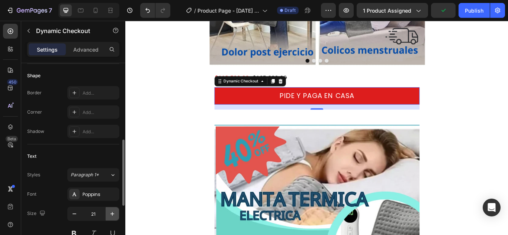
click at [111, 215] on icon "button" at bounding box center [112, 213] width 7 height 7
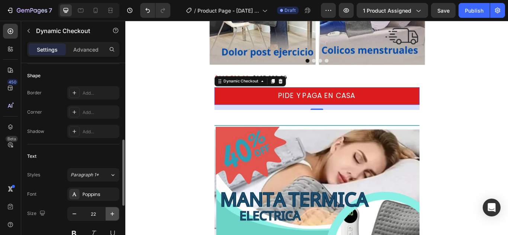
click at [111, 215] on icon "button" at bounding box center [112, 213] width 7 height 7
type input "23"
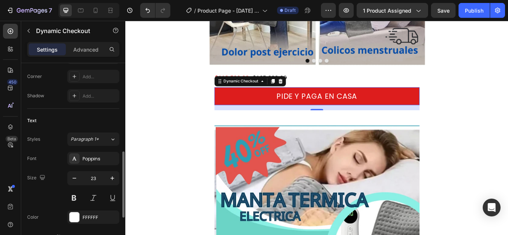
scroll to position [184, 0]
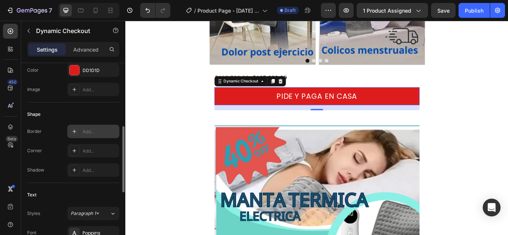
click at [87, 130] on div "Add..." at bounding box center [100, 132] width 35 height 7
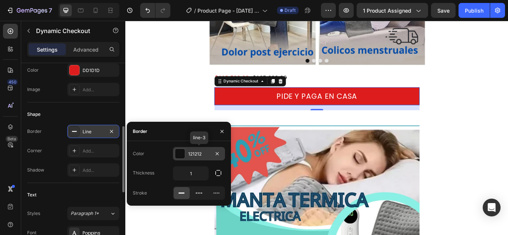
click at [180, 156] on div at bounding box center [180, 154] width 10 height 10
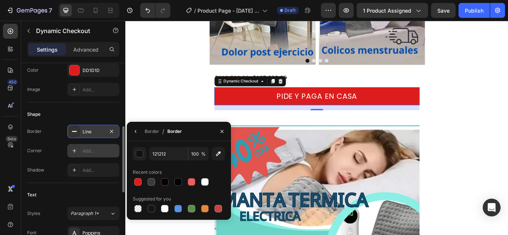
click at [87, 151] on div "Add..." at bounding box center [100, 151] width 35 height 7
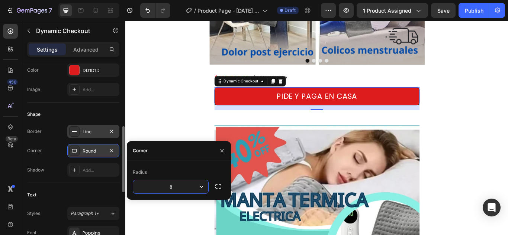
click at [145, 152] on div "Corner" at bounding box center [140, 151] width 15 height 7
click at [105, 167] on div "Add..." at bounding box center [100, 170] width 35 height 7
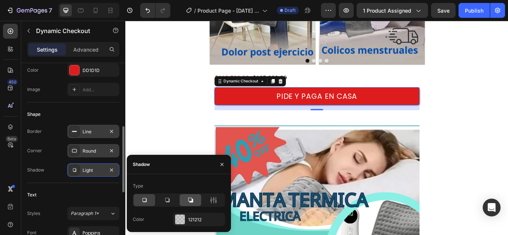
click at [189, 201] on icon at bounding box center [190, 200] width 7 height 7
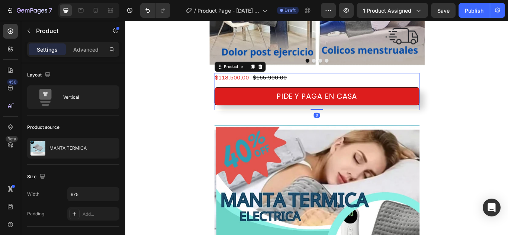
click at [229, 123] on div "$118.500,00 Product Price Product Price $165.900,00 Product Price Product Price…" at bounding box center [348, 104] width 239 height 44
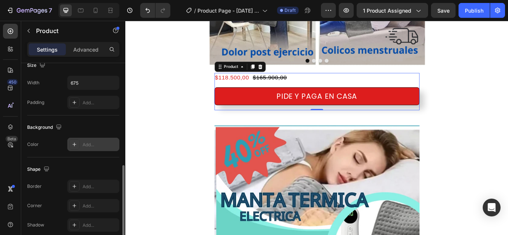
scroll to position [149, 0]
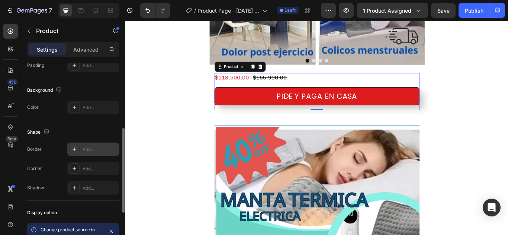
click at [99, 151] on div "Add..." at bounding box center [100, 150] width 35 height 7
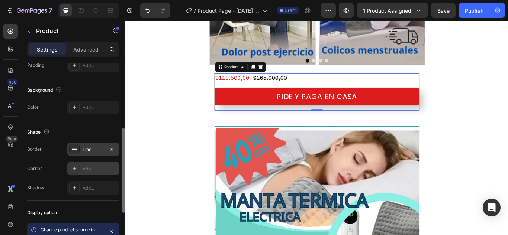
click at [106, 172] on div "Add..." at bounding box center [100, 169] width 35 height 7
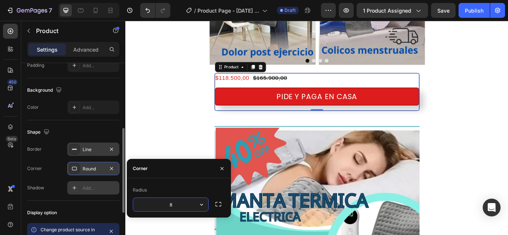
click at [110, 187] on div "Add..." at bounding box center [100, 188] width 35 height 7
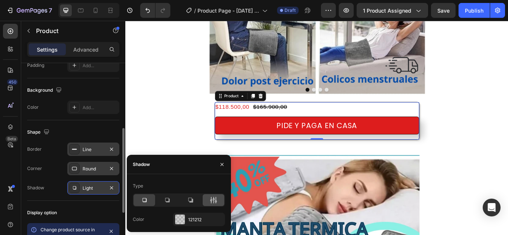
scroll to position [186, 0]
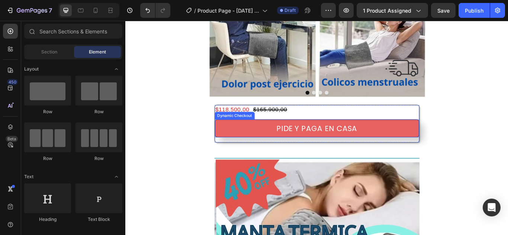
click at [241, 147] on button "PIDE Y PAGA EN CASA" at bounding box center [348, 146] width 238 height 21
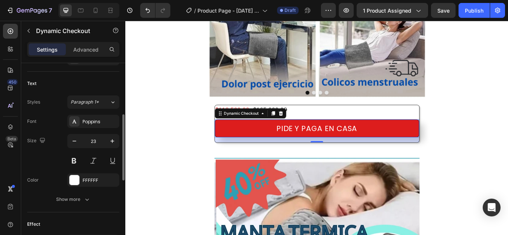
scroll to position [259, 0]
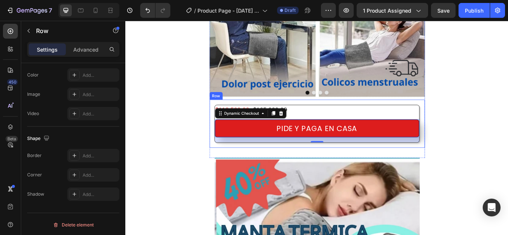
click at [227, 110] on div "Row" at bounding box center [231, 108] width 12 height 7
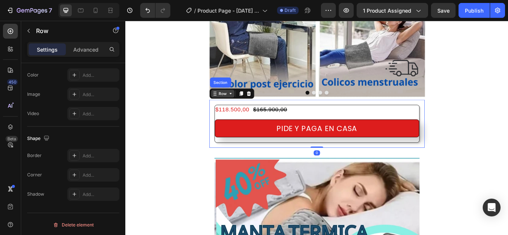
scroll to position [0, 0]
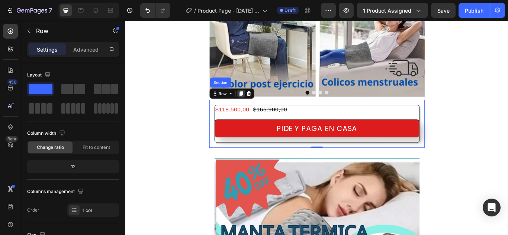
click at [258, 106] on icon at bounding box center [260, 105] width 4 height 5
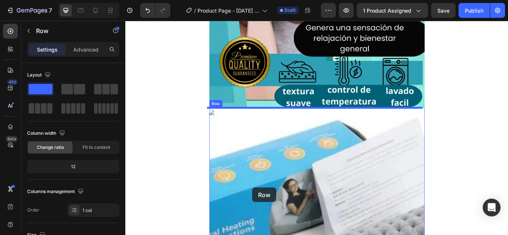
scroll to position [956, 0]
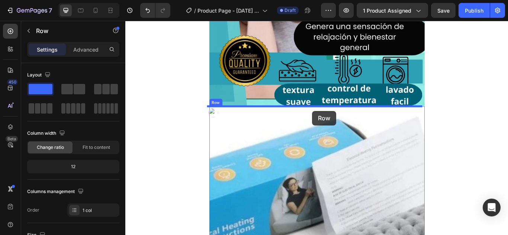
drag, startPoint x: 380, startPoint y: 173, endPoint x: 343, endPoint y: 126, distance: 59.5
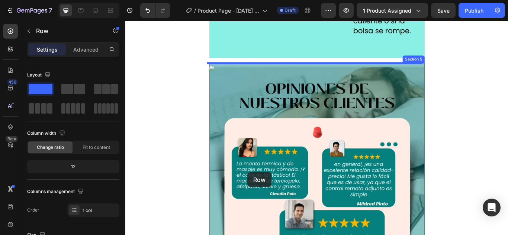
scroll to position [1758, 0]
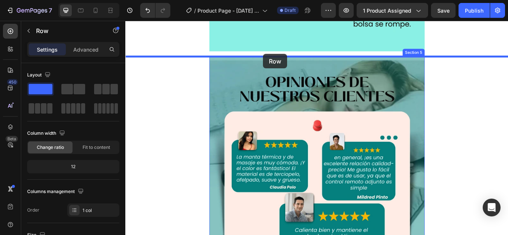
drag, startPoint x: 224, startPoint y: 52, endPoint x: 286, endPoint y: 60, distance: 62.6
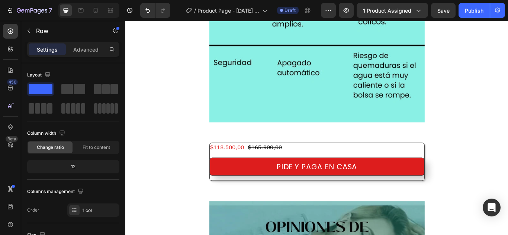
scroll to position [916, 0]
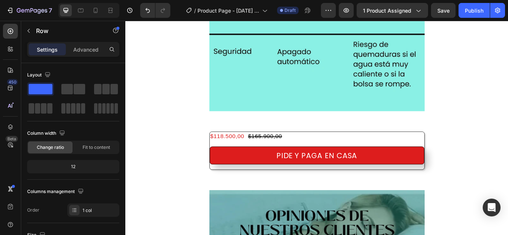
click at [231, 197] on div "$118.500,00 Product Price Product Price $165.900,00 Product Price Product Price…" at bounding box center [348, 172] width 446 height 56
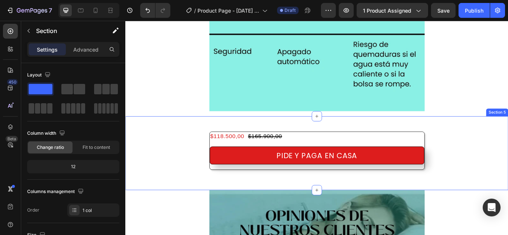
click at [332, 205] on div "$118.500,00 Product Price Product Price $165.900,00 Product Price Product Price…" at bounding box center [348, 175] width 446 height 62
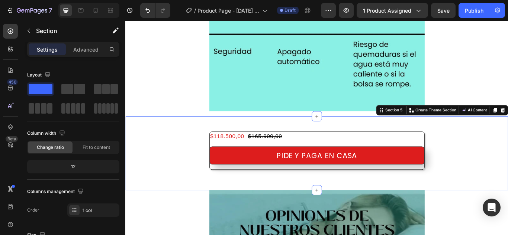
click at [270, 203] on div "$118.500,00 Product Price Product Price $165.900,00 Product Price Product Price…" at bounding box center [348, 175] width 446 height 62
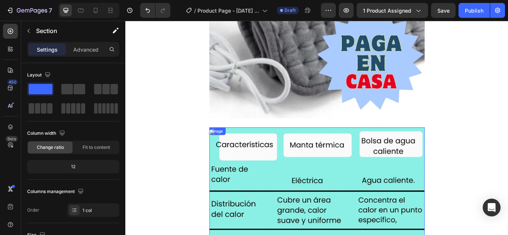
scroll to position [544, 0]
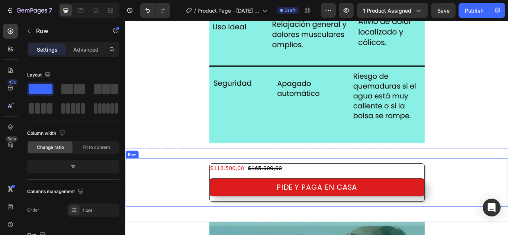
click at [132, 180] on div "$118.500,00 Product Price Product Price $165.900,00 Product Price Product Price…" at bounding box center [348, 213] width 446 height 86
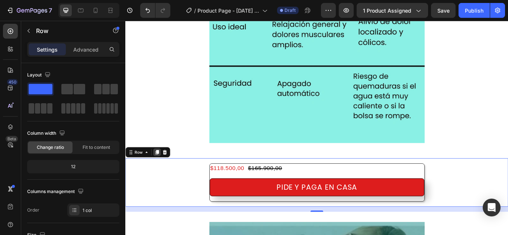
click at [163, 176] on icon at bounding box center [162, 174] width 4 height 5
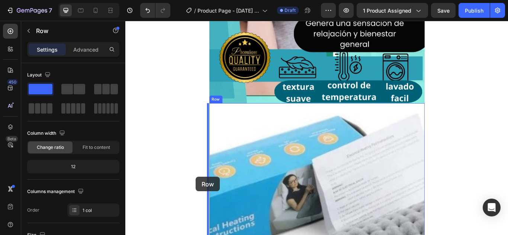
scroll to position [928, 0]
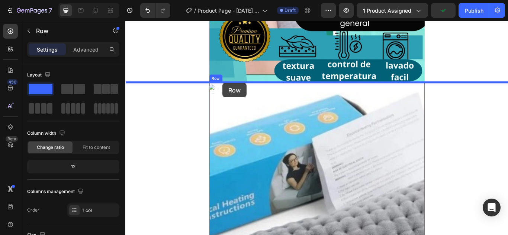
drag, startPoint x: 199, startPoint y: 75, endPoint x: 238, endPoint y: 93, distance: 43.1
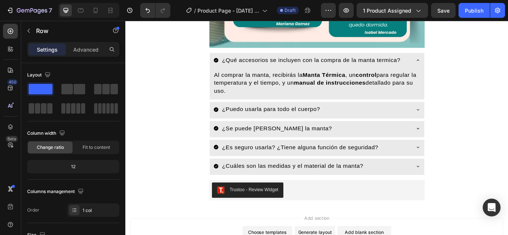
scroll to position [2156, 0]
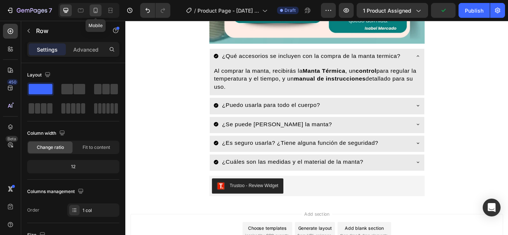
click at [94, 9] on icon at bounding box center [96, 10] width 4 height 5
type input "100%"
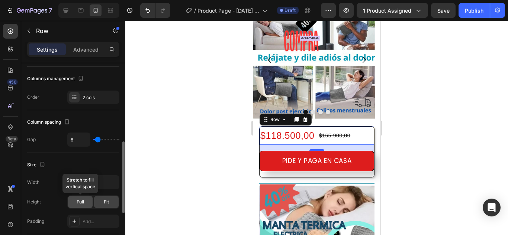
scroll to position [112, 0]
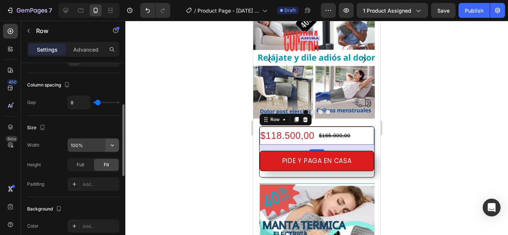
click at [114, 147] on icon "button" at bounding box center [112, 145] width 7 height 7
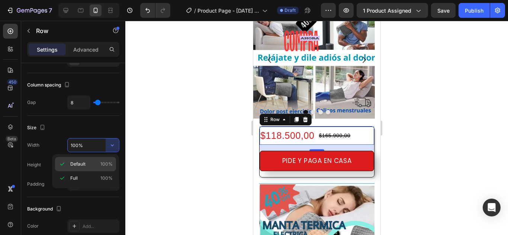
click at [90, 164] on p "Default 100%" at bounding box center [91, 164] width 42 height 7
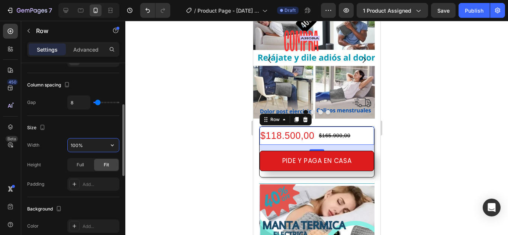
click at [89, 146] on input "100%" at bounding box center [93, 145] width 51 height 13
type input "675%"
click at [214, 173] on div at bounding box center [316, 128] width 383 height 215
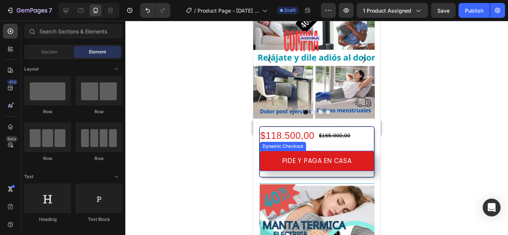
click at [417, 154] on div at bounding box center [316, 128] width 383 height 215
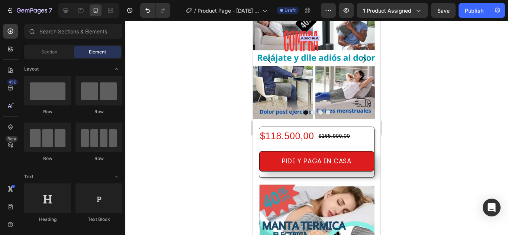
click at [496, 137] on div at bounding box center [316, 128] width 383 height 215
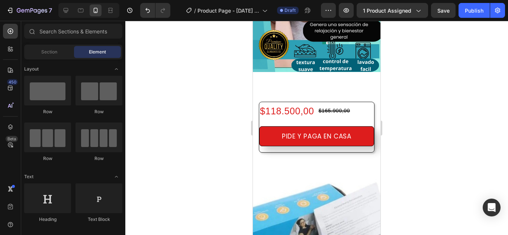
scroll to position [460, 0]
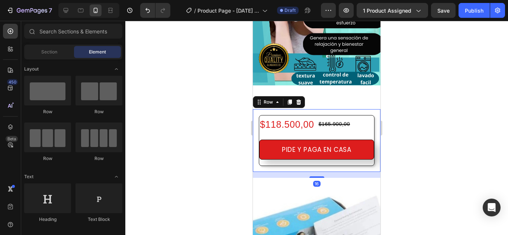
click at [338, 109] on div "$118.500,00 Product Price Product Price $165.900,00 Product Price Product Price…" at bounding box center [317, 140] width 128 height 63
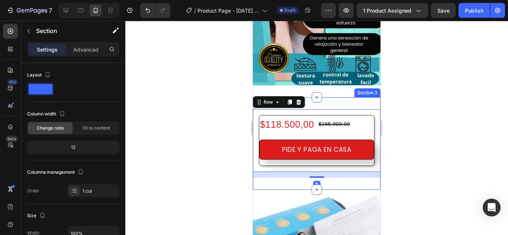
click at [330, 97] on div "$118.500,00 Product Price Product Price $165.900,00 Product Price Product Price…" at bounding box center [317, 143] width 128 height 93
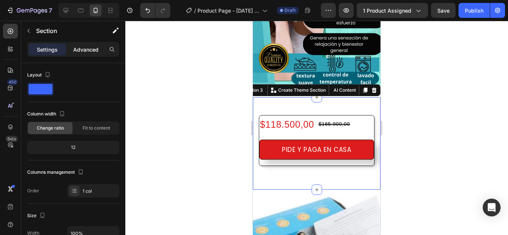
click at [84, 49] on p "Advanced" at bounding box center [85, 50] width 25 height 8
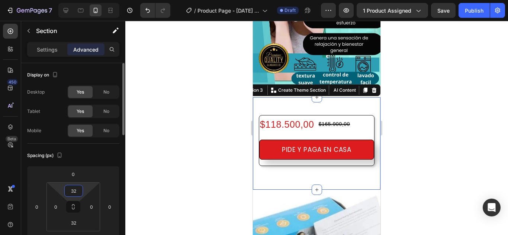
click at [78, 191] on input "32" at bounding box center [73, 191] width 15 height 11
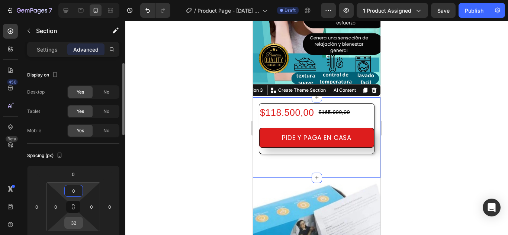
type input "0"
click at [73, 223] on input "32" at bounding box center [73, 223] width 15 height 11
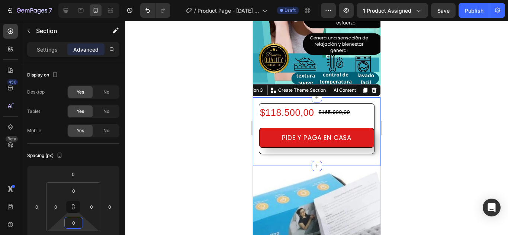
type input "0"
click at [400, 147] on div at bounding box center [316, 128] width 383 height 215
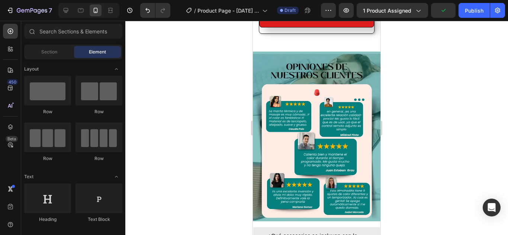
scroll to position [836, 0]
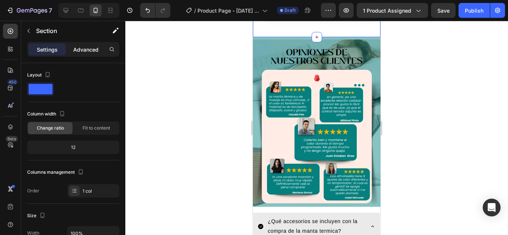
click at [84, 47] on p "Advanced" at bounding box center [85, 50] width 25 height 8
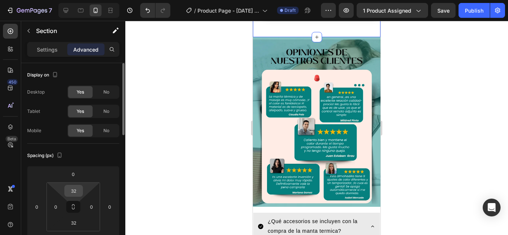
click at [80, 190] on input "32" at bounding box center [73, 191] width 15 height 11
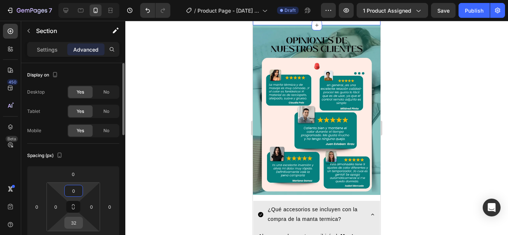
type input "0"
click at [72, 224] on input "32" at bounding box center [73, 223] width 15 height 11
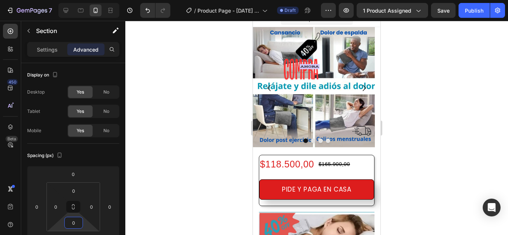
scroll to position [0, 0]
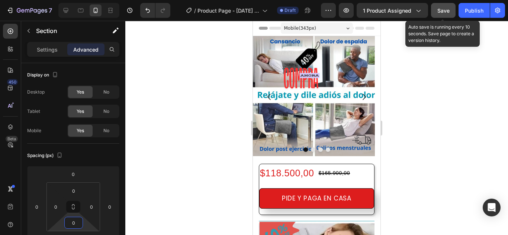
type input "0"
click at [449, 10] on span "Save" at bounding box center [443, 10] width 12 height 6
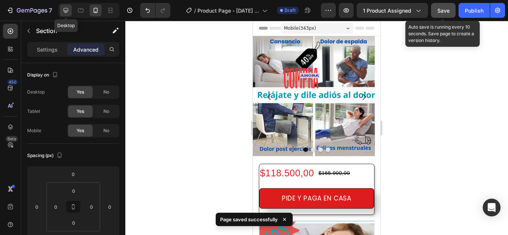
click at [67, 10] on icon at bounding box center [65, 10] width 7 height 7
type input "32"
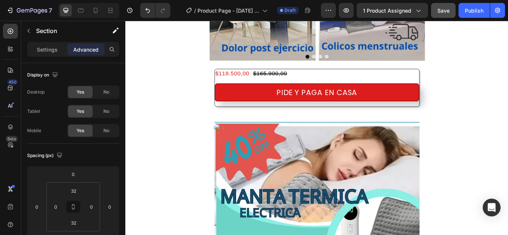
scroll to position [178, 0]
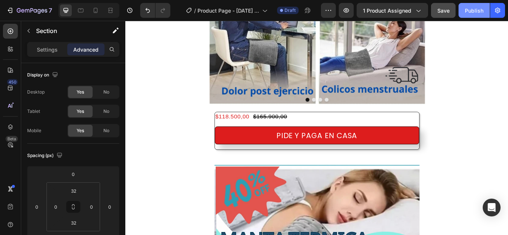
click at [473, 9] on div "Publish" at bounding box center [474, 11] width 19 height 8
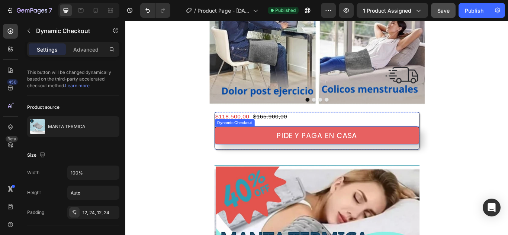
click at [402, 150] on button "PIDE Y PAGA EN CASA" at bounding box center [348, 154] width 238 height 21
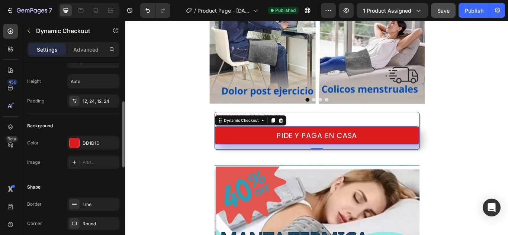
scroll to position [149, 0]
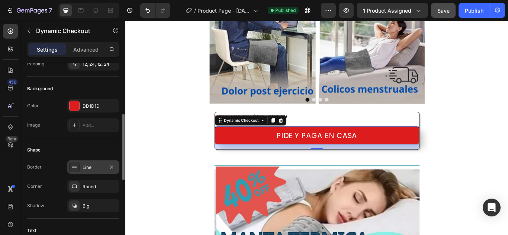
click at [94, 170] on div "Line" at bounding box center [94, 167] width 22 height 7
click at [102, 185] on div "Round" at bounding box center [94, 187] width 22 height 7
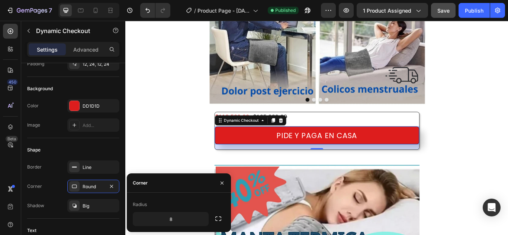
click at [145, 185] on div "Corner" at bounding box center [140, 183] width 15 height 7
click at [216, 221] on icon "button" at bounding box center [218, 219] width 6 height 4
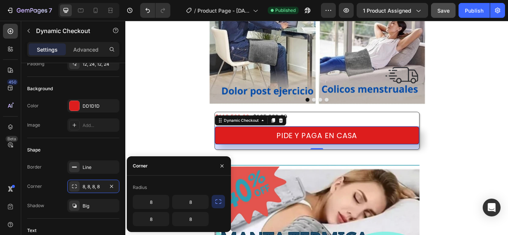
click at [220, 202] on icon "button" at bounding box center [218, 201] width 7 height 7
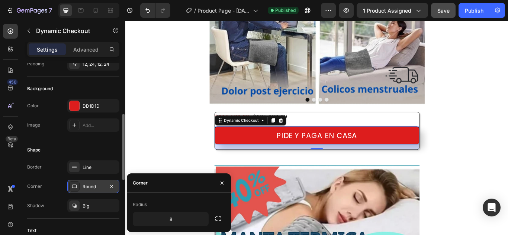
click at [75, 187] on icon at bounding box center [74, 187] width 6 height 6
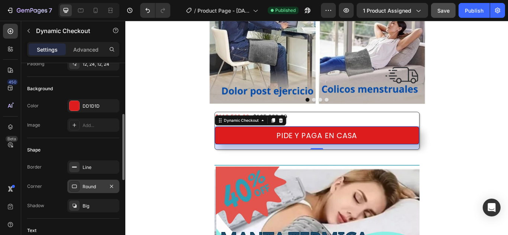
click at [75, 187] on icon at bounding box center [74, 187] width 6 height 6
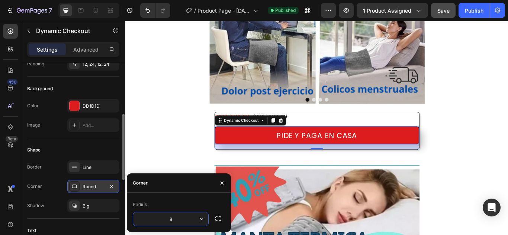
click at [75, 187] on icon at bounding box center [74, 187] width 6 height 6
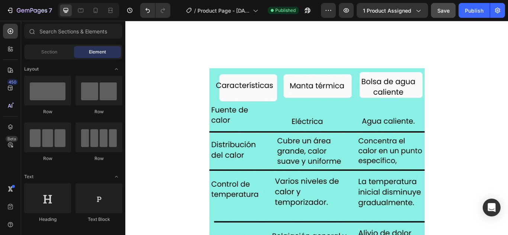
scroll to position [1488, 0]
